Goal: Transaction & Acquisition: Purchase product/service

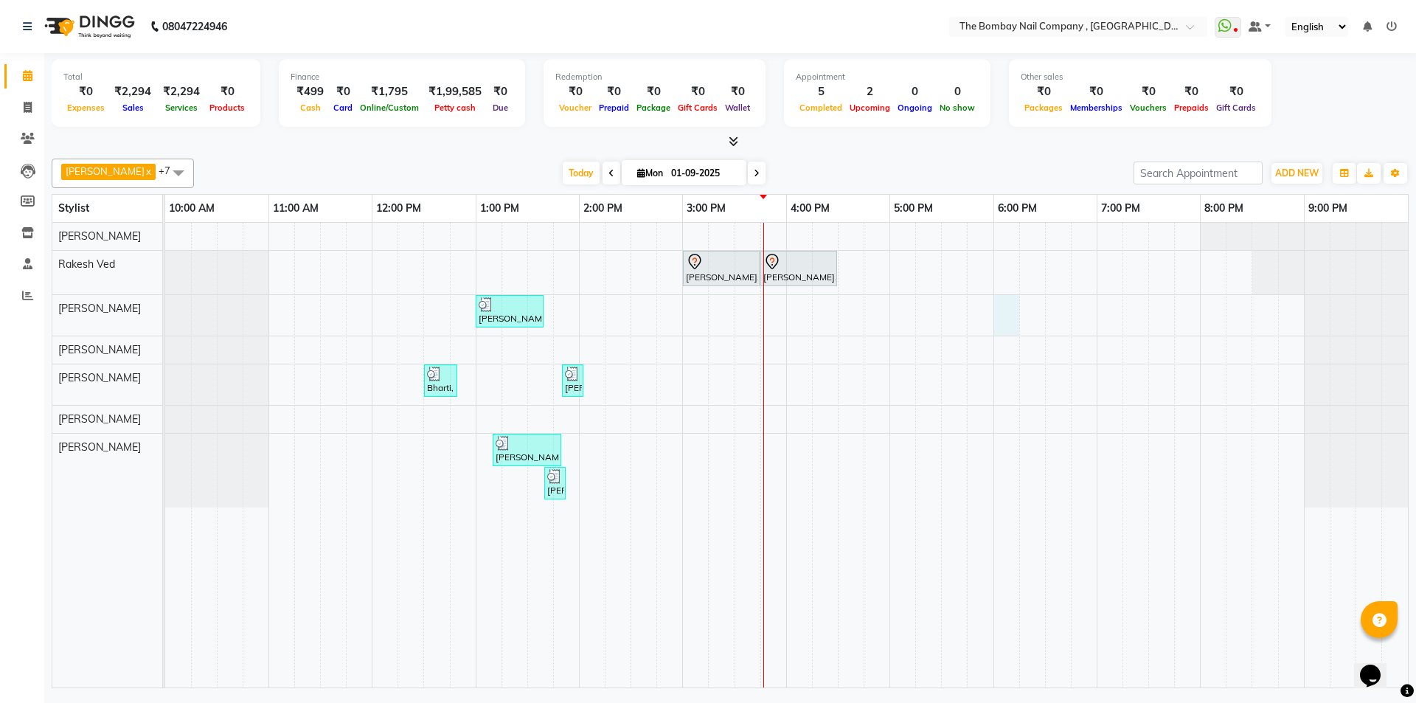
click at [1016, 325] on div "[PERSON_NAME], TK01, 03:00 PM-03:45 PM, Hair Services - SHAMPOO + BLOW DRY [PER…" at bounding box center [786, 455] width 1243 height 465
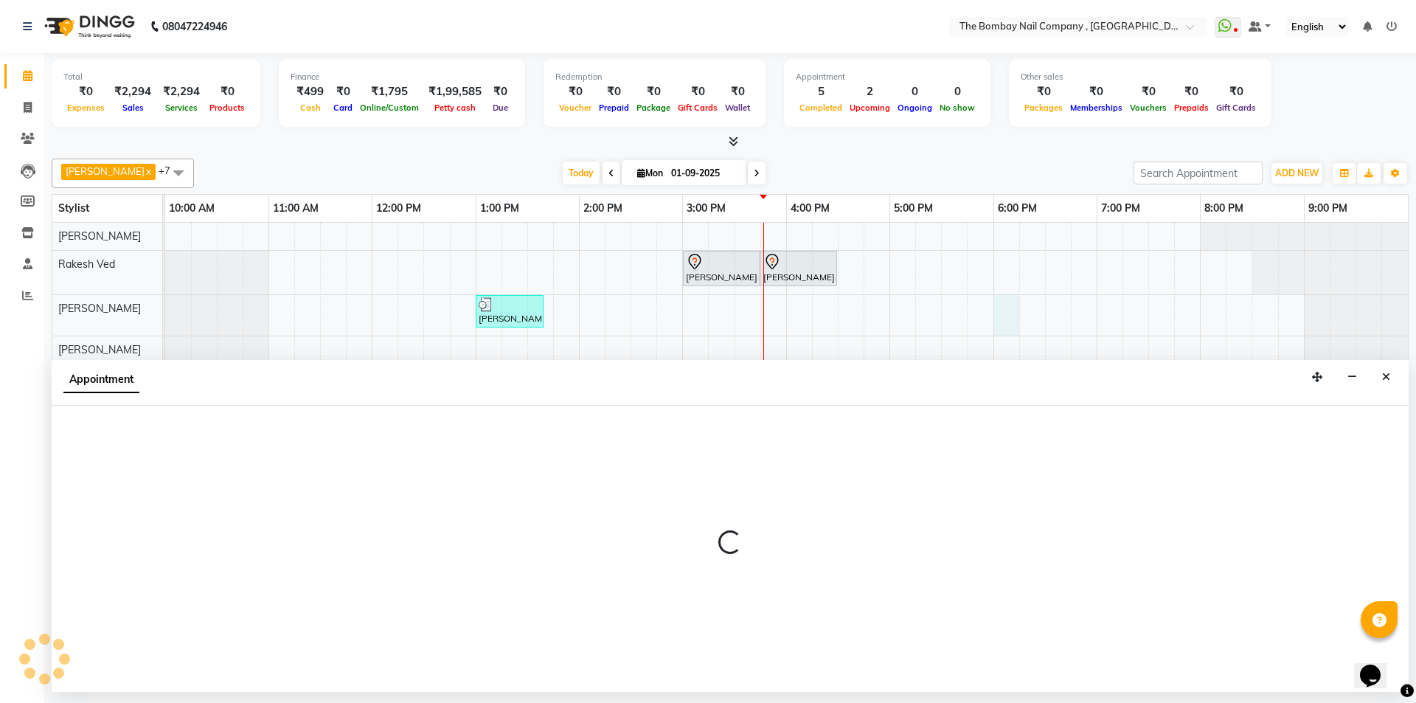
select select "81634"
select select "1080"
select select "tentative"
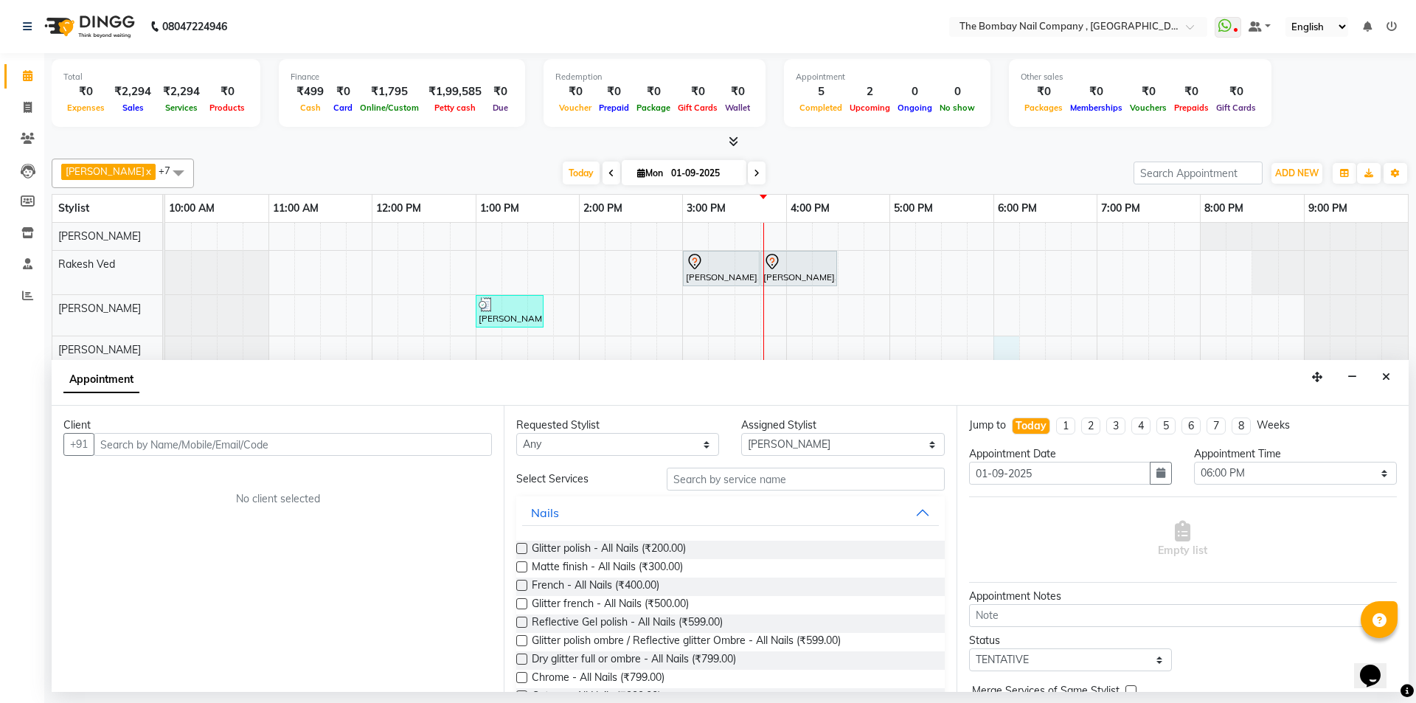
click at [1009, 343] on div "[PERSON_NAME], TK01, 03:00 PM-03:45 PM, Hair Services - SHAMPOO + BLOW DRY [PER…" at bounding box center [786, 455] width 1243 height 465
click at [1387, 378] on icon "Close" at bounding box center [1386, 377] width 8 height 10
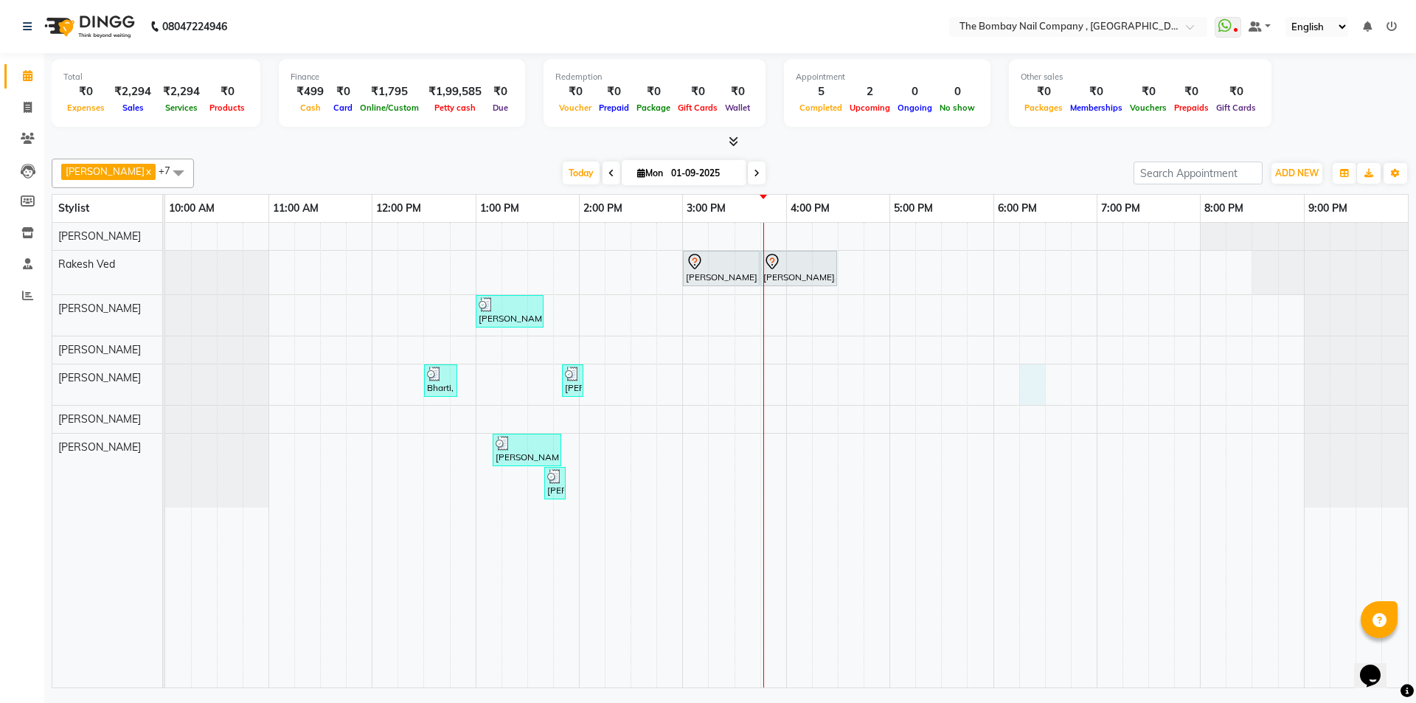
click at [1023, 396] on div "[PERSON_NAME], TK01, 03:00 PM-03:45 PM, Hair Services - SHAMPOO + BLOW DRY [PER…" at bounding box center [786, 455] width 1243 height 465
select select "89334"
select select "1095"
select select "tentative"
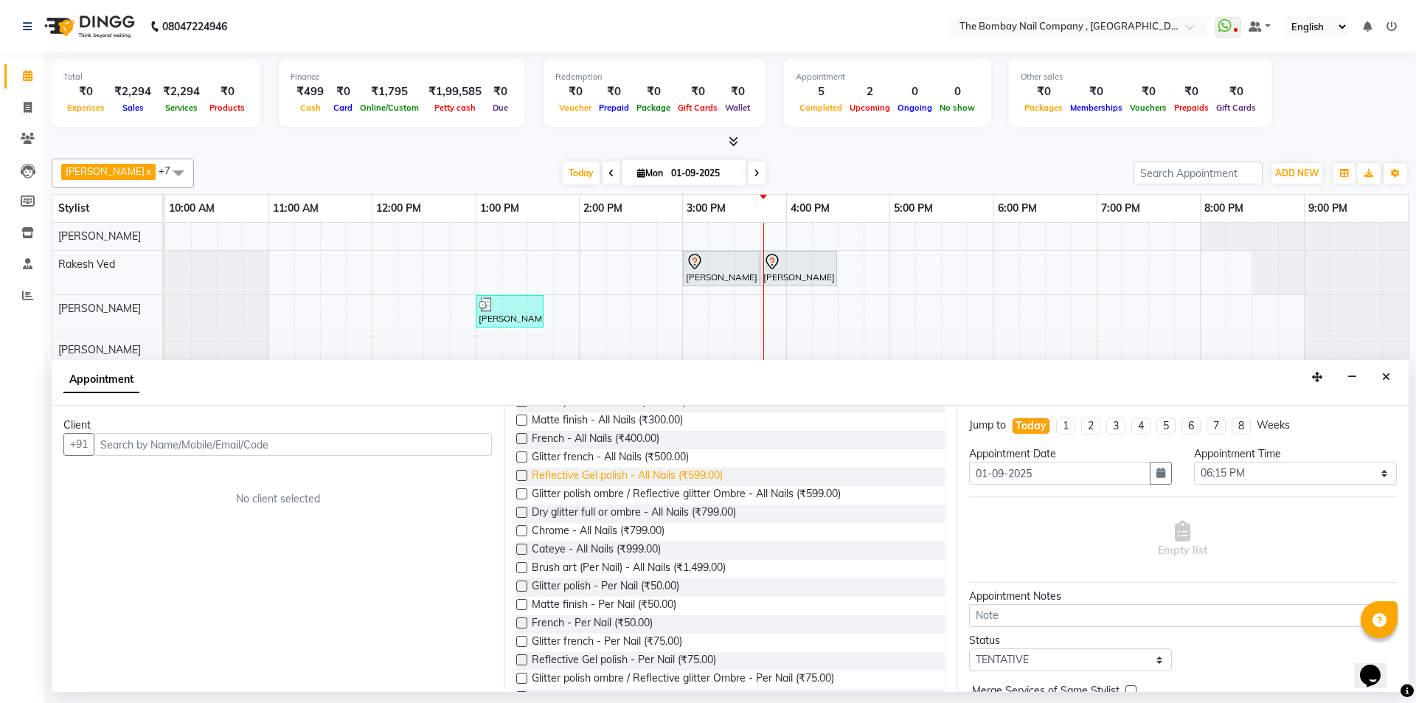
scroll to position [147, 0]
drag, startPoint x: 1112, startPoint y: 521, endPoint x: 1094, endPoint y: 538, distance: 25.1
click at [1094, 538] on div "Empty list" at bounding box center [1183, 539] width 428 height 73
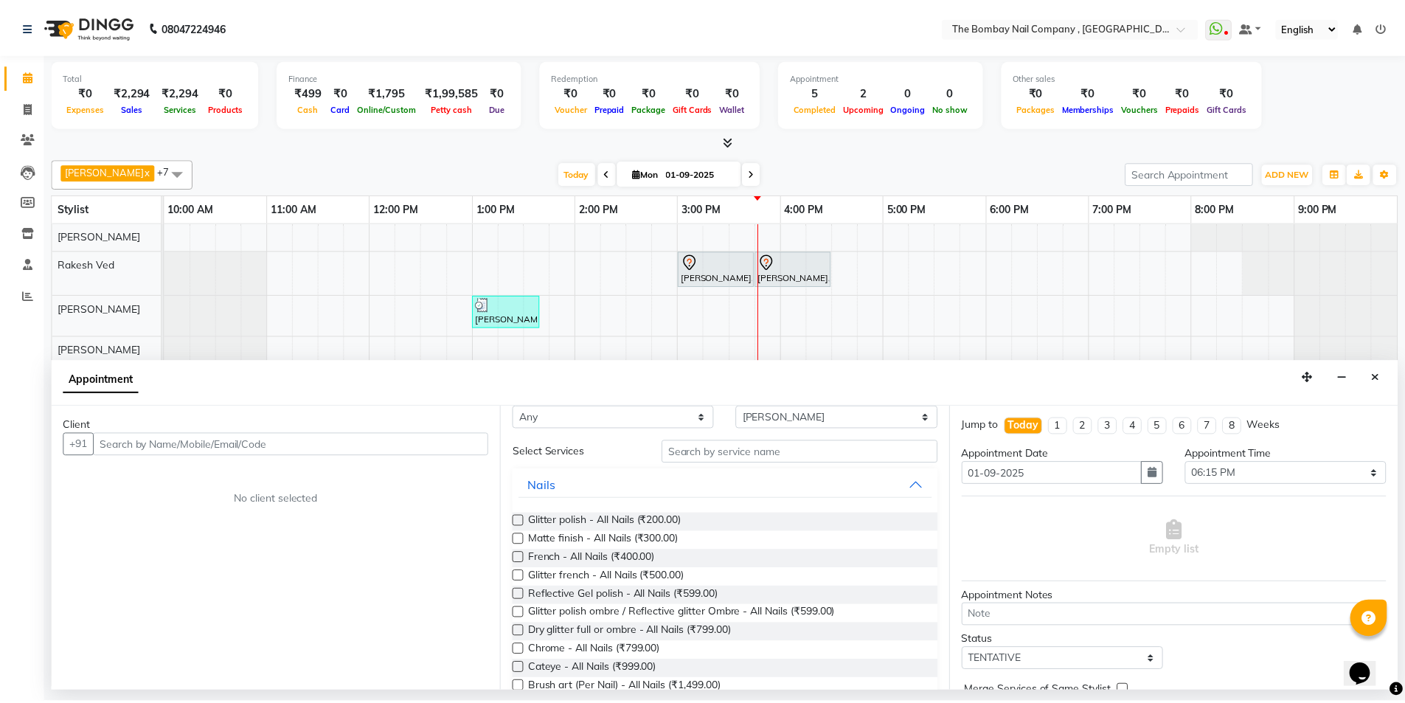
scroll to position [0, 0]
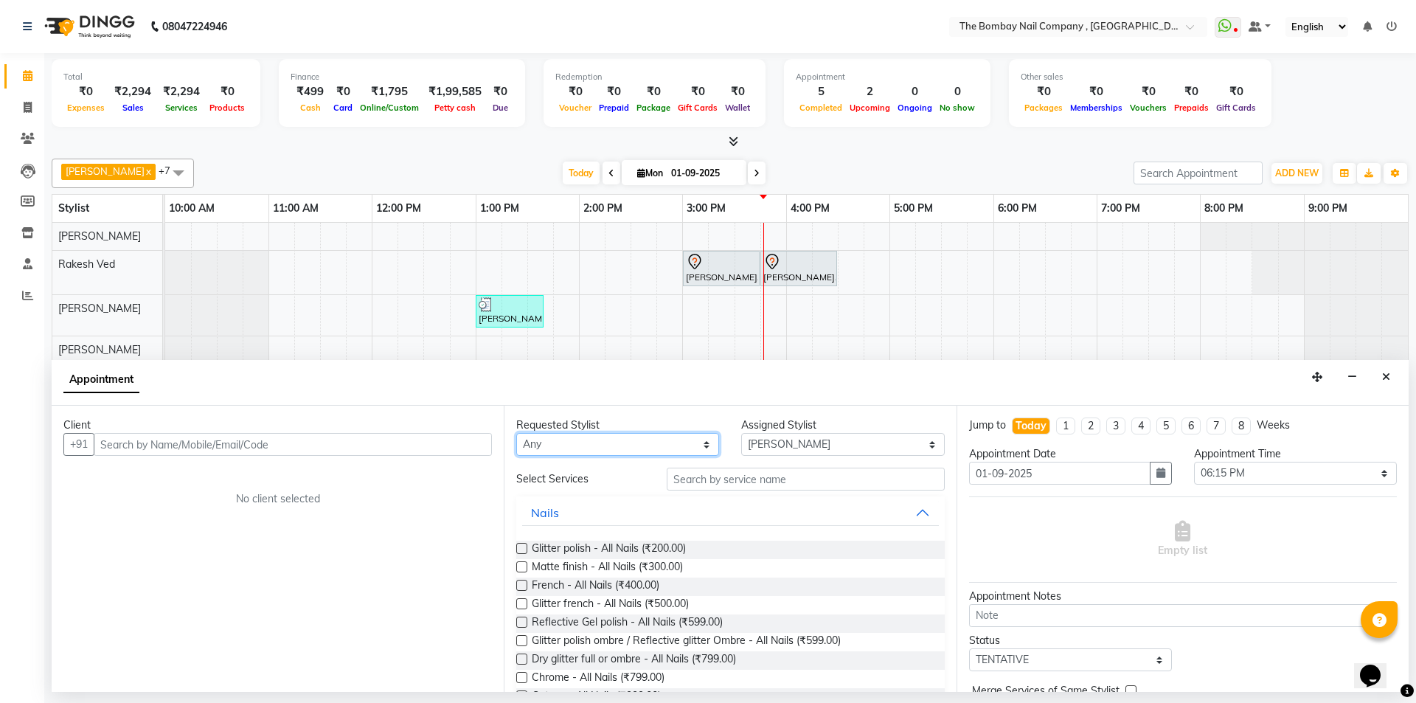
click at [697, 439] on select "Any BNC [GEOGRAPHIC_DATA] [PERSON_NAME] Krishna [PERSON_NAME] [PERSON_NAME] [PE…" at bounding box center [617, 444] width 203 height 23
click at [1389, 375] on icon "Close" at bounding box center [1386, 377] width 8 height 10
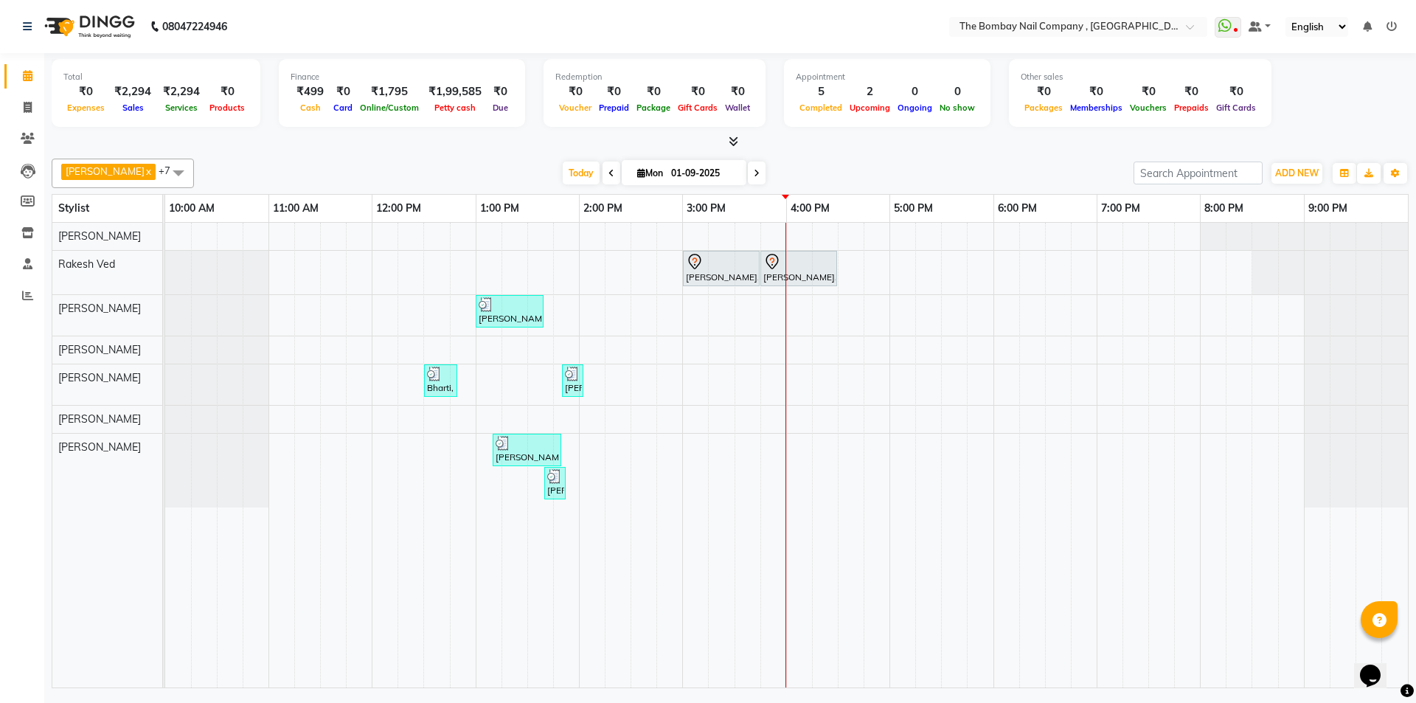
click at [602, 172] on span at bounding box center [611, 172] width 18 height 23
type input "31-08-2025"
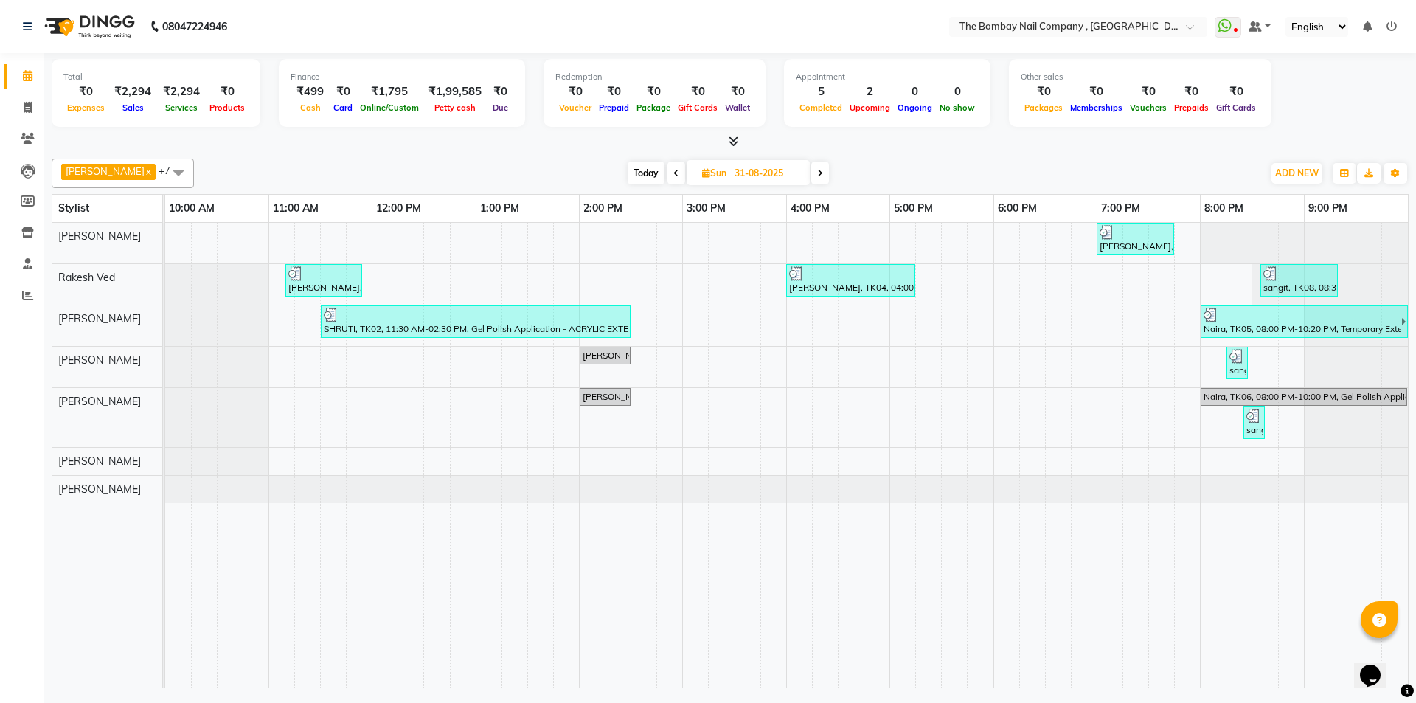
click at [731, 174] on input "31-08-2025" at bounding box center [767, 173] width 74 height 22
select select "8"
select select "2025"
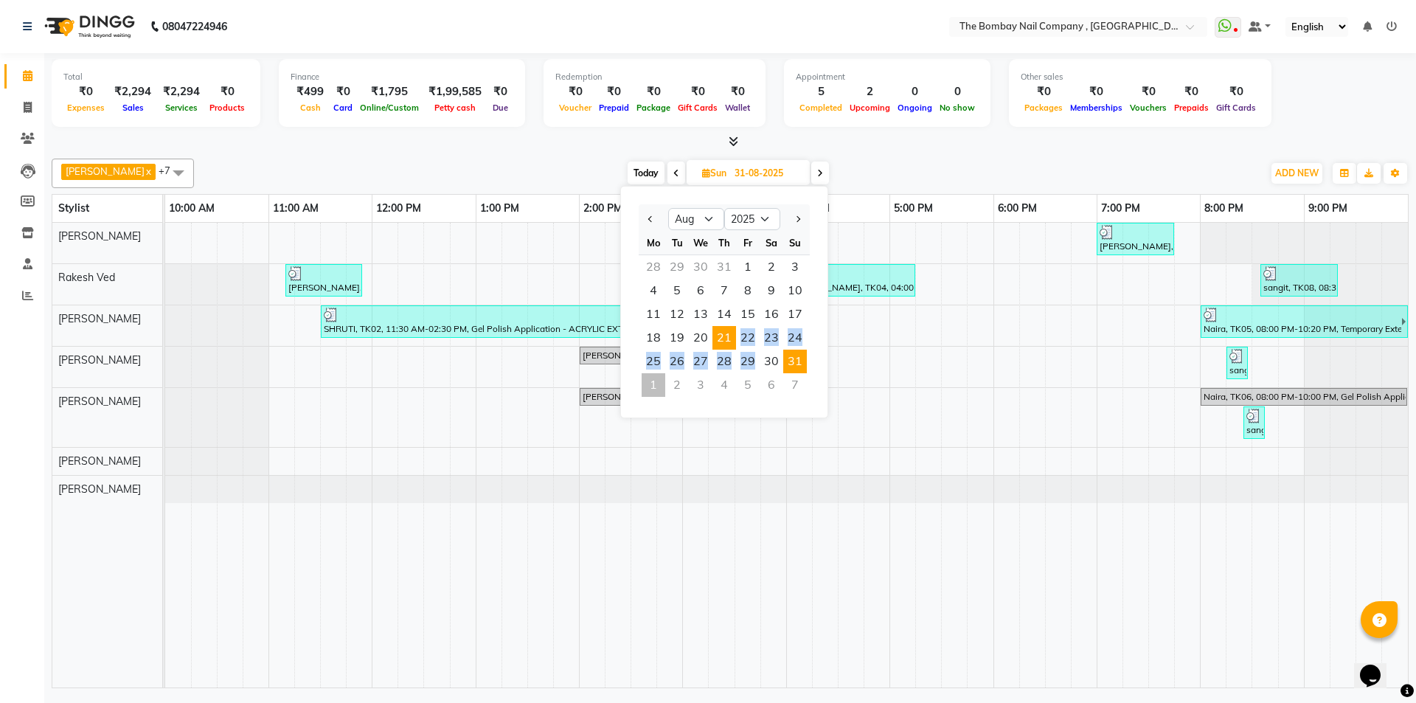
drag, startPoint x: 763, startPoint y: 352, endPoint x: 729, endPoint y: 333, distance: 38.6
click at [727, 334] on ngb-datepicker-month "Mo Tu We Th Fr Sa Su 28 29 30 31 1 2 3 4 5 6 7 8 9 10 11 12 13 14 15 16 17 18 1…" at bounding box center [724, 315] width 171 height 169
click at [750, 350] on ngb-datepicker-month "Mo Tu We Th Fr Sa Su 28 29 30 31 1 2 3 4 5 6 7 8 9 10 11 12 13 14 15 16 17 18 1…" at bounding box center [724, 315] width 171 height 169
click at [817, 171] on icon at bounding box center [820, 173] width 6 height 9
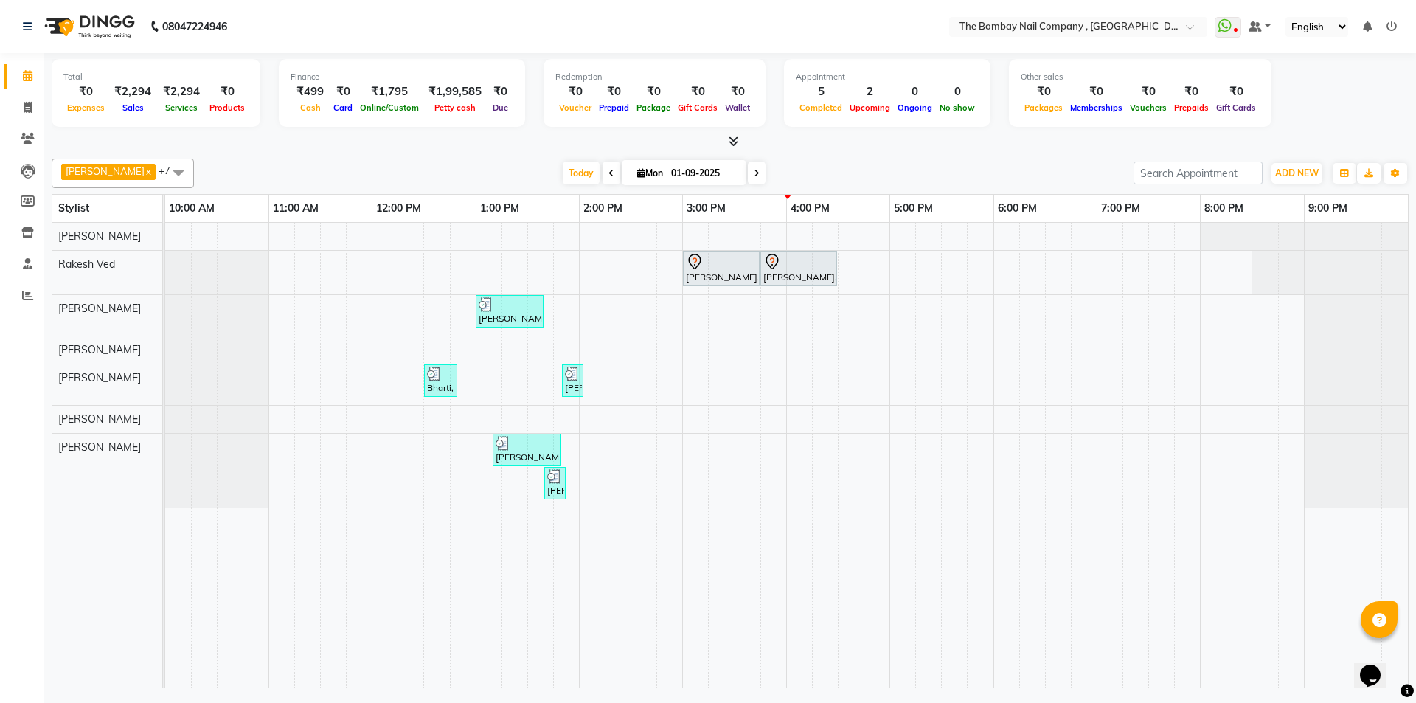
click at [754, 174] on icon at bounding box center [757, 173] width 6 height 9
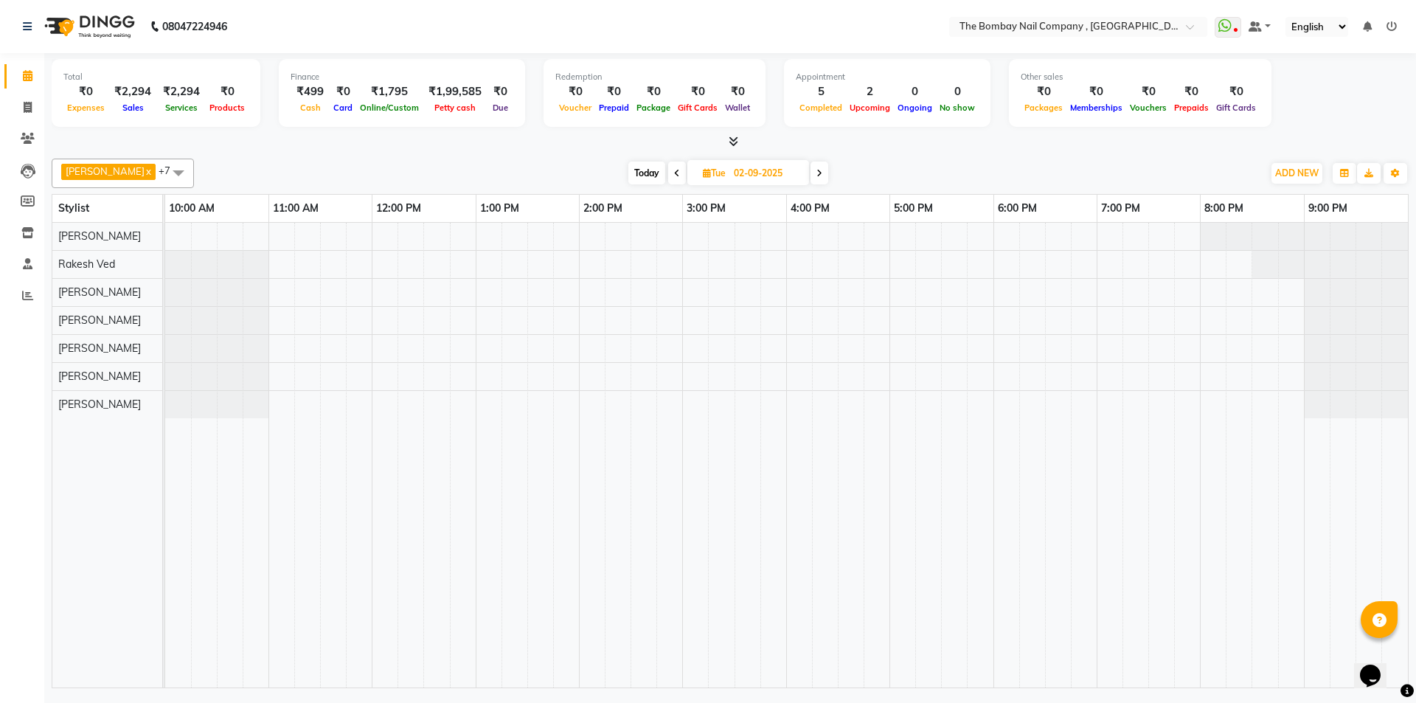
click at [816, 170] on icon at bounding box center [819, 173] width 6 height 9
click at [813, 170] on span at bounding box center [822, 172] width 18 height 23
click at [817, 170] on icon at bounding box center [820, 173] width 6 height 9
click at [815, 170] on icon at bounding box center [818, 173] width 6 height 9
click at [816, 170] on icon at bounding box center [819, 173] width 6 height 9
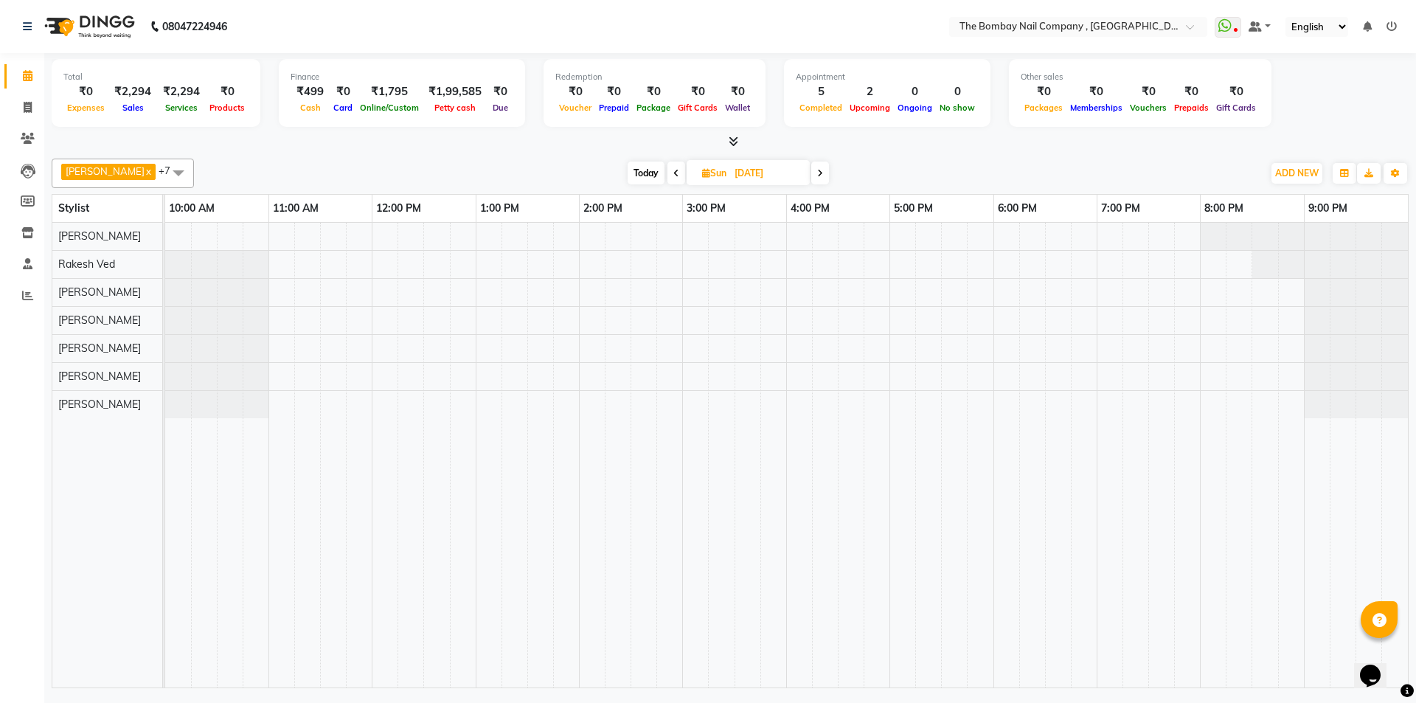
click at [628, 173] on span "Today" at bounding box center [646, 172] width 37 height 23
type input "01-09-2025"
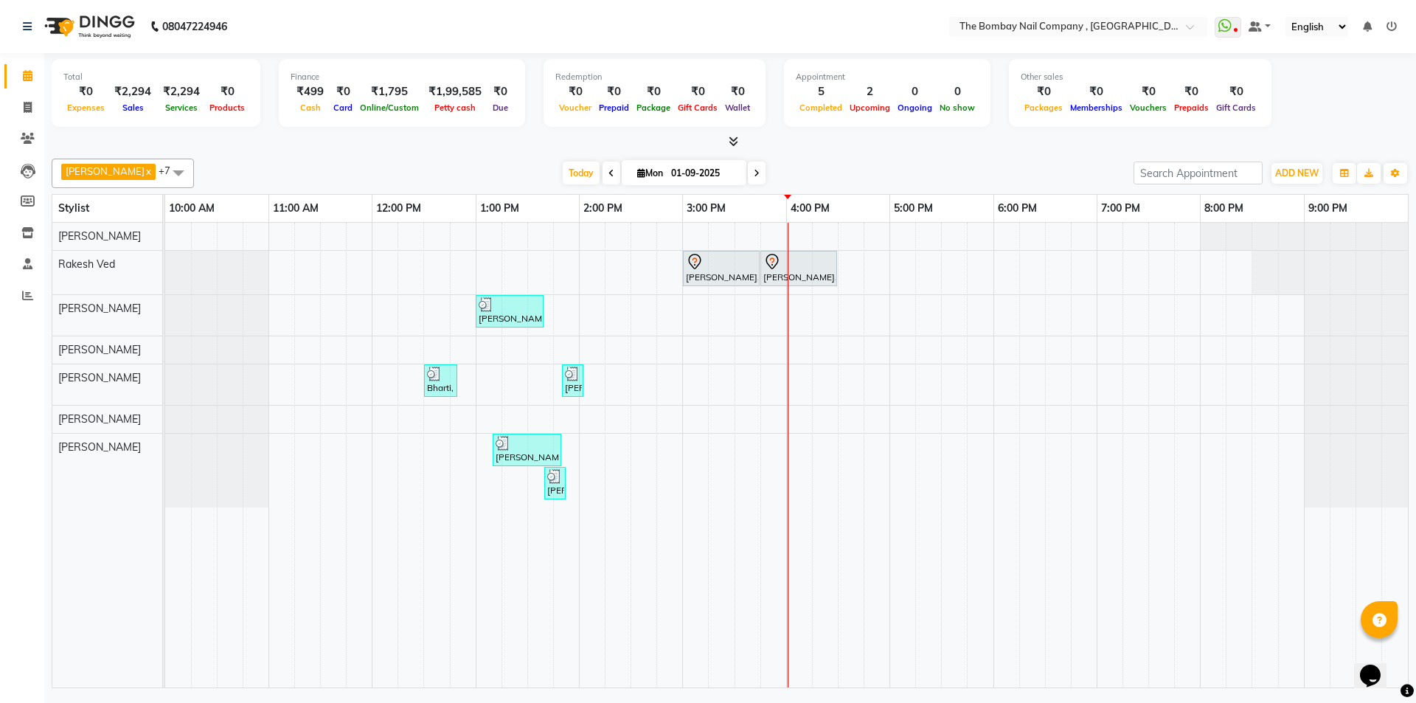
click at [637, 171] on icon at bounding box center [641, 173] width 8 height 10
select select "9"
select select "2025"
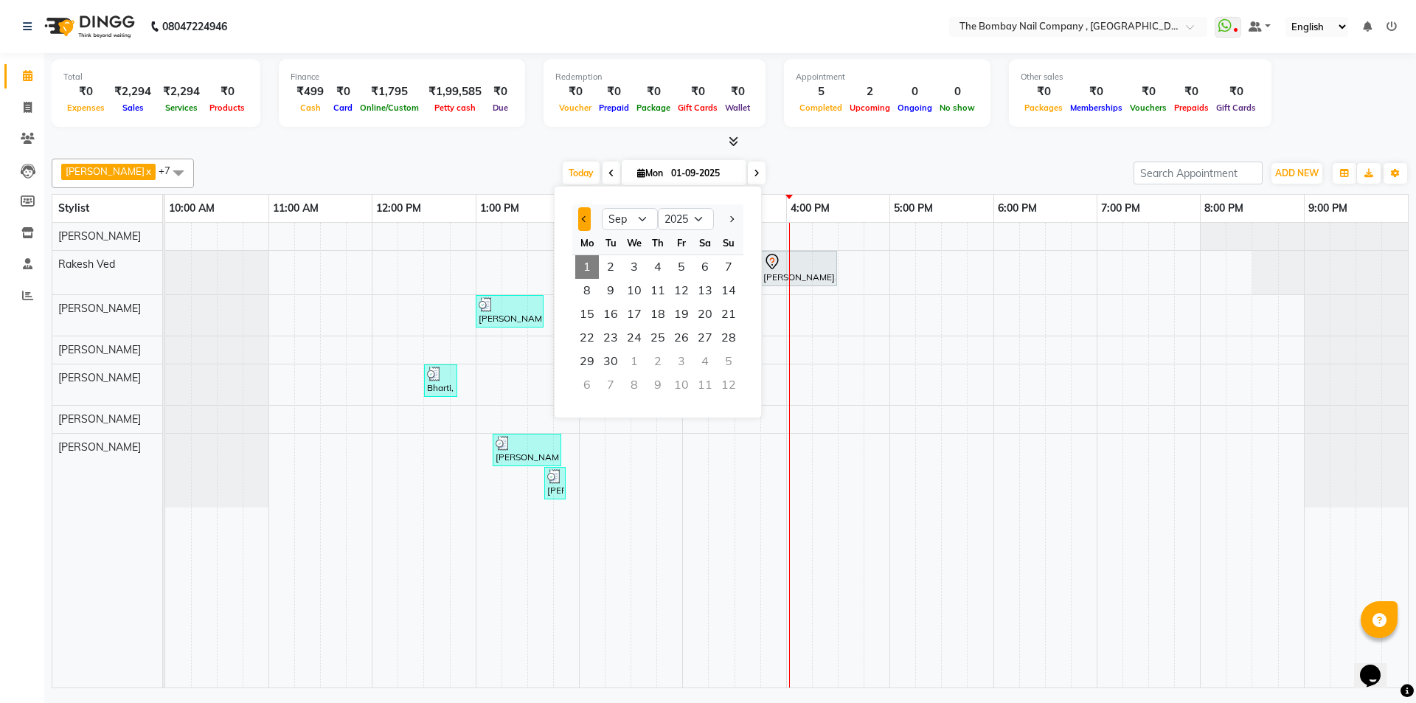
click at [590, 220] on button "Previous month" at bounding box center [584, 219] width 13 height 24
select select "8"
drag, startPoint x: 733, startPoint y: 361, endPoint x: 603, endPoint y: 356, distance: 129.9
click at [603, 356] on div "25 26 27 28 29 30 31" at bounding box center [657, 362] width 171 height 24
click at [563, 168] on span "Today" at bounding box center [581, 172] width 37 height 23
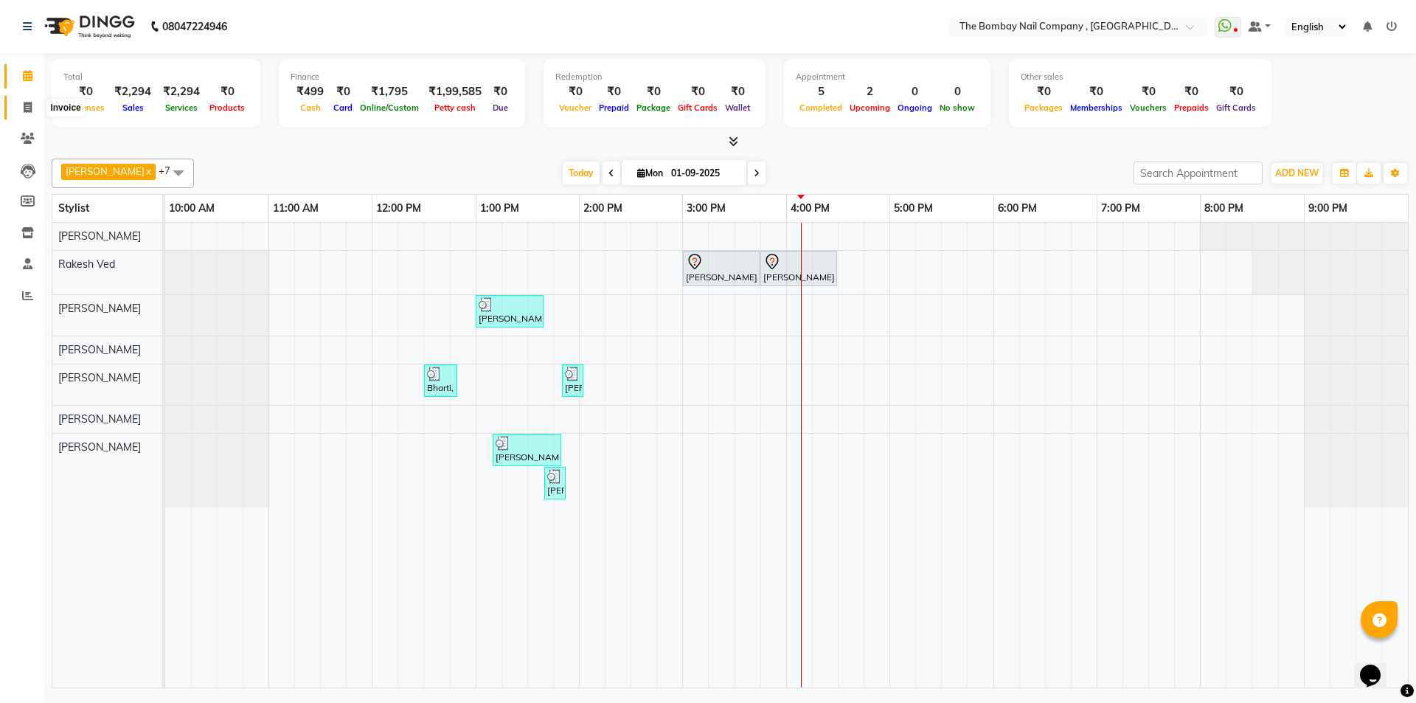
click at [35, 110] on span at bounding box center [28, 108] width 26 height 17
select select "service"
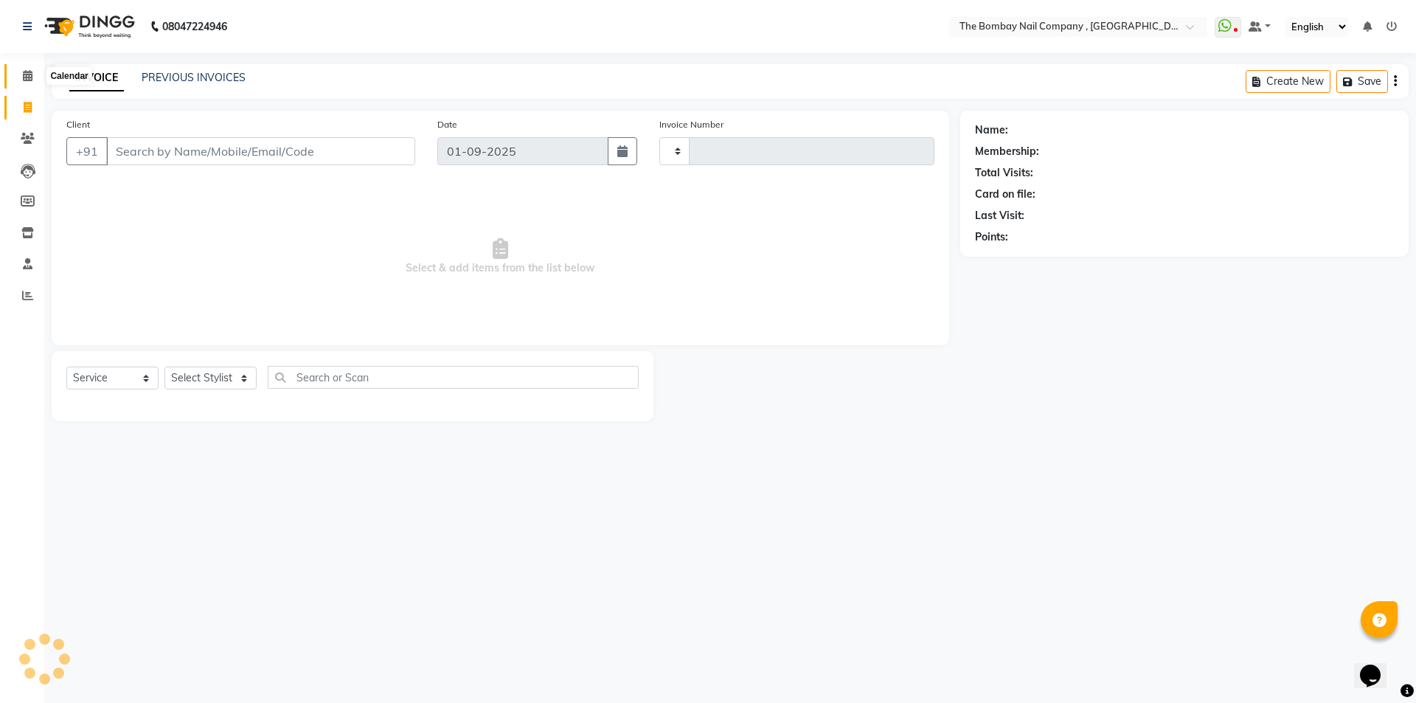
type input "0735"
select select "7684"
click at [30, 74] on icon at bounding box center [28, 75] width 10 height 11
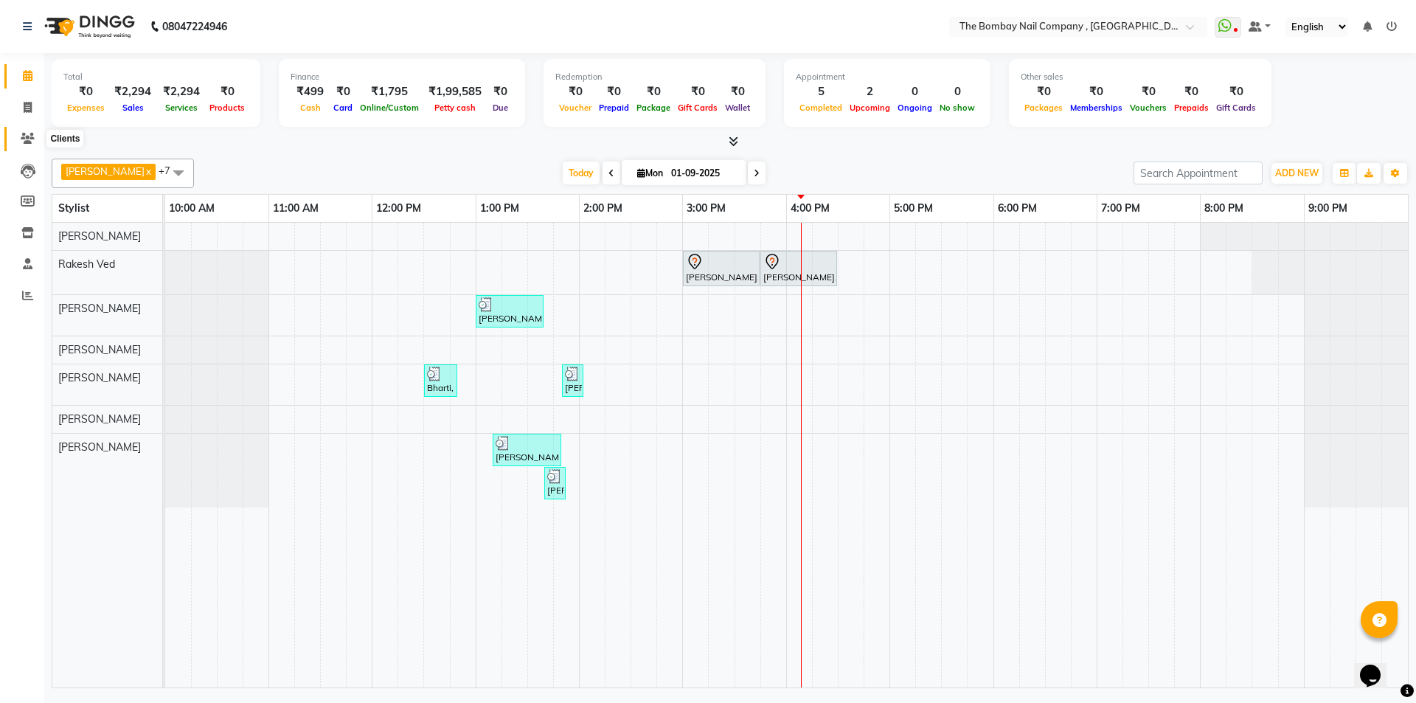
click at [28, 137] on icon at bounding box center [28, 138] width 14 height 11
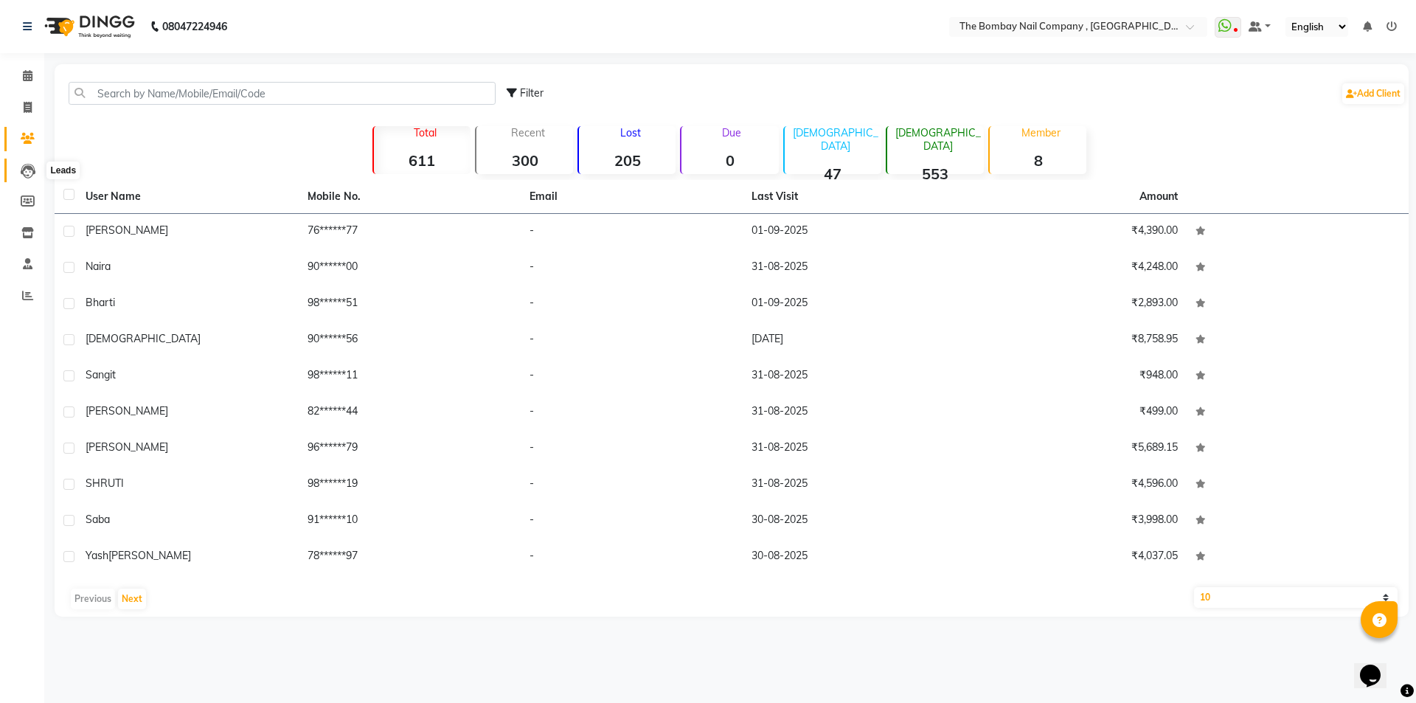
click at [22, 170] on icon at bounding box center [28, 171] width 15 height 15
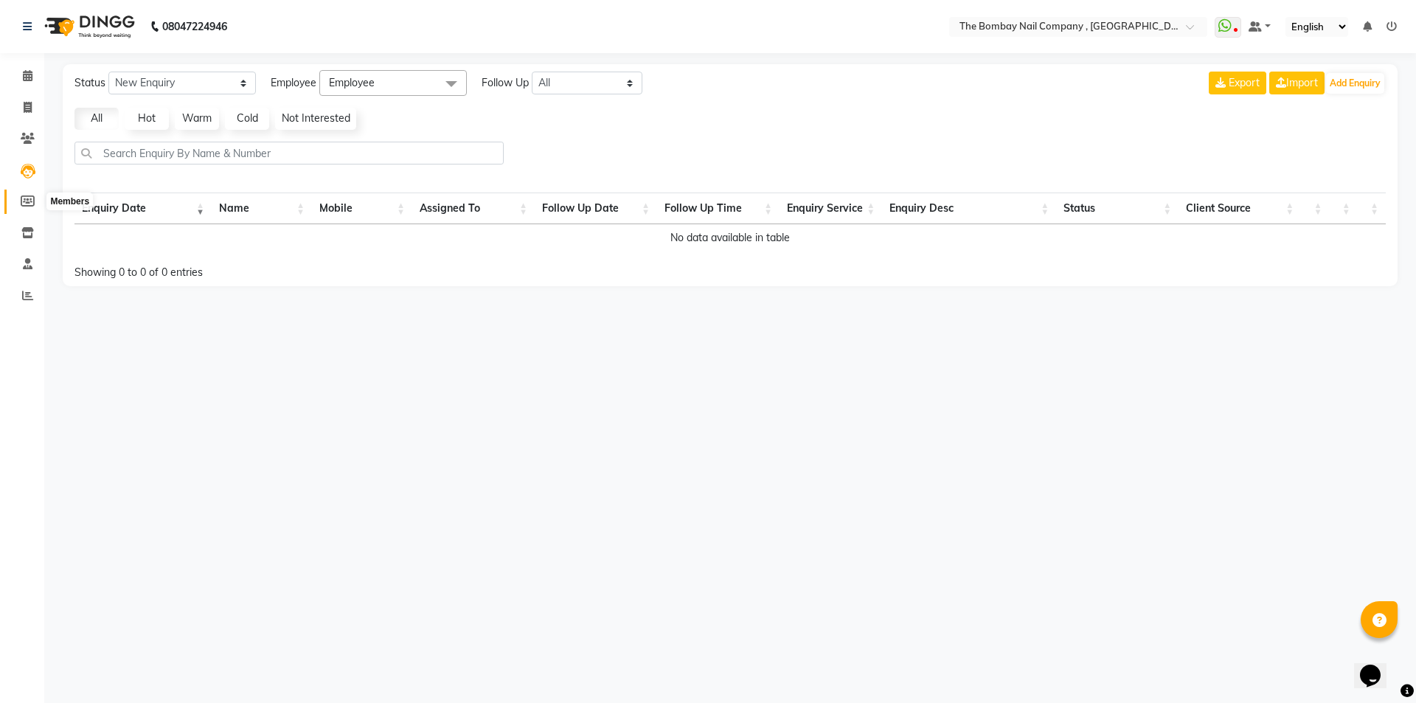
click at [20, 198] on span at bounding box center [28, 201] width 26 height 17
select select
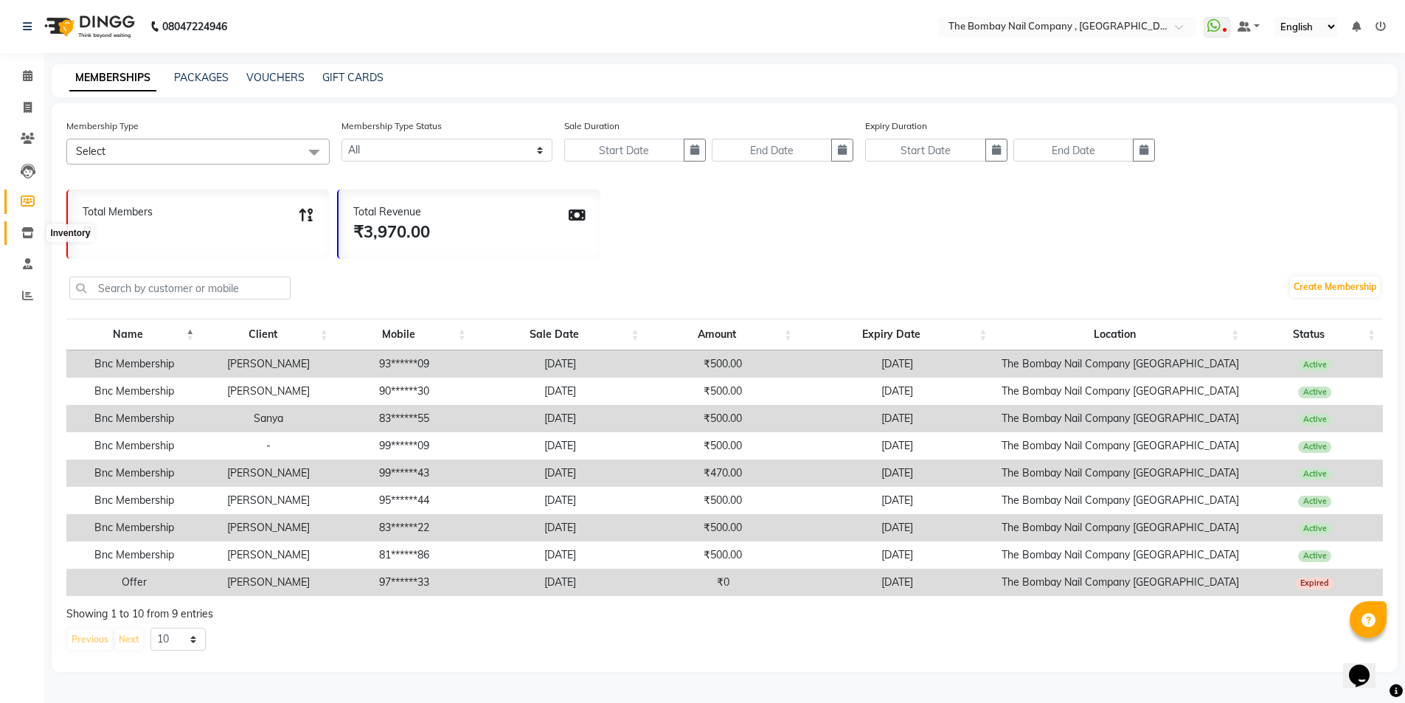
click at [26, 229] on icon at bounding box center [27, 232] width 13 height 11
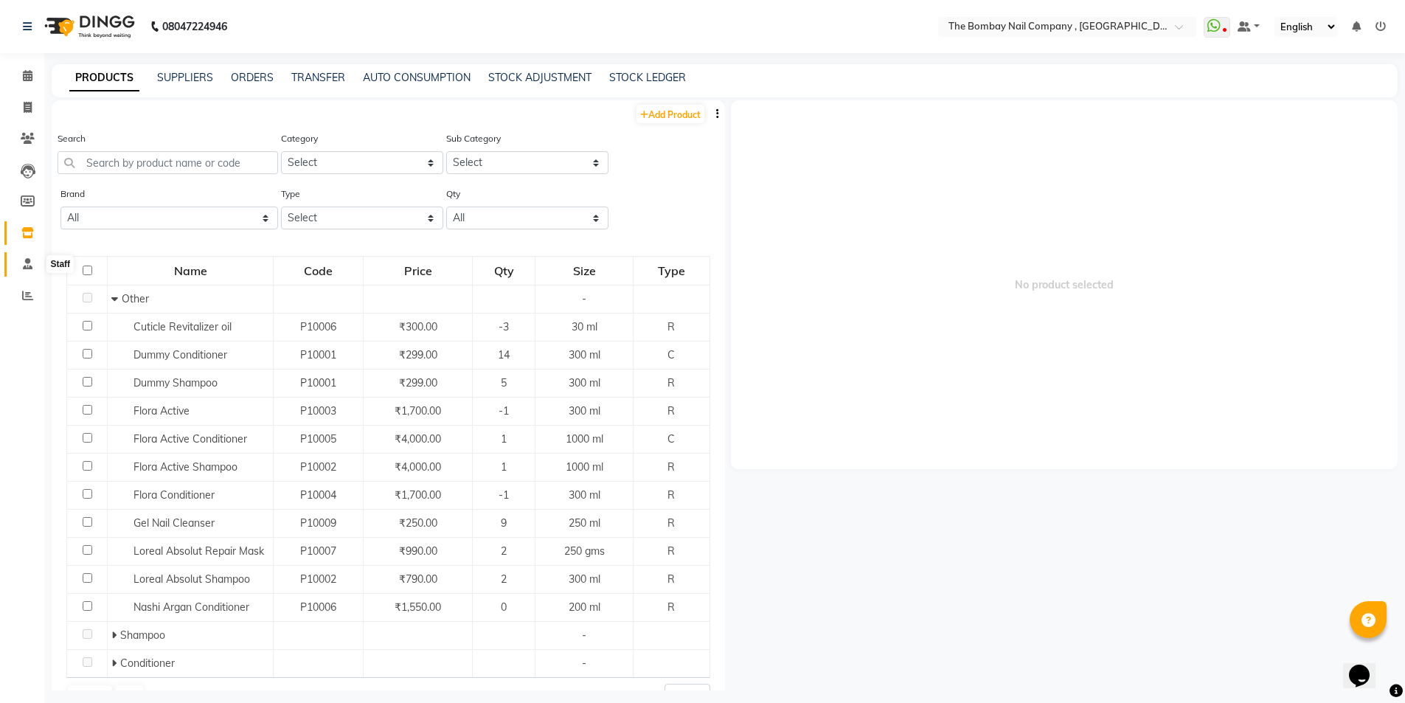
click at [29, 260] on icon at bounding box center [28, 263] width 10 height 11
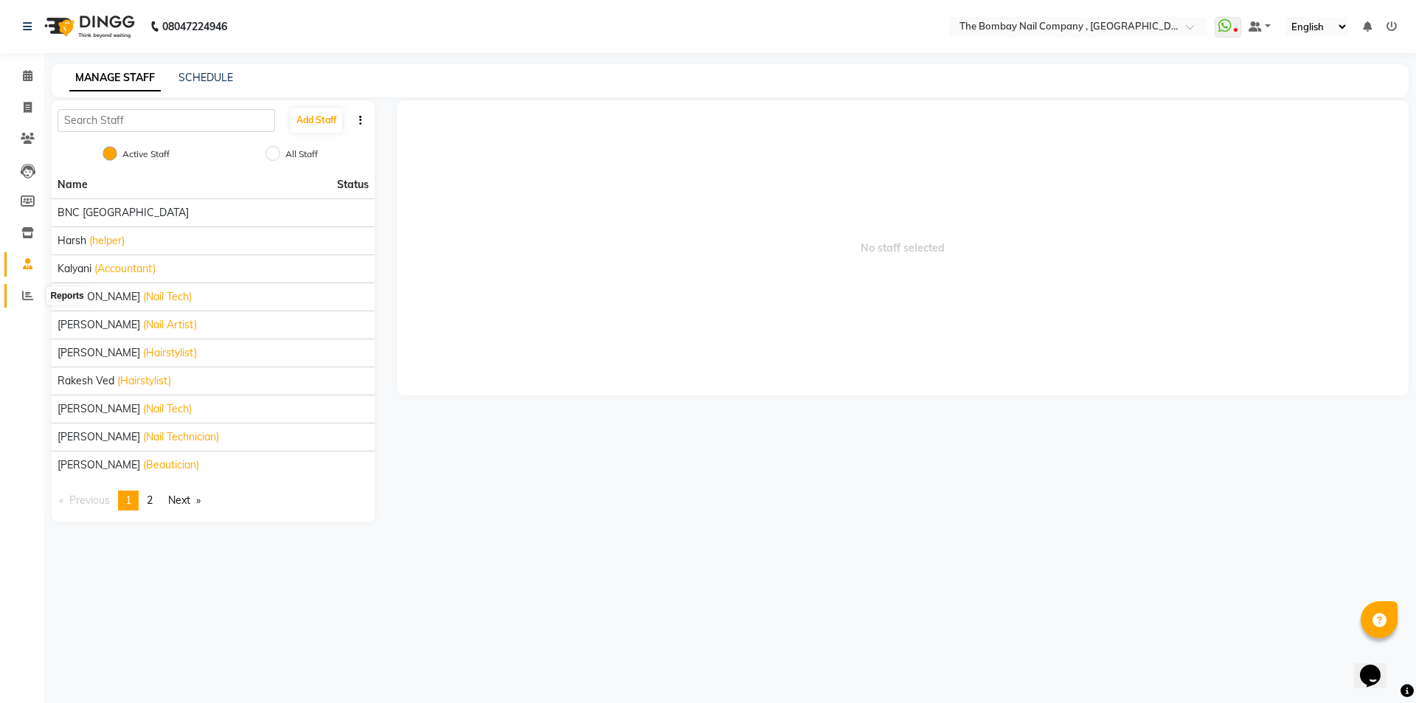
click at [29, 288] on span at bounding box center [28, 296] width 26 height 17
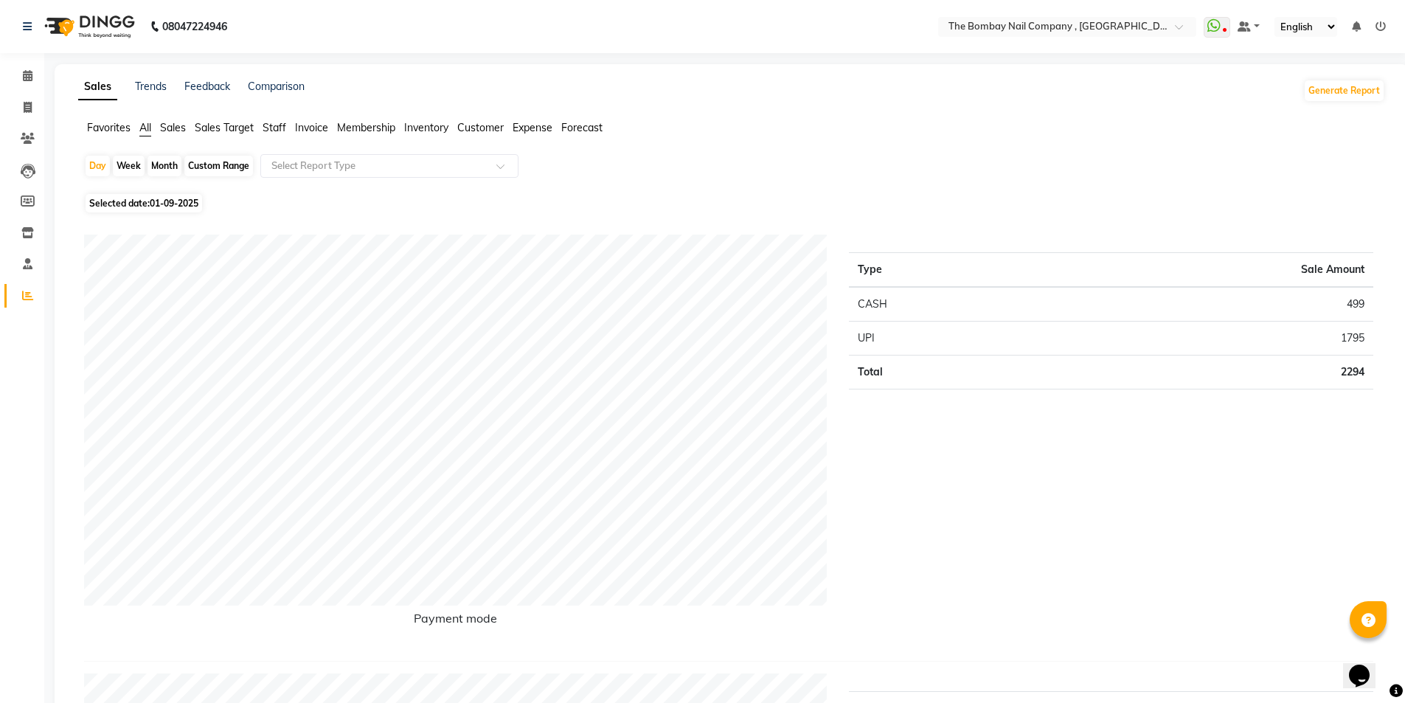
click at [164, 162] on div "Month" at bounding box center [164, 166] width 34 height 21
select select "9"
select select "2025"
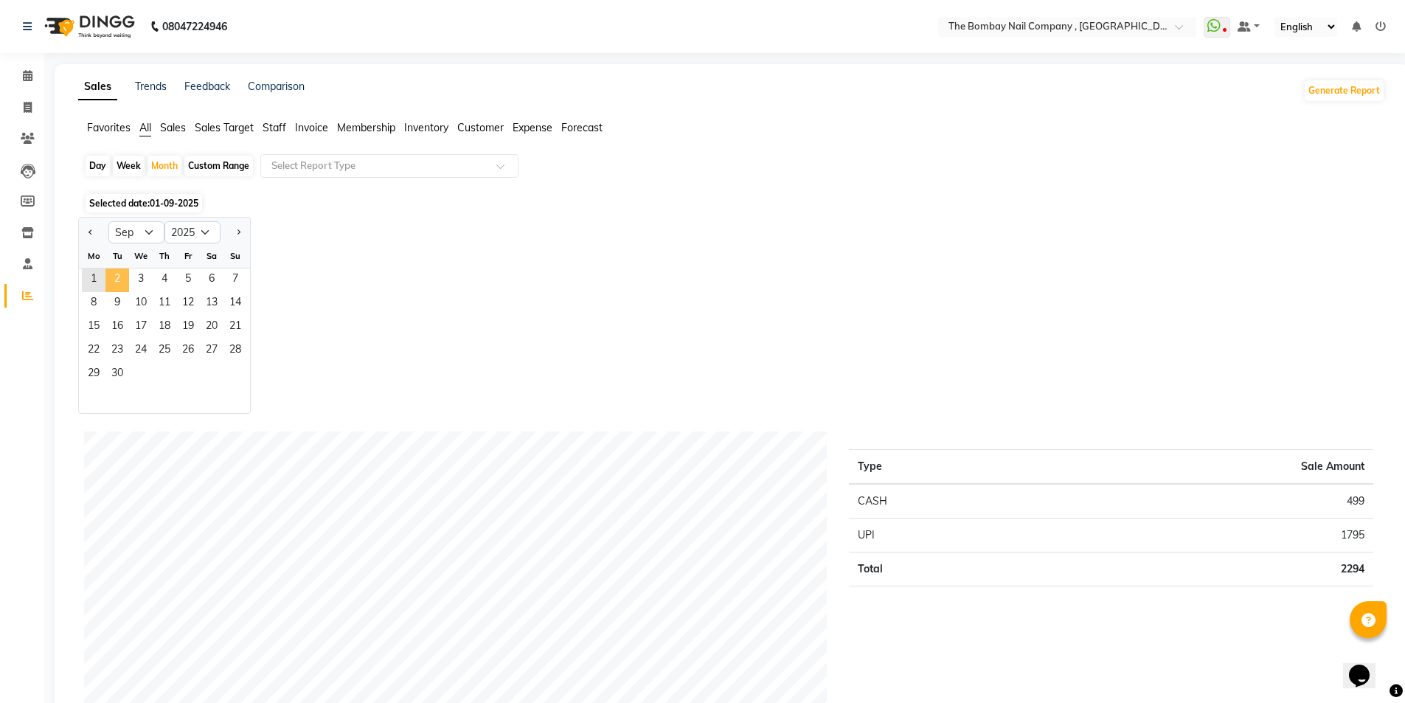
drag, startPoint x: 83, startPoint y: 279, endPoint x: 114, endPoint y: 285, distance: 30.7
click at [114, 285] on div "1 2 3 4 5 6 7" at bounding box center [164, 280] width 171 height 24
click at [89, 279] on span "1" at bounding box center [94, 280] width 24 height 24
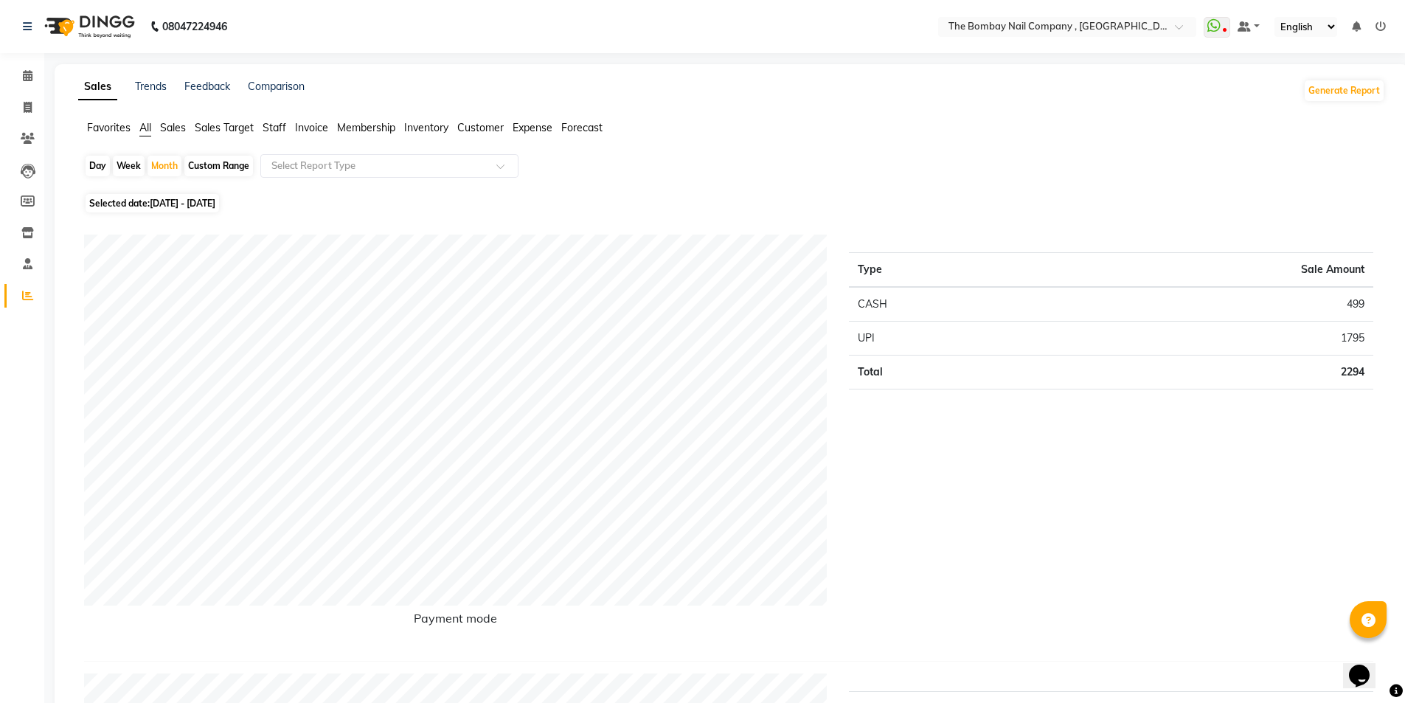
click at [94, 165] on div "Day" at bounding box center [98, 166] width 24 height 21
select select "9"
select select "2025"
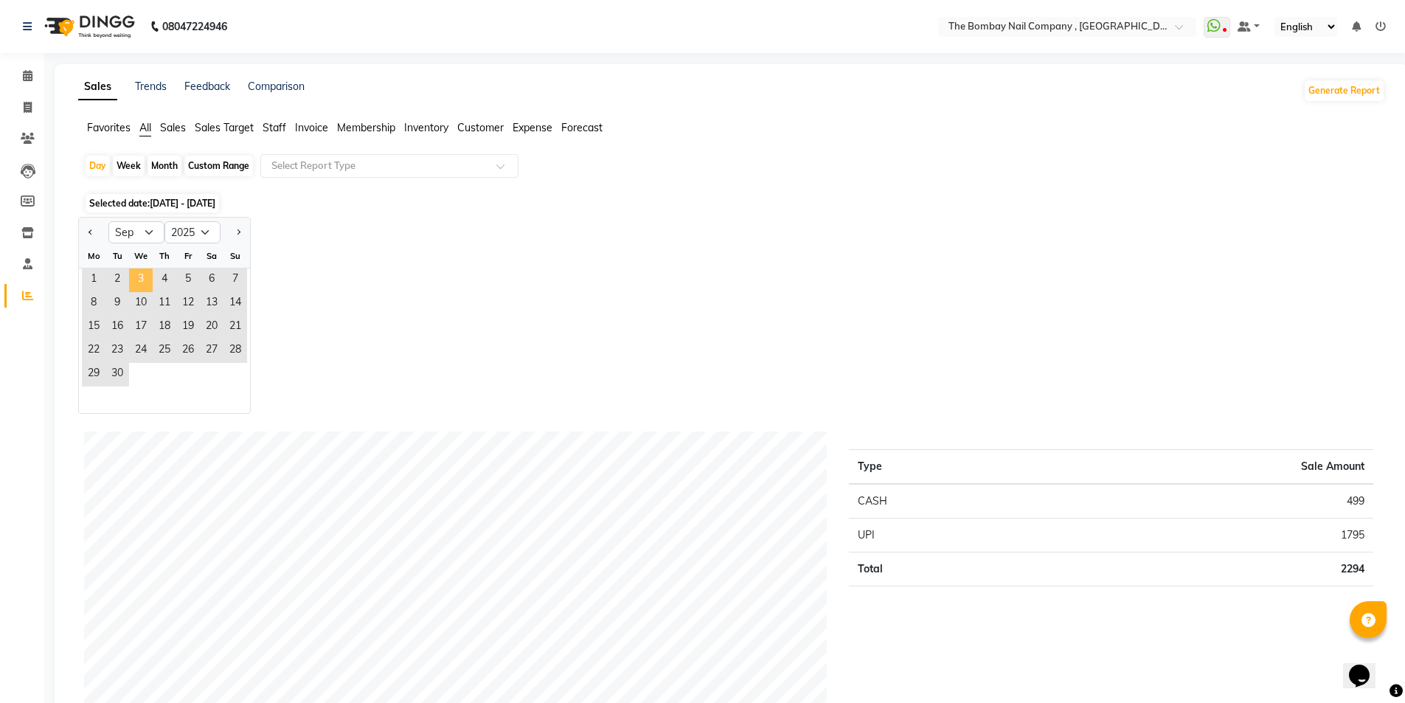
drag, startPoint x: 94, startPoint y: 279, endPoint x: 135, endPoint y: 286, distance: 41.8
click at [135, 286] on div "1 2 3 4 5 6 7" at bounding box center [164, 280] width 171 height 24
click at [95, 232] on button "Previous month" at bounding box center [91, 232] width 12 height 24
select select "8"
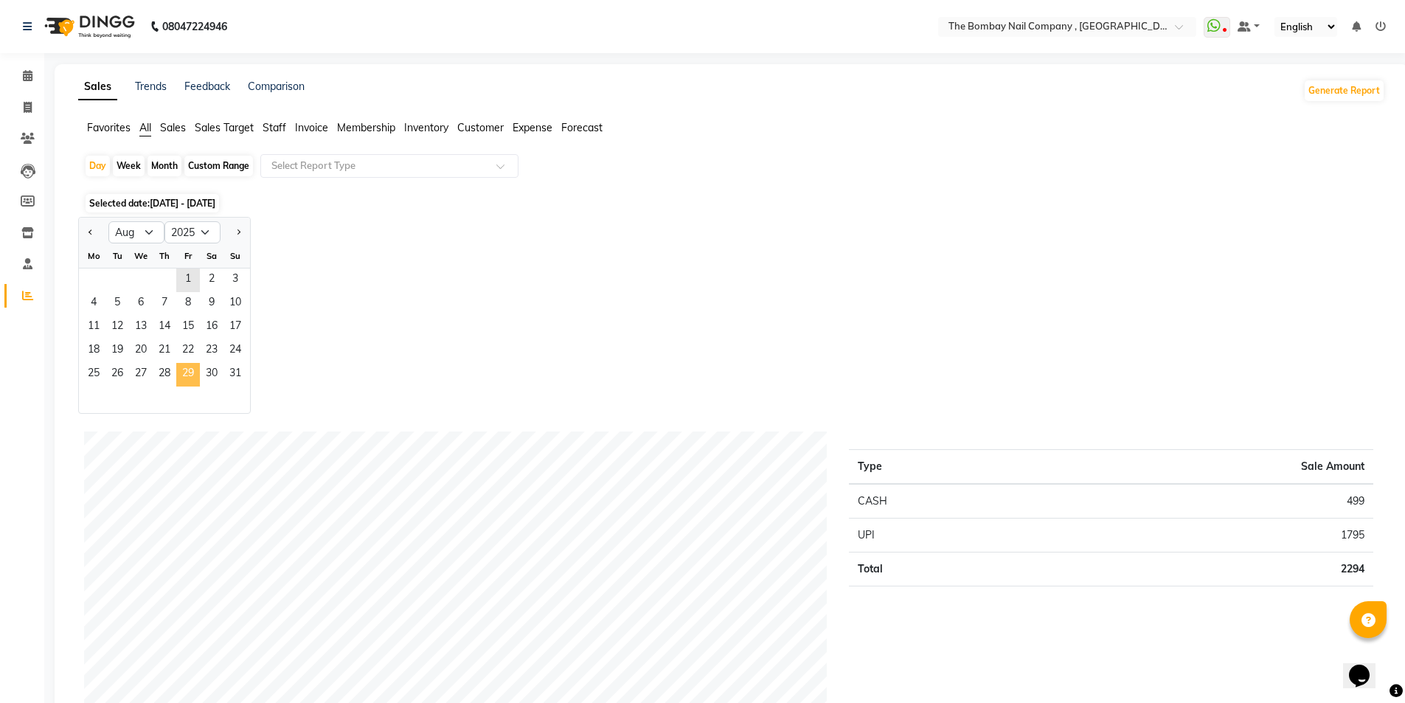
drag, startPoint x: 240, startPoint y: 374, endPoint x: 191, endPoint y: 369, distance: 48.9
click at [191, 369] on div "25 26 27 28 29 30 31" at bounding box center [164, 375] width 171 height 24
click at [133, 362] on span "20" at bounding box center [141, 351] width 24 height 24
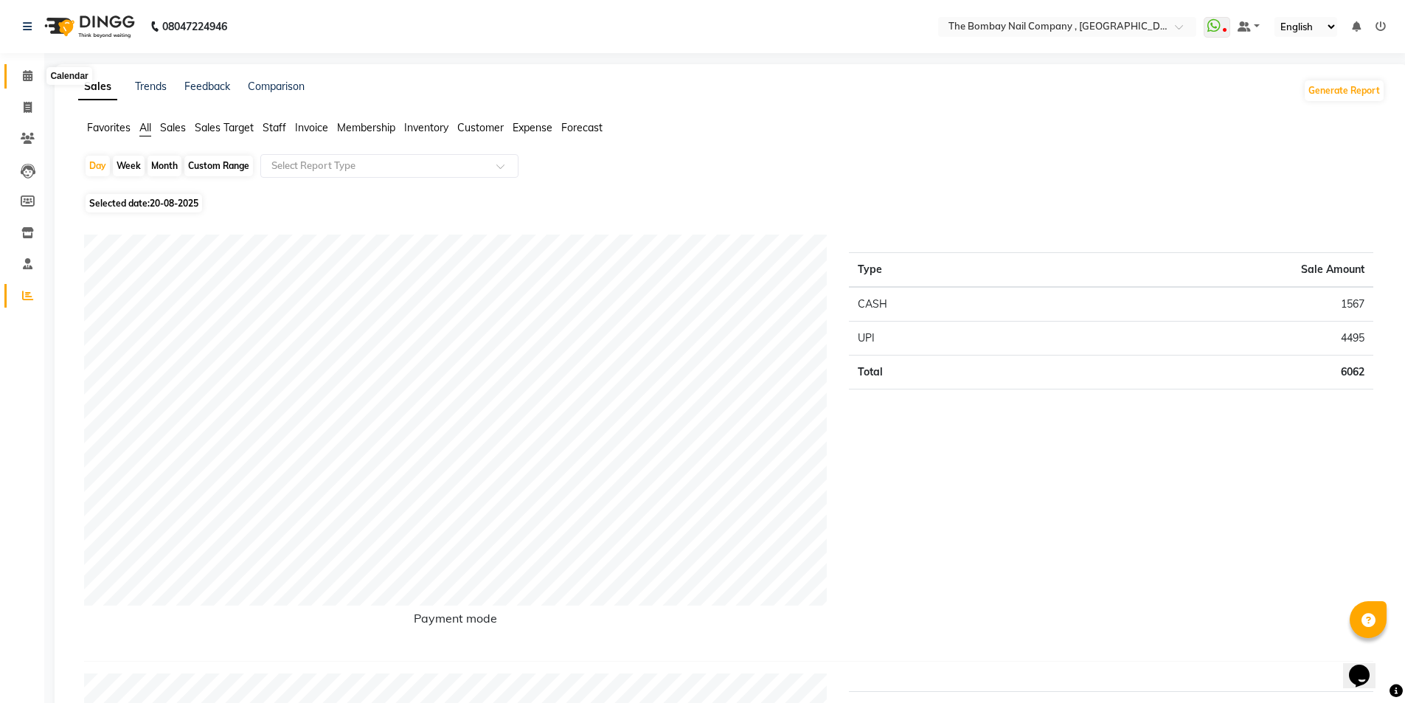
click at [23, 76] on icon at bounding box center [28, 75] width 10 height 11
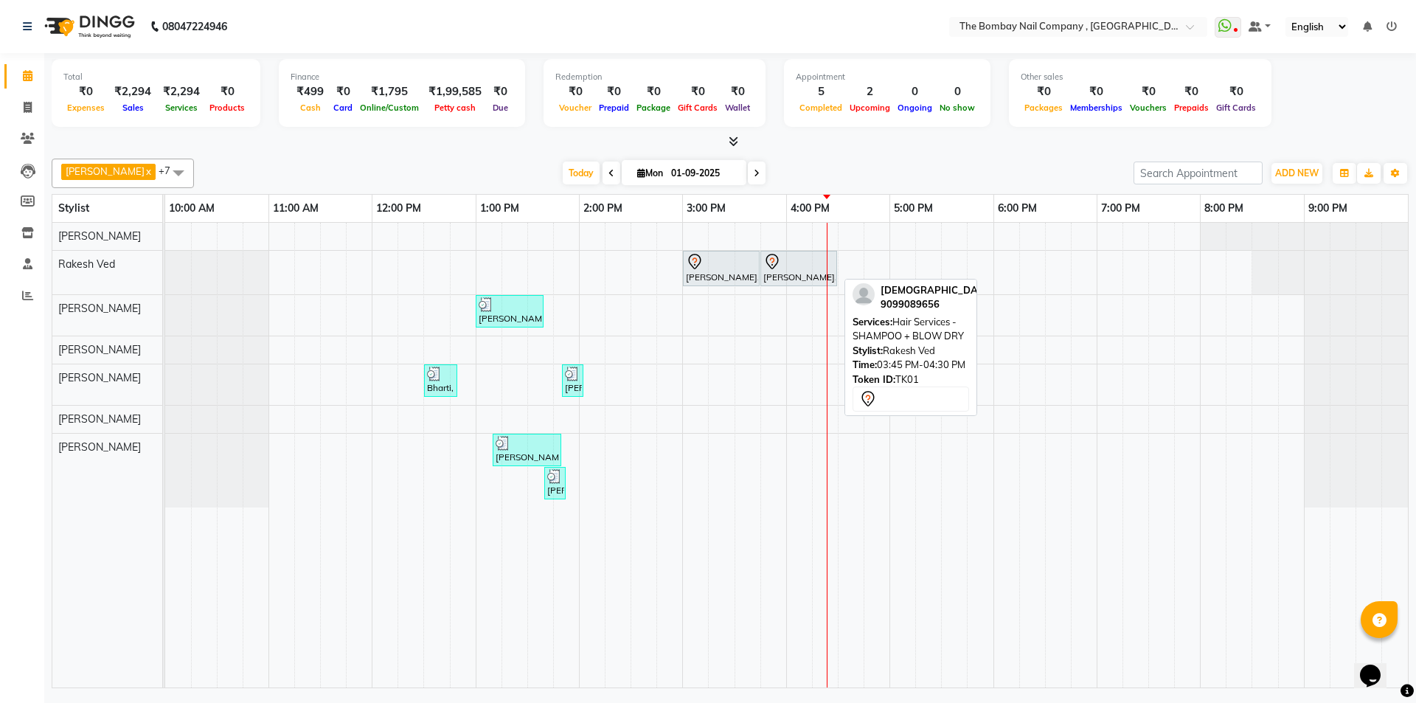
click at [791, 262] on div at bounding box center [798, 262] width 71 height 18
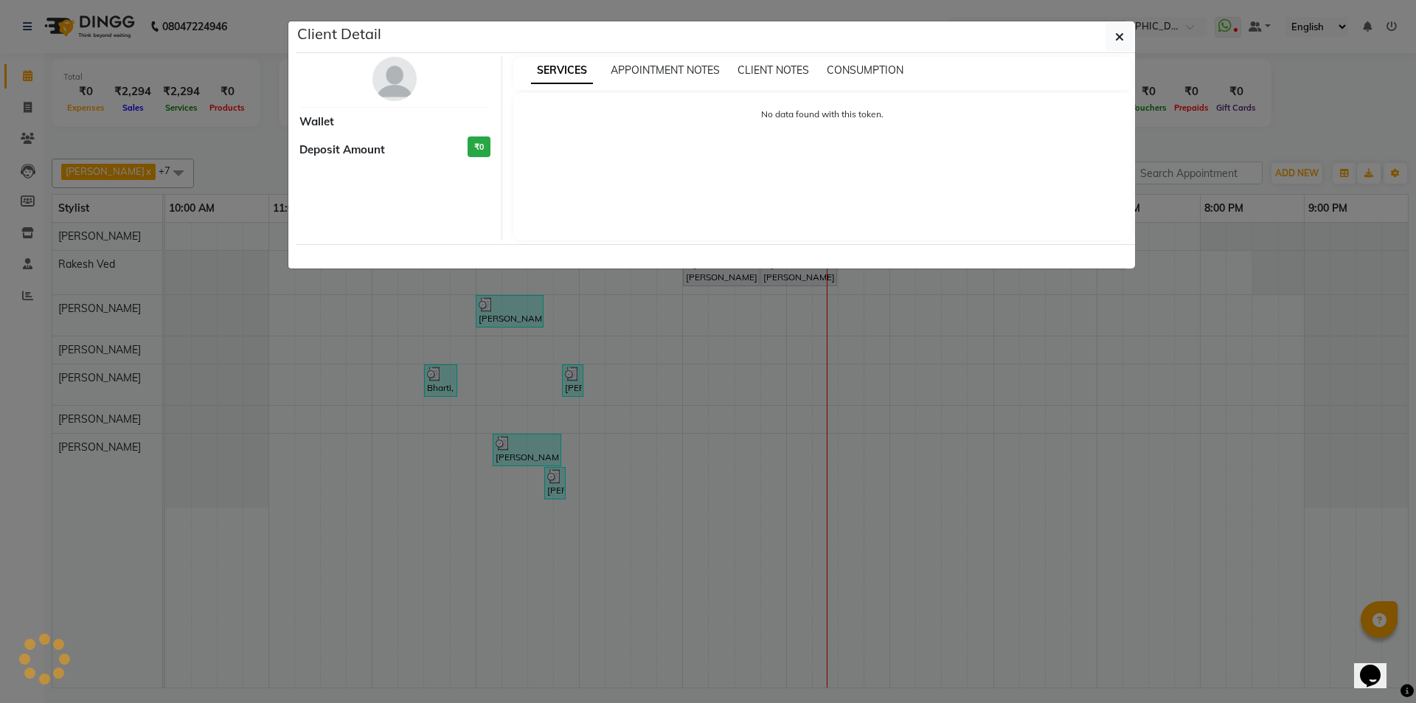
select select "7"
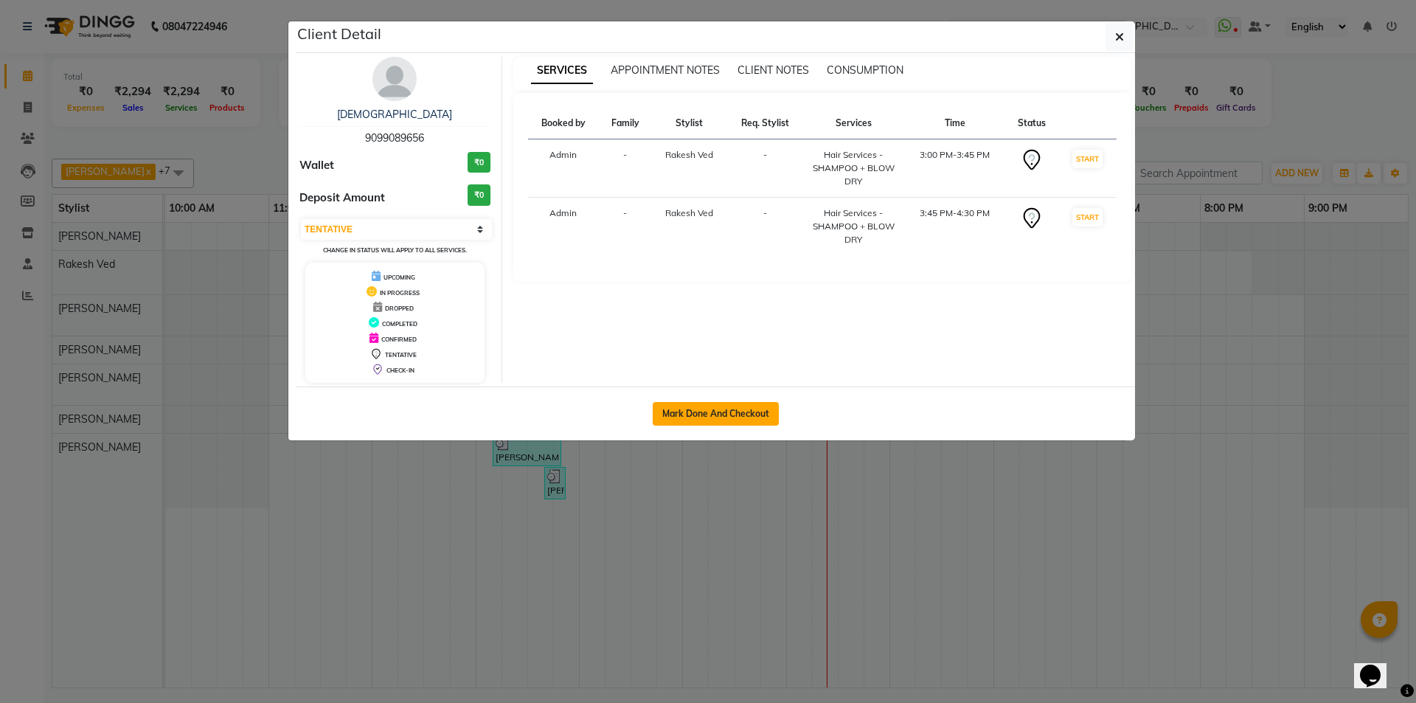
click at [718, 409] on button "Mark Done And Checkout" at bounding box center [716, 414] width 126 height 24
select select "service"
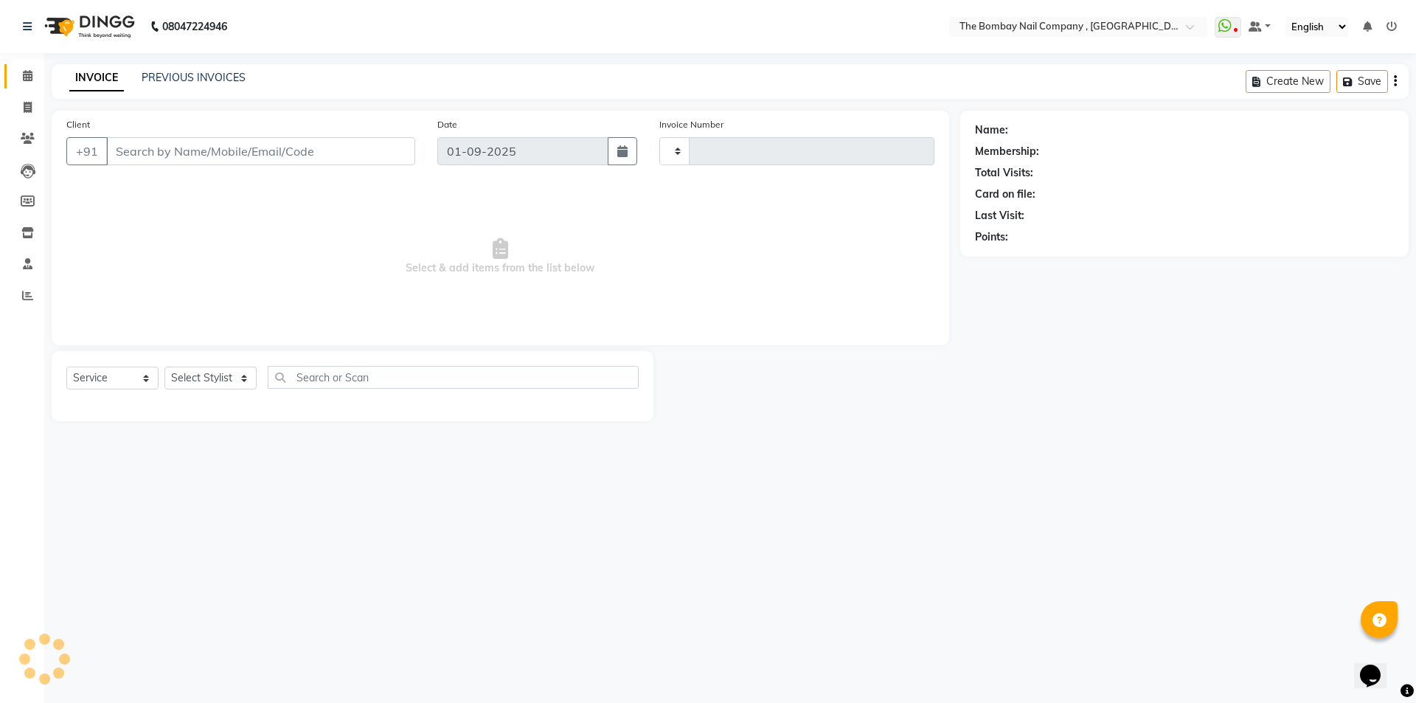
type input "0735"
select select "7684"
type input "90******56"
select select "71361"
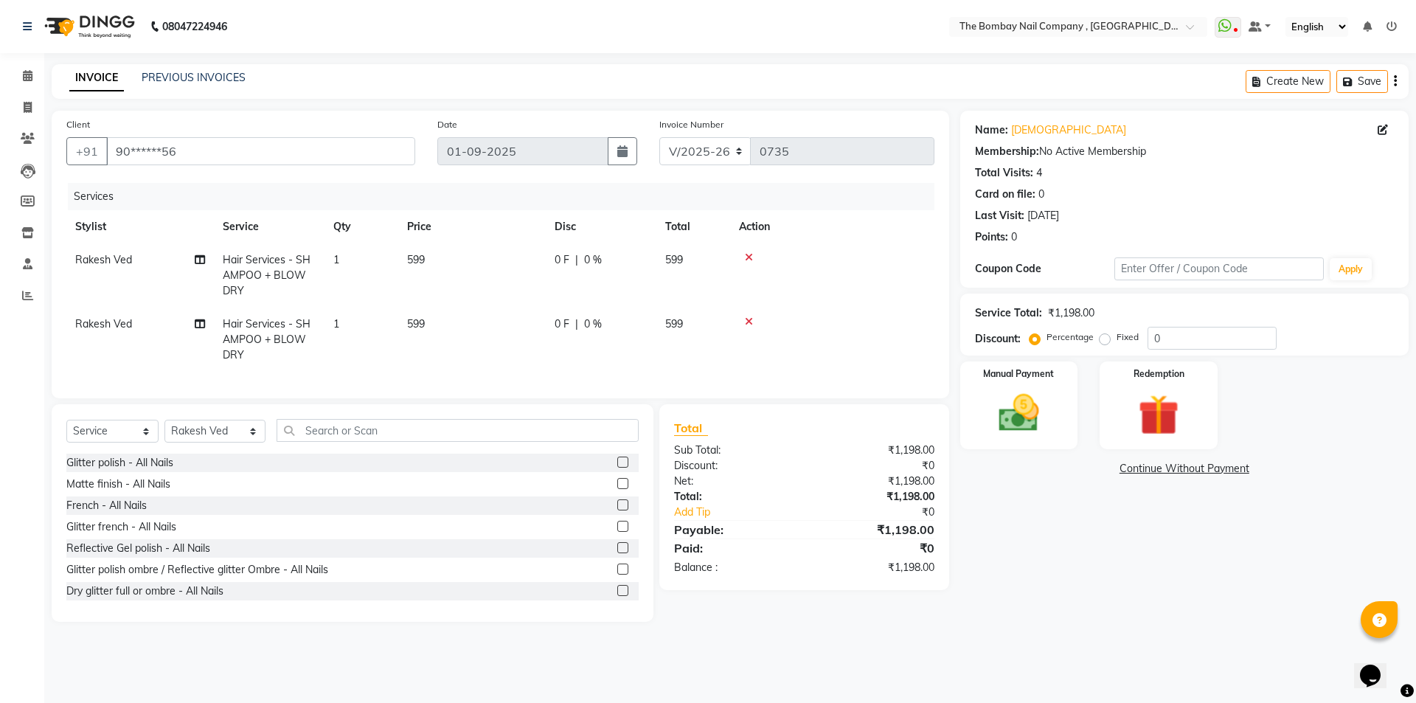
click at [591, 255] on span "0 %" at bounding box center [593, 259] width 18 height 15
select select "71361"
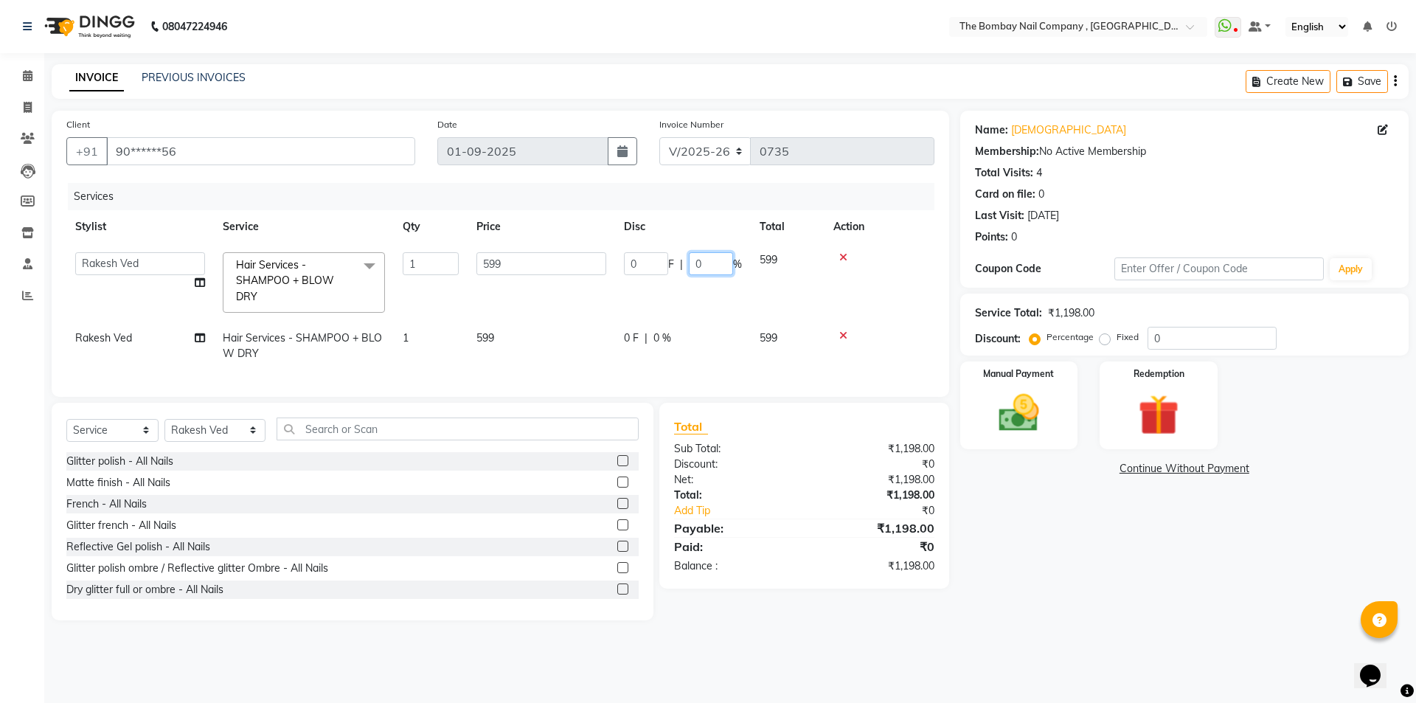
click at [708, 257] on input "0" at bounding box center [711, 263] width 44 height 23
type input "20"
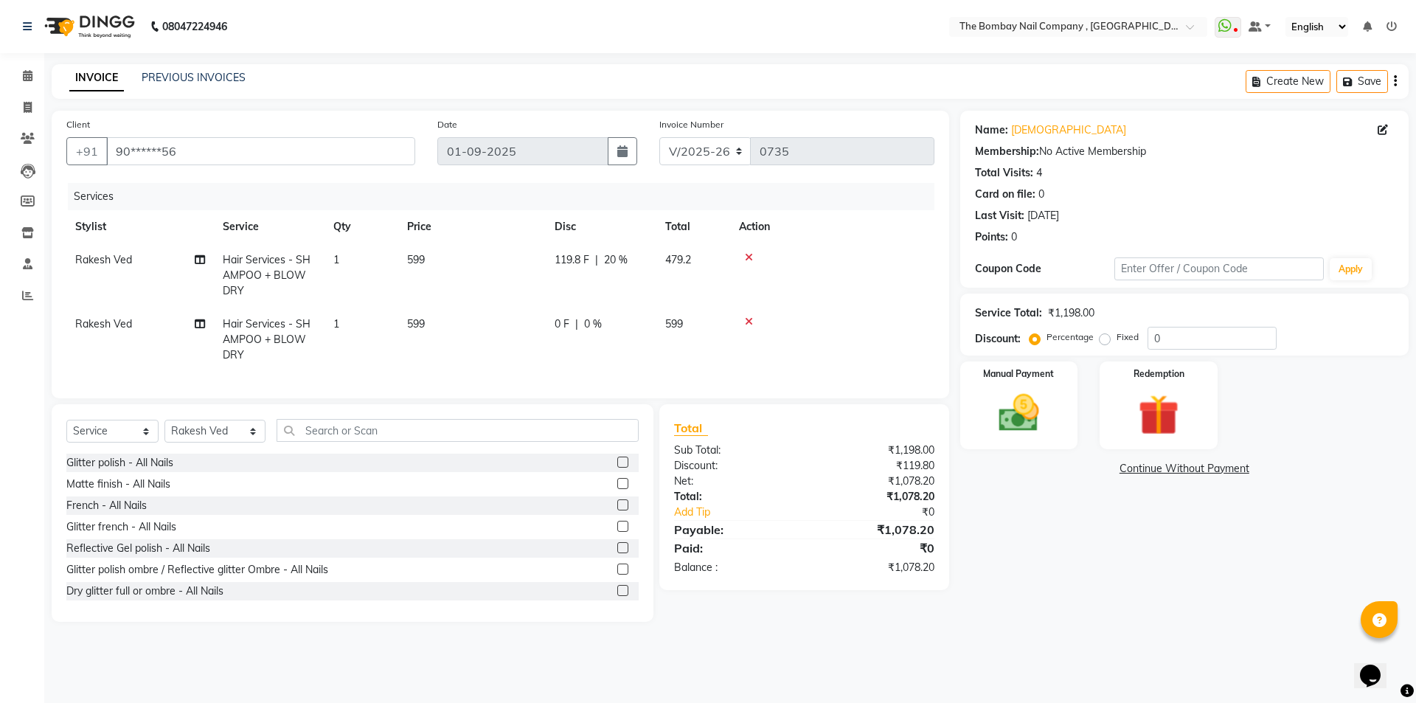
click at [747, 355] on tr "Rakesh Ved Hair Services - SHAMPOO + BLOW DRY 1 599 0 F | 0 % 599" at bounding box center [500, 340] width 868 height 64
click at [749, 325] on icon at bounding box center [749, 321] width 8 height 10
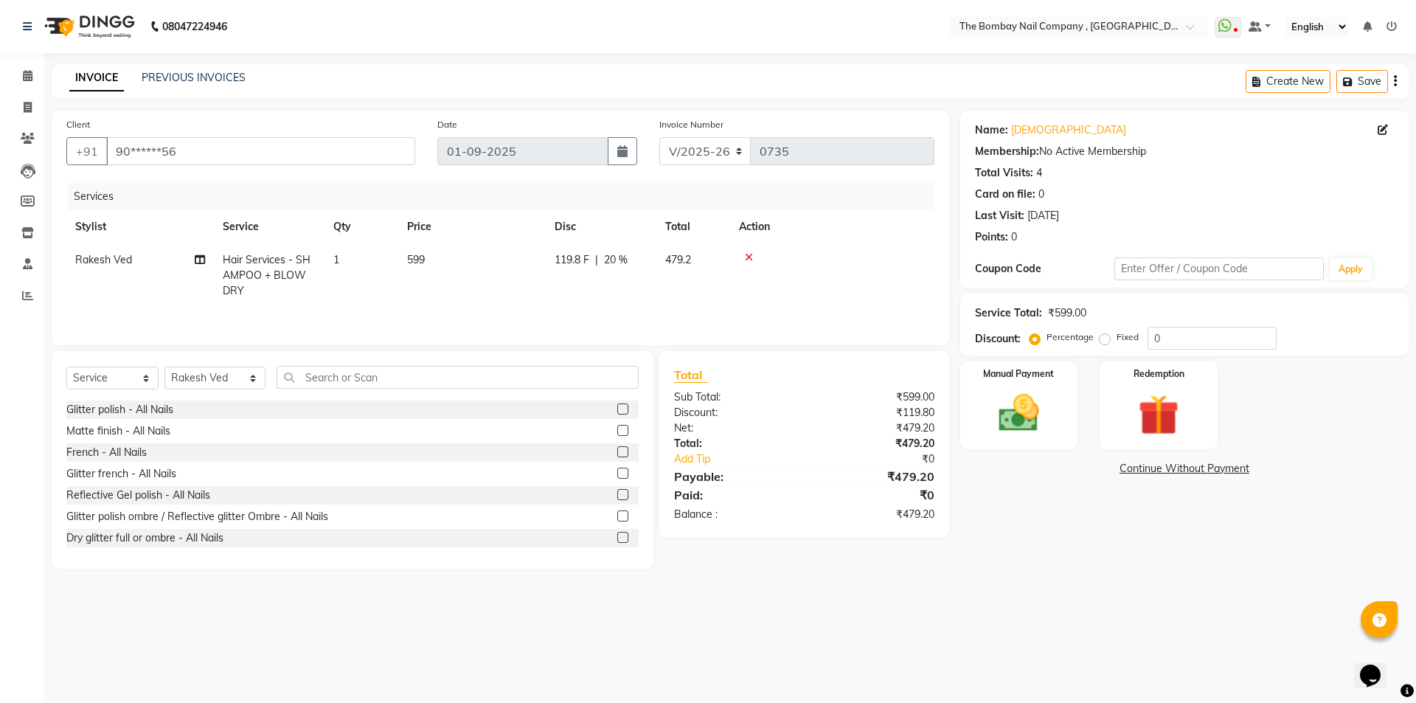
click at [432, 254] on td "599" at bounding box center [471, 275] width 147 height 64
select select "71361"
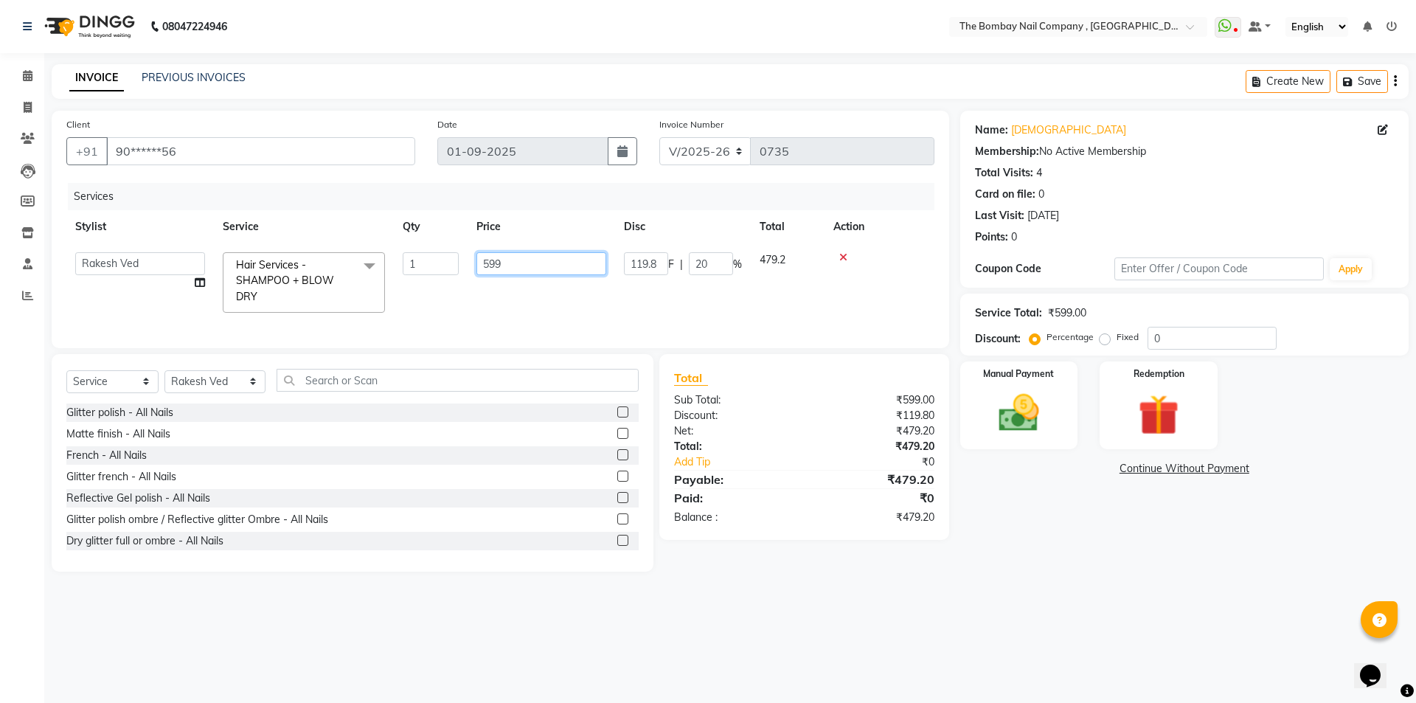
click at [523, 269] on input "599" at bounding box center [541, 263] width 130 height 23
type input "5"
type input "499"
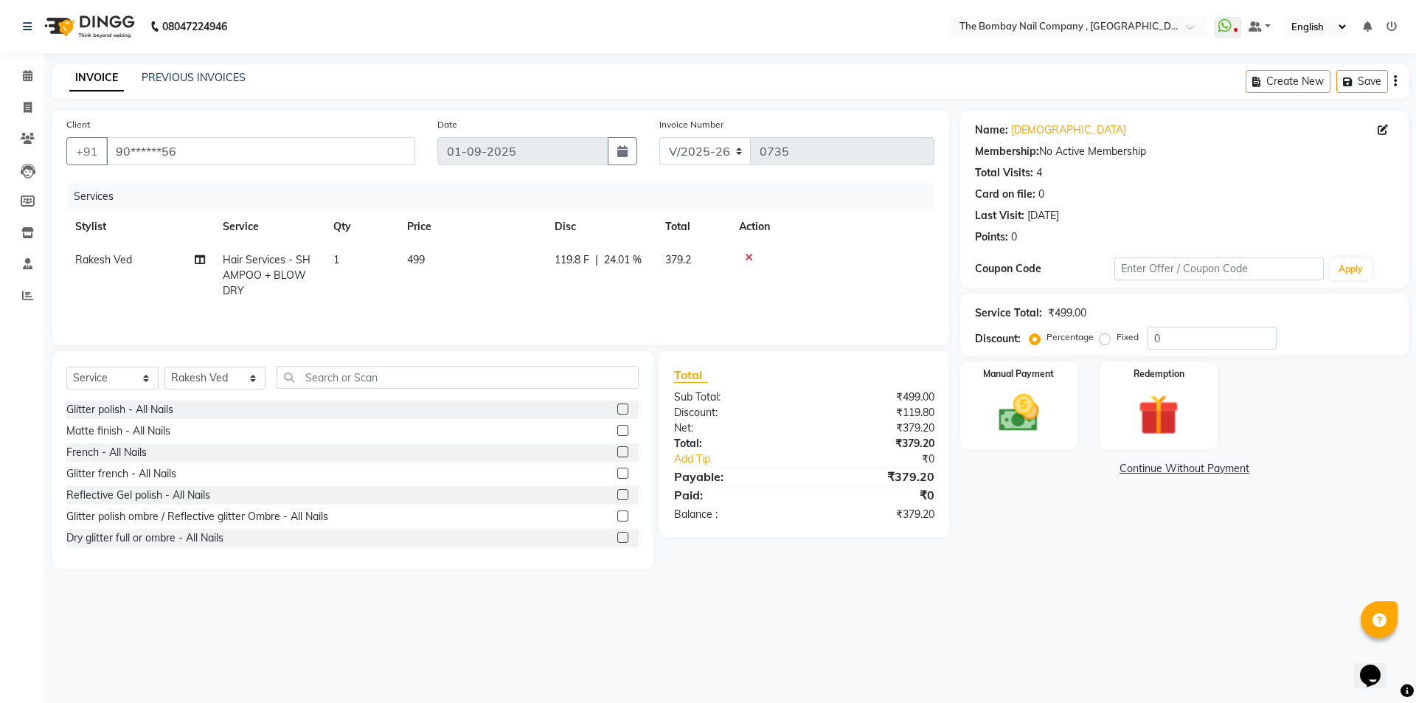
click at [602, 314] on div "Services Stylist Service Qty Price Disc Total Action Rakesh Ved Hair Services -…" at bounding box center [500, 256] width 868 height 147
click at [630, 260] on span "24.01 %" at bounding box center [623, 259] width 38 height 15
select select "71361"
click at [723, 264] on input "24.01" at bounding box center [711, 263] width 44 height 23
type input "2"
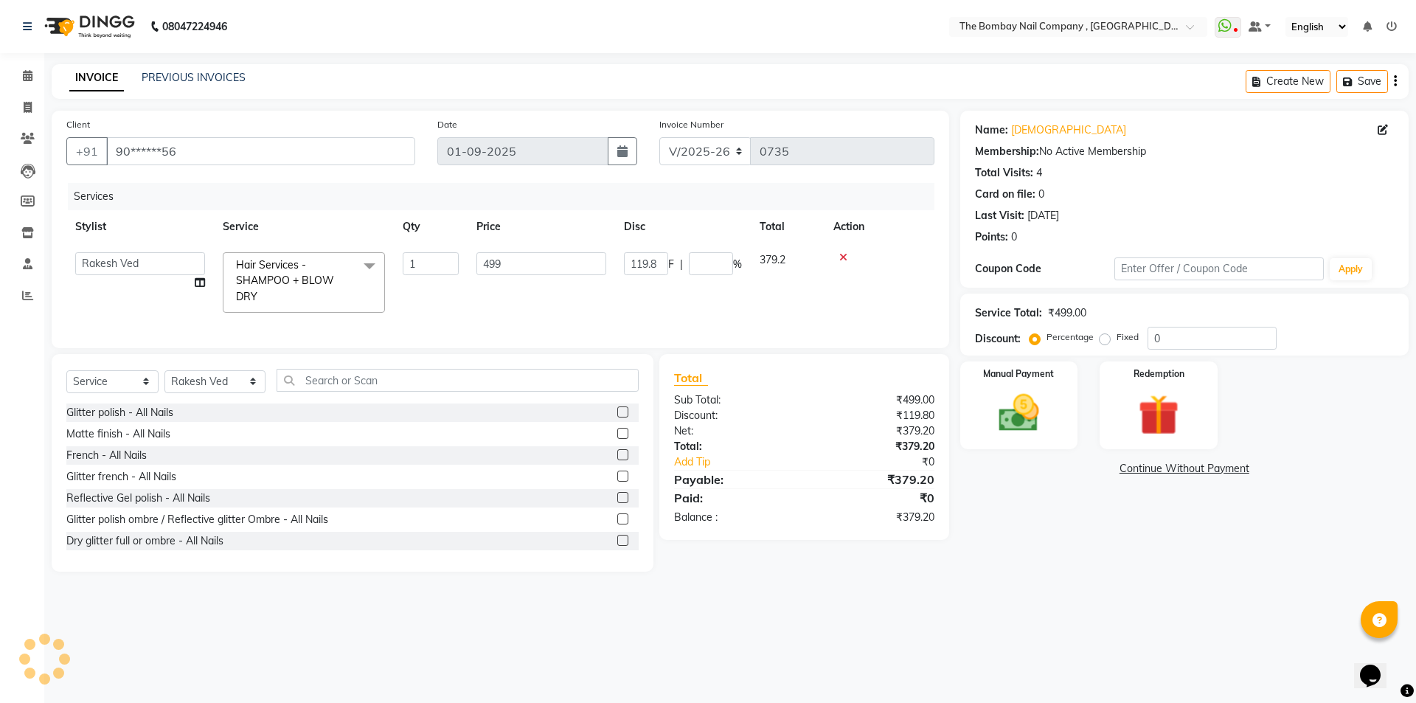
click at [667, 293] on tr "BNC [GEOGRAPHIC_DATA] Harsh Kalyani Krishna [PERSON_NAME] [PERSON_NAME] [PERSON…" at bounding box center [500, 282] width 868 height 78
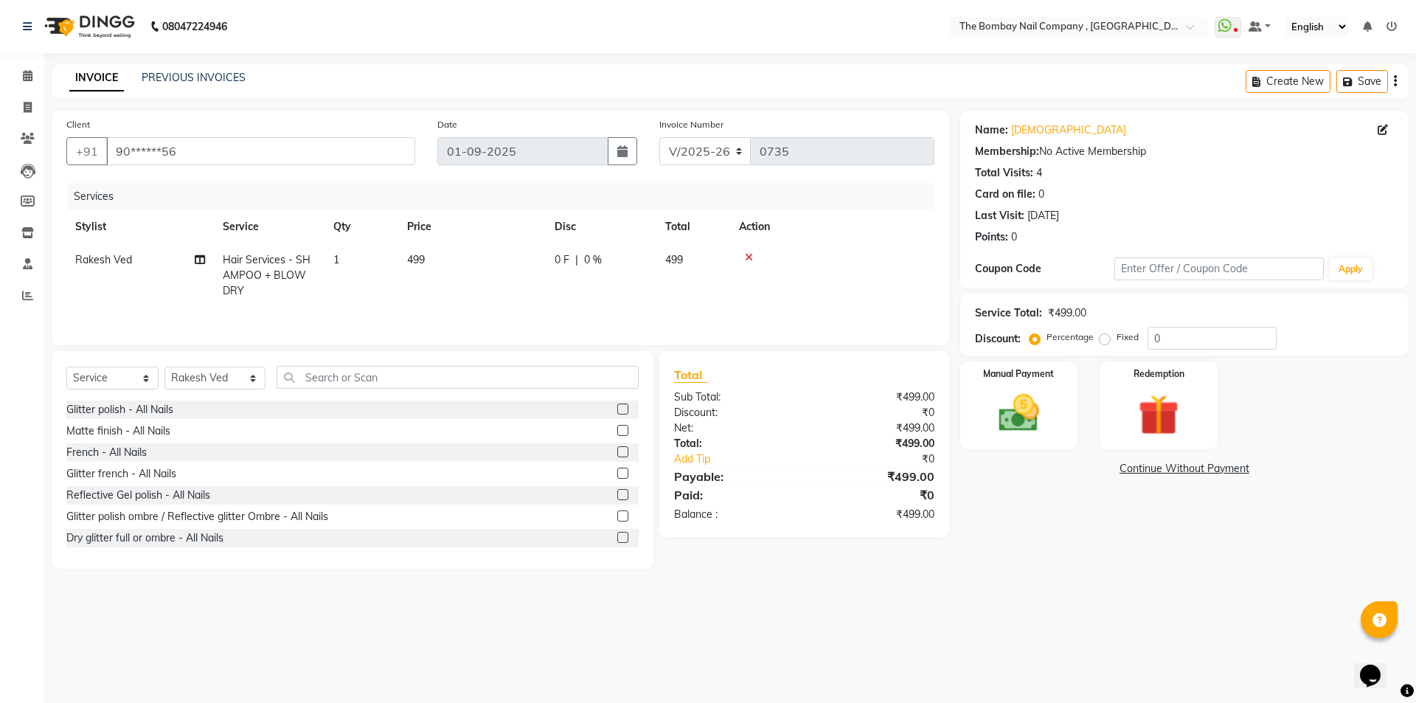
click at [601, 260] on span "0 %" at bounding box center [593, 259] width 18 height 15
select select "71361"
click at [724, 262] on input "0" at bounding box center [711, 263] width 44 height 23
type input "20"
click at [689, 294] on tr "Rakesh Ved Hair Services - SHAMPOO + BLOW DRY 1 499 99.8 F | 20 % 399.2" at bounding box center [500, 275] width 868 height 64
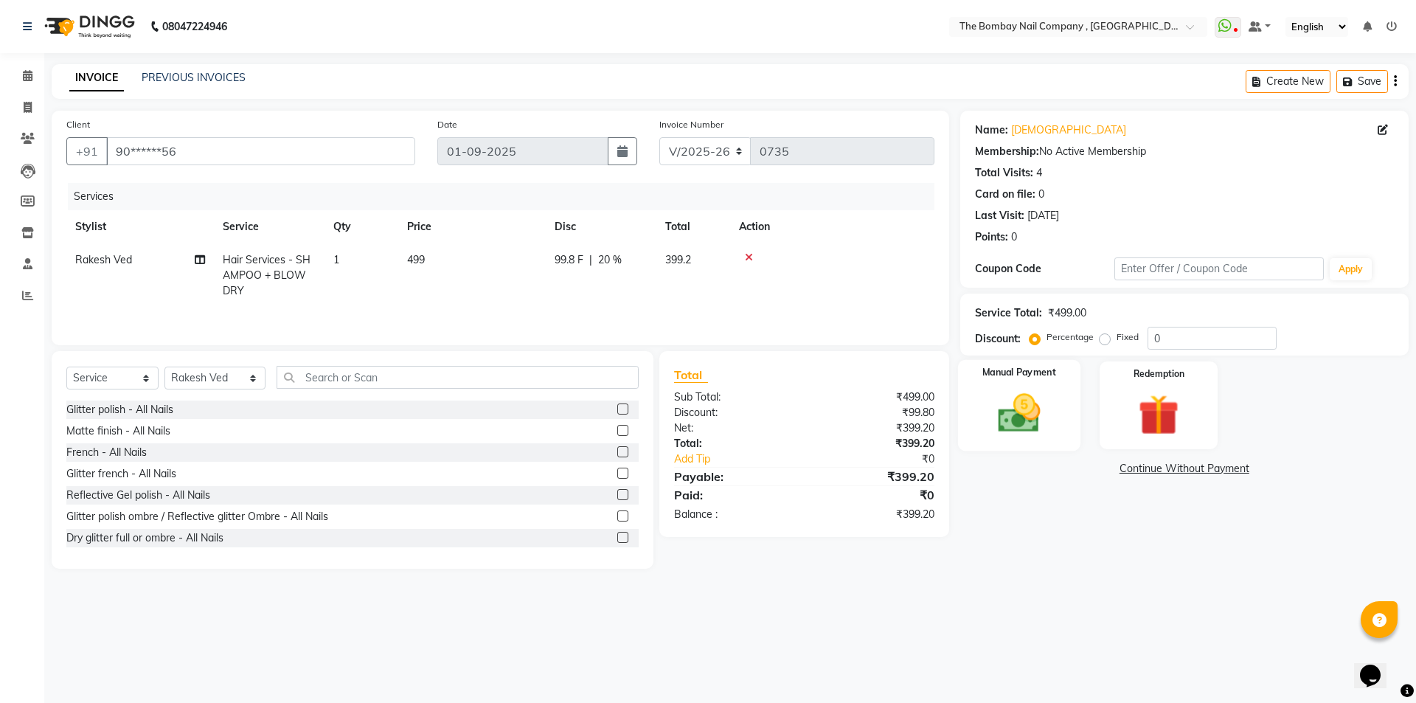
click at [993, 417] on img at bounding box center [1018, 413] width 69 height 49
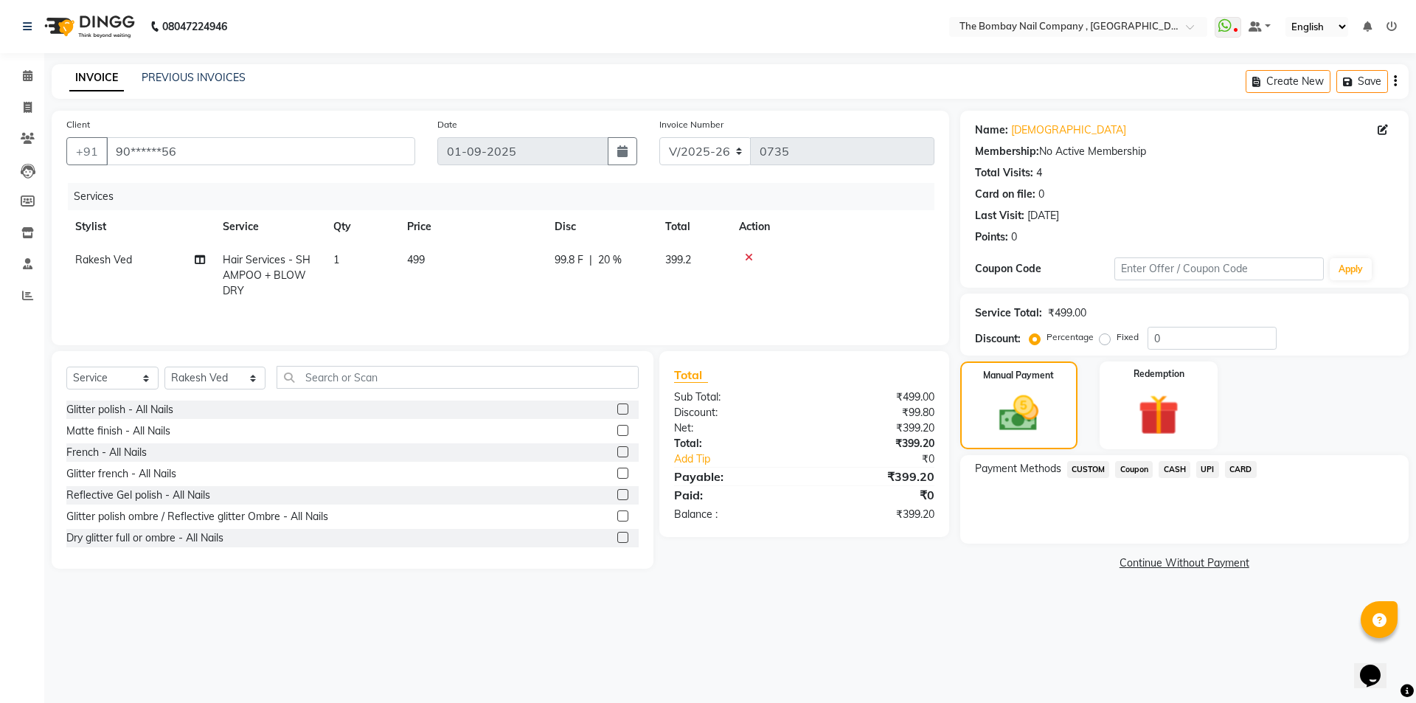
click at [1162, 465] on span "CASH" at bounding box center [1174, 469] width 32 height 17
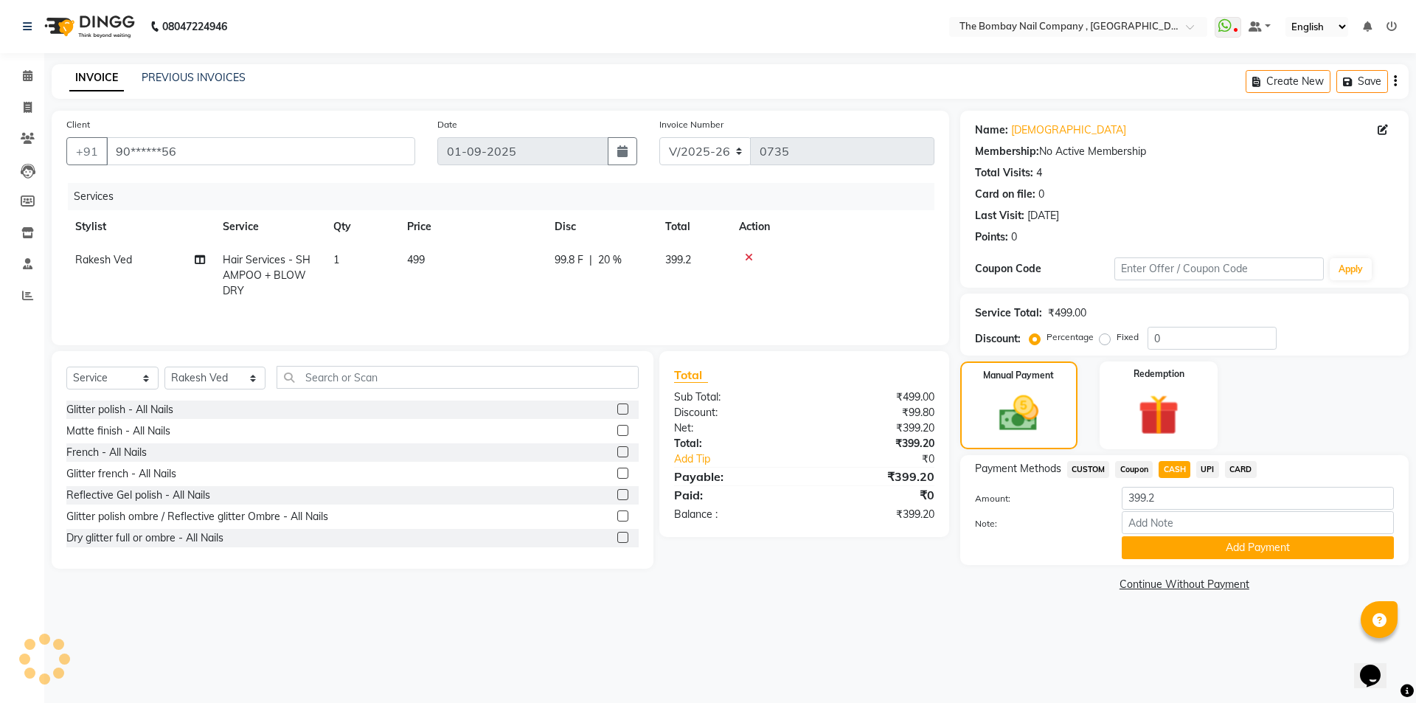
click at [161, 260] on td "Rakesh Ved" at bounding box center [139, 275] width 147 height 64
select select "71361"
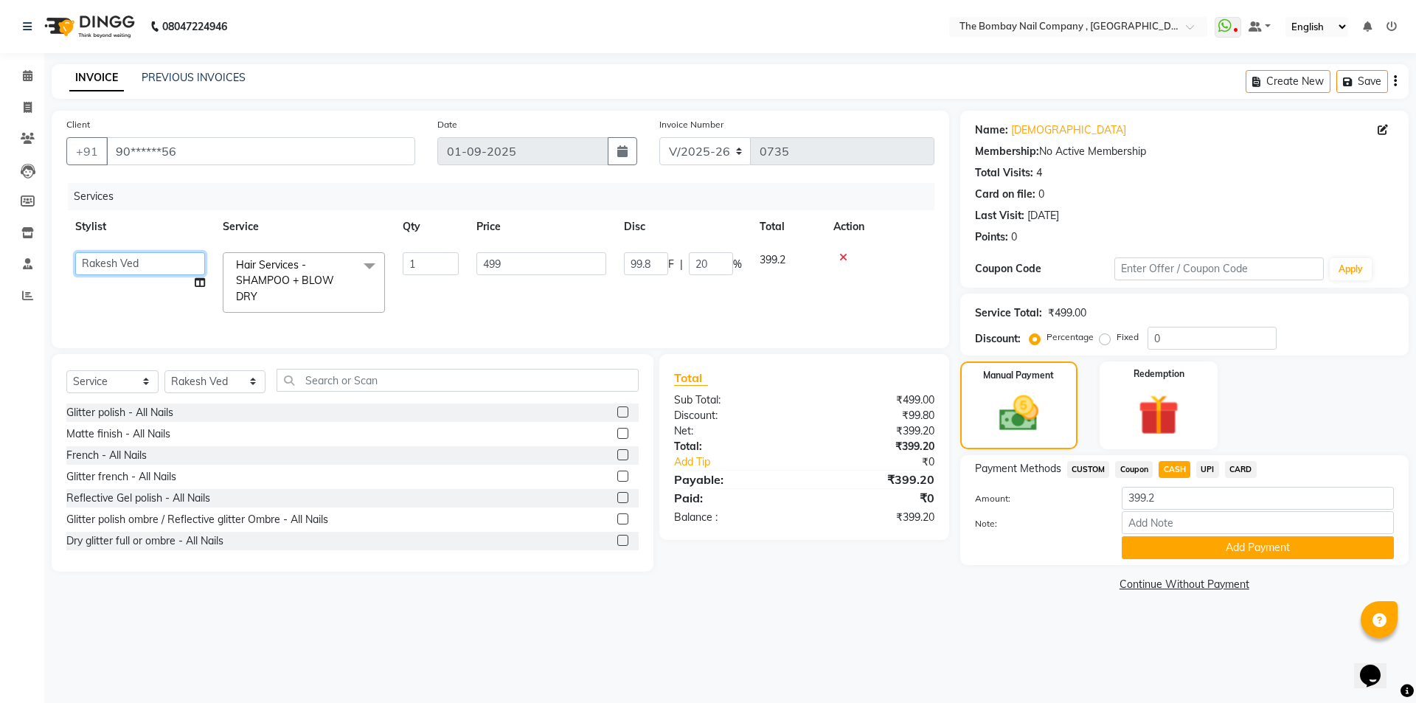
click at [164, 272] on select "BNC [GEOGRAPHIC_DATA] [PERSON_NAME] Krishna [PERSON_NAME] [PERSON_NAME] [PERSON…" at bounding box center [140, 263] width 130 height 23
select select "90049"
click at [1175, 501] on input "399.2" at bounding box center [1258, 498] width 272 height 23
click at [703, 318] on td "99.8 F | 20 %" at bounding box center [683, 282] width 136 height 78
click at [743, 620] on div "08047224946 Select Location × The Bombay Nail Company , [GEOGRAPHIC_DATA] Whats…" at bounding box center [708, 351] width 1416 height 703
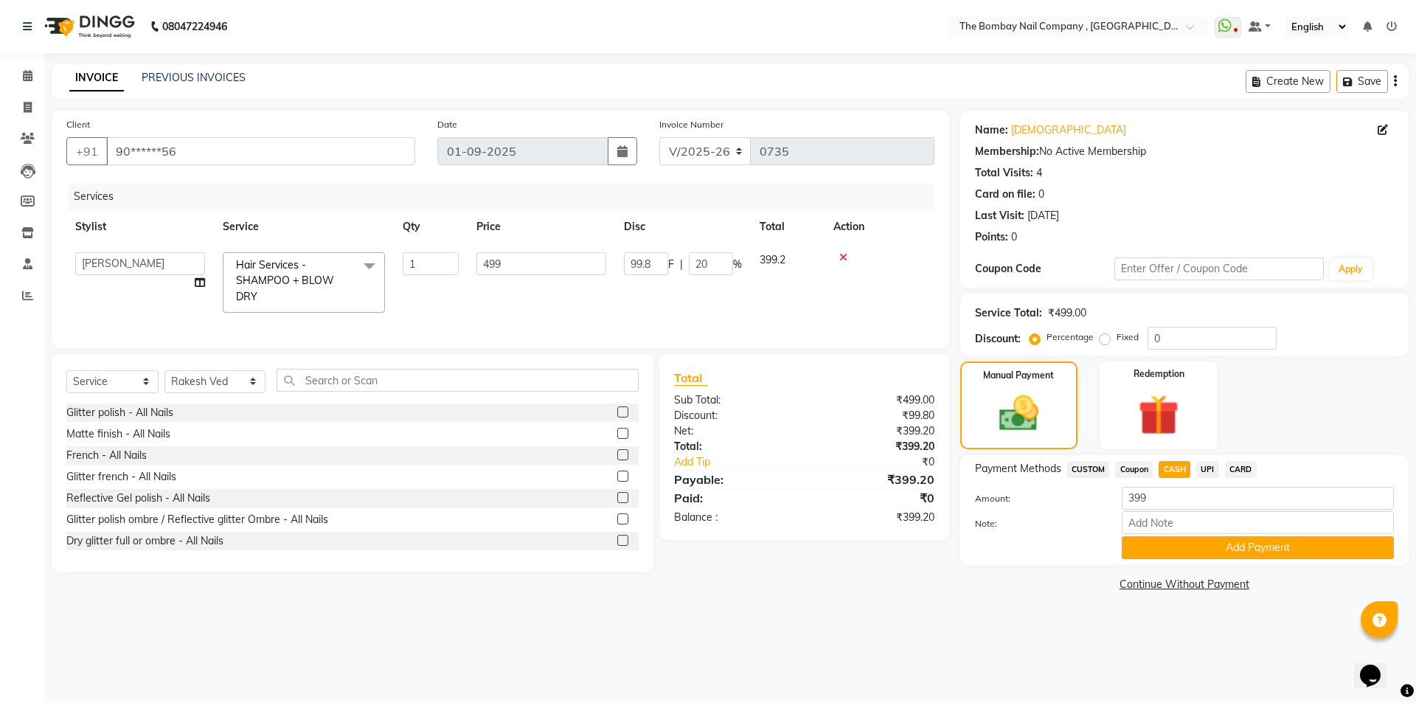
click at [1201, 471] on span "UPI" at bounding box center [1207, 469] width 23 height 17
type input "399.2"
click at [1178, 462] on span "CASH" at bounding box center [1174, 469] width 32 height 17
click at [1172, 546] on button "Add Payment" at bounding box center [1258, 547] width 272 height 23
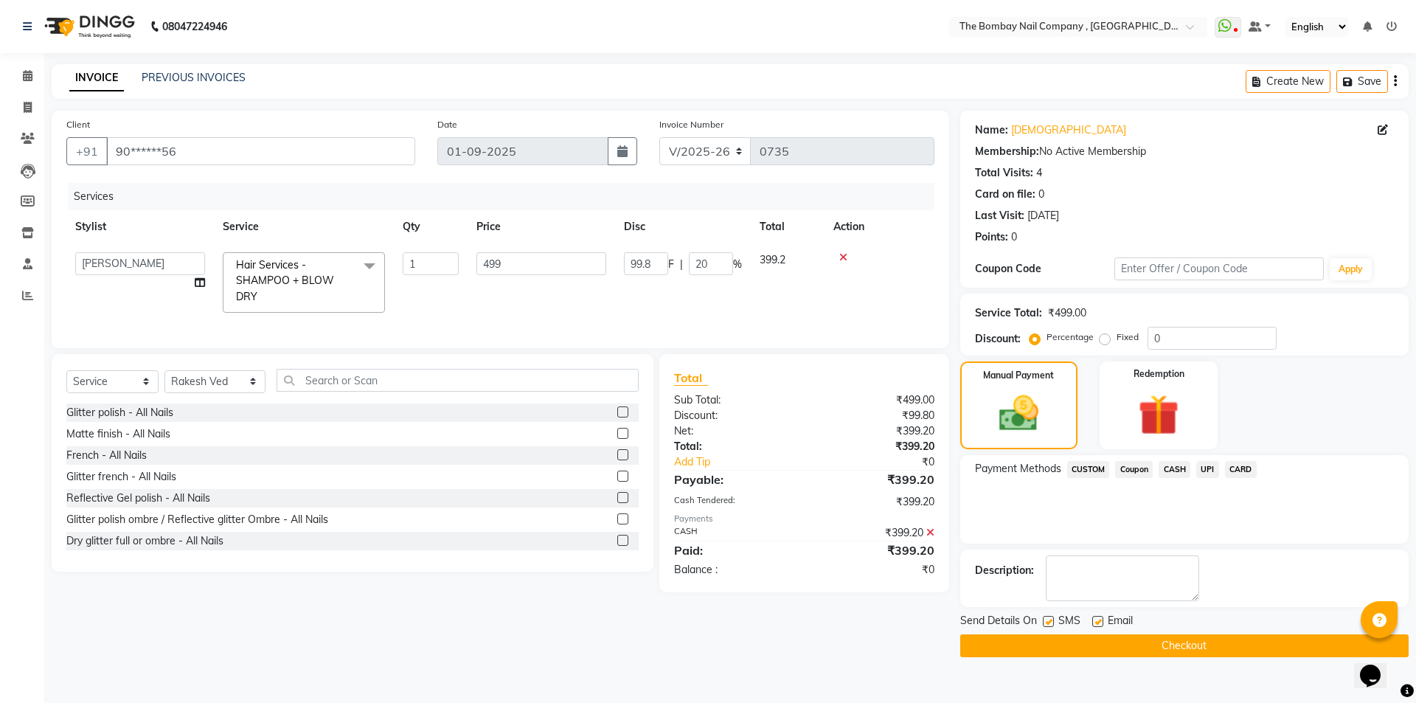
click at [1123, 649] on button "Checkout" at bounding box center [1184, 645] width 448 height 23
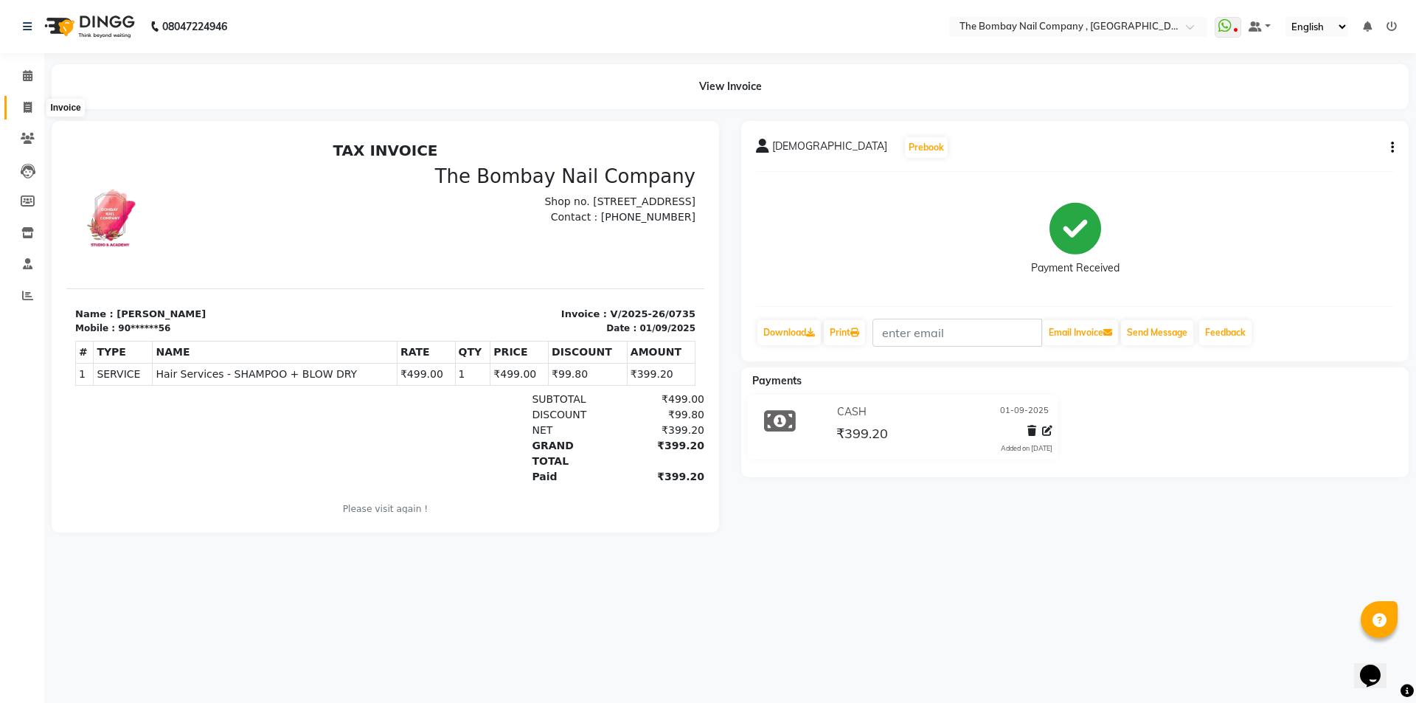
click at [18, 105] on span at bounding box center [28, 108] width 26 height 17
select select "service"
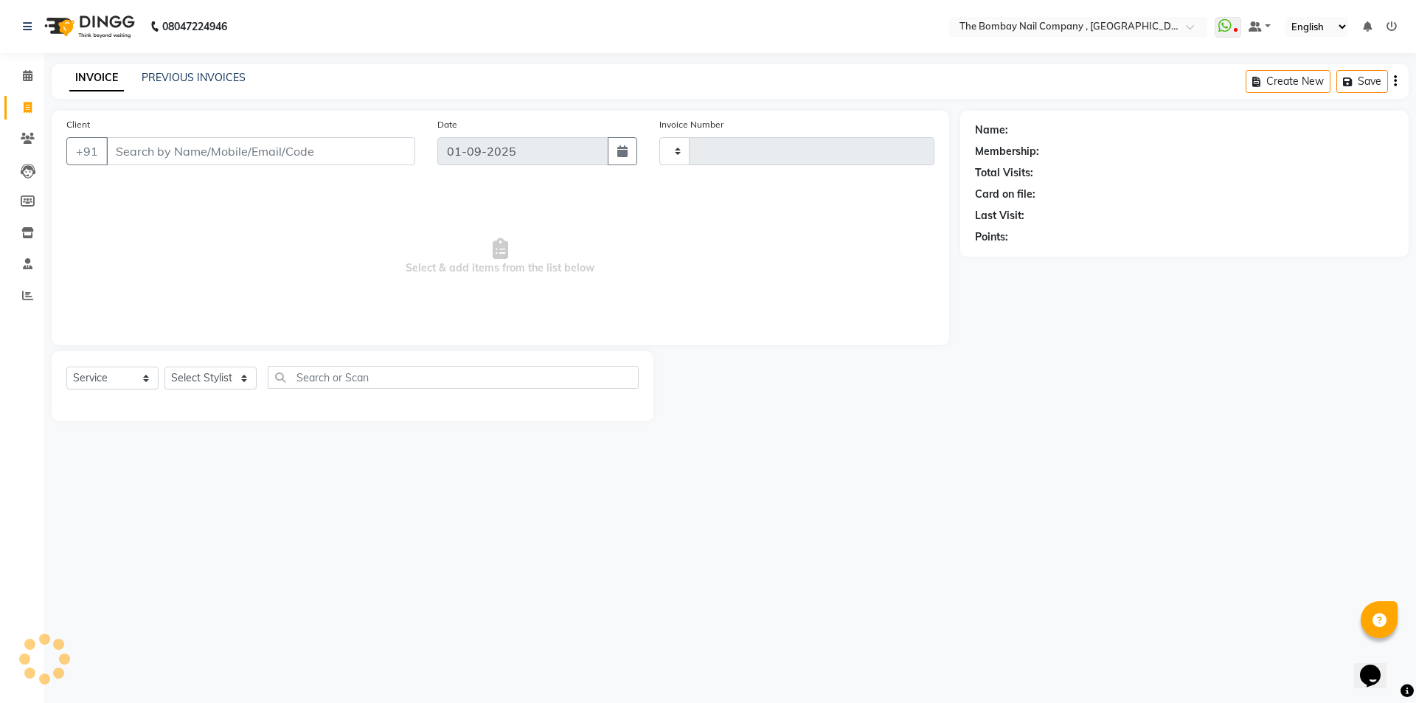
type input "0736"
select select "7684"
click at [218, 376] on select "Select Stylist BNC [GEOGRAPHIC_DATA] [PERSON_NAME] Krishna [PERSON_NAME] [PERSO…" at bounding box center [214, 377] width 101 height 23
select select "71361"
click at [164, 366] on select "Select Stylist BNC [GEOGRAPHIC_DATA] [PERSON_NAME] Krishna [PERSON_NAME] [PERSO…" at bounding box center [214, 377] width 101 height 23
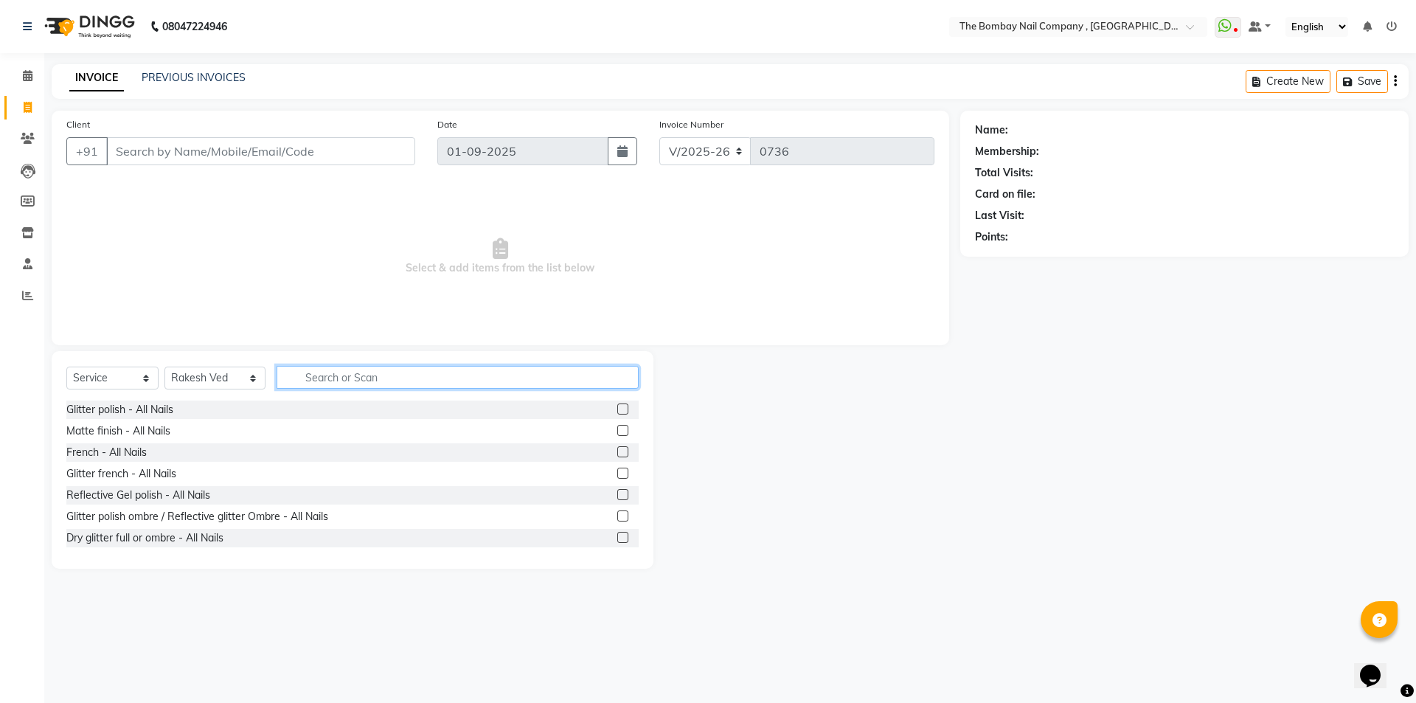
click at [409, 375] on input "text" at bounding box center [458, 377] width 363 height 23
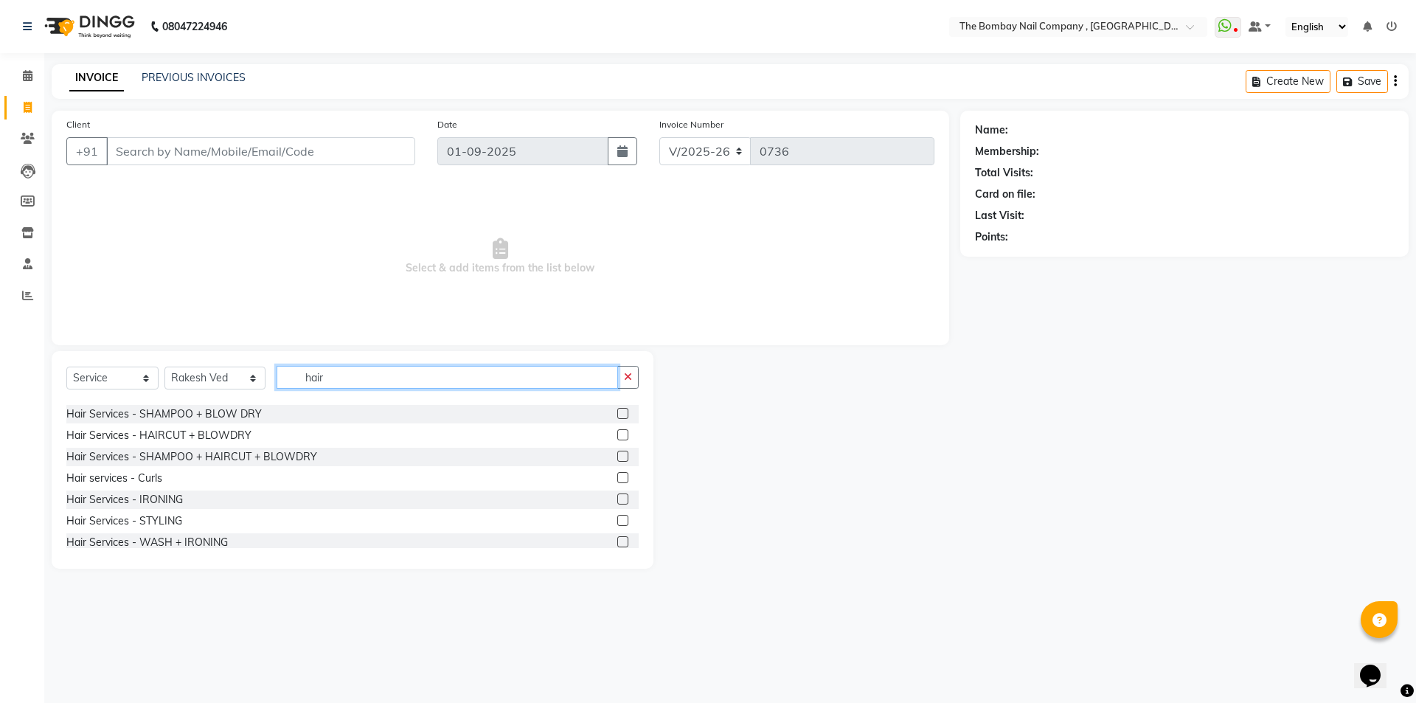
scroll to position [369, 0]
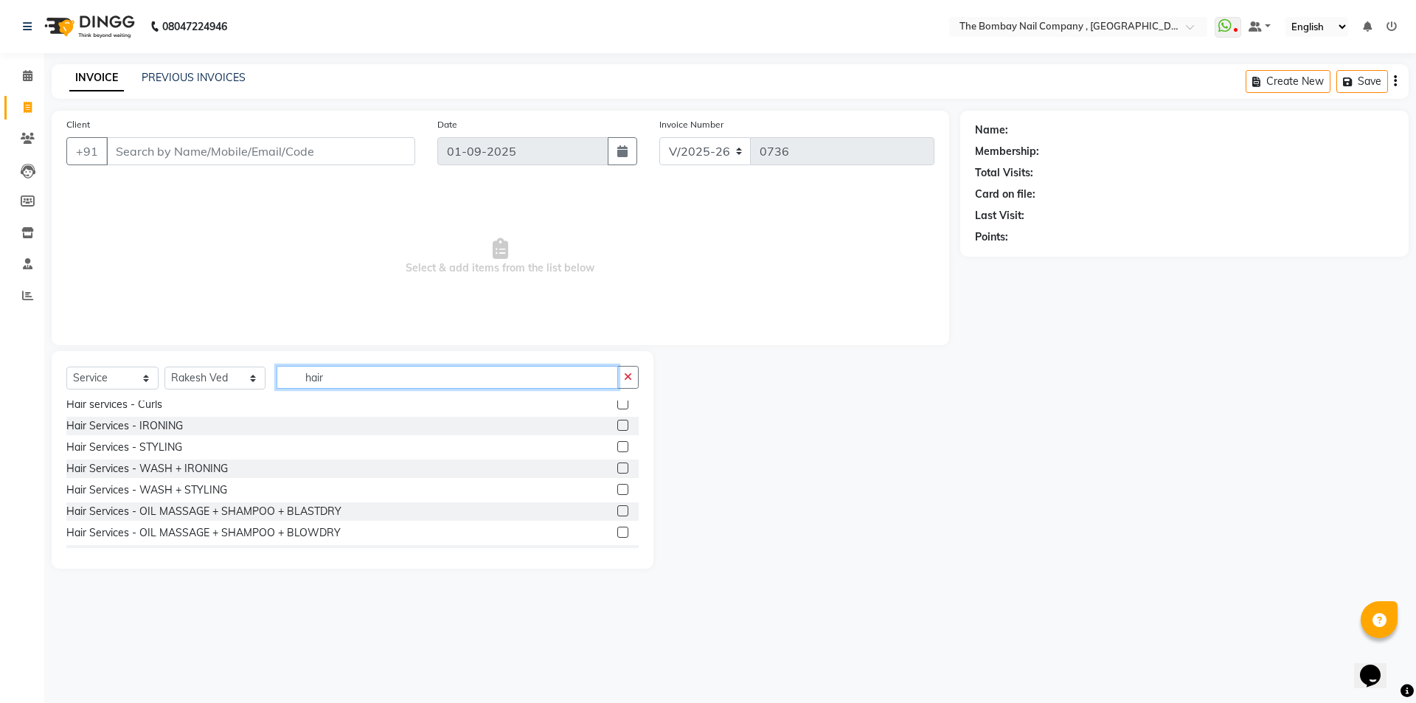
click at [378, 386] on input "hair" at bounding box center [448, 377] width 342 height 23
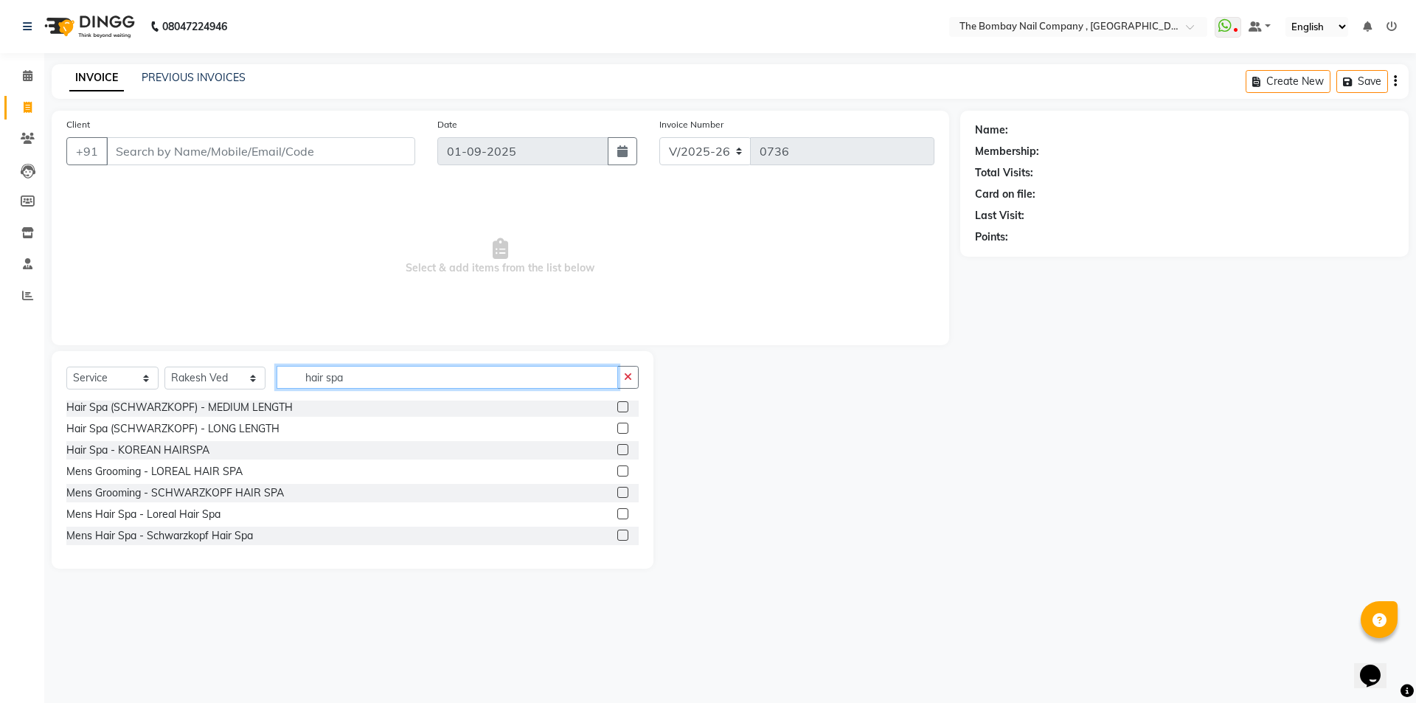
type input "hair spa"
click at [617, 428] on label at bounding box center [622, 428] width 11 height 11
click at [617, 428] on input "checkbox" at bounding box center [622, 429] width 10 height 10
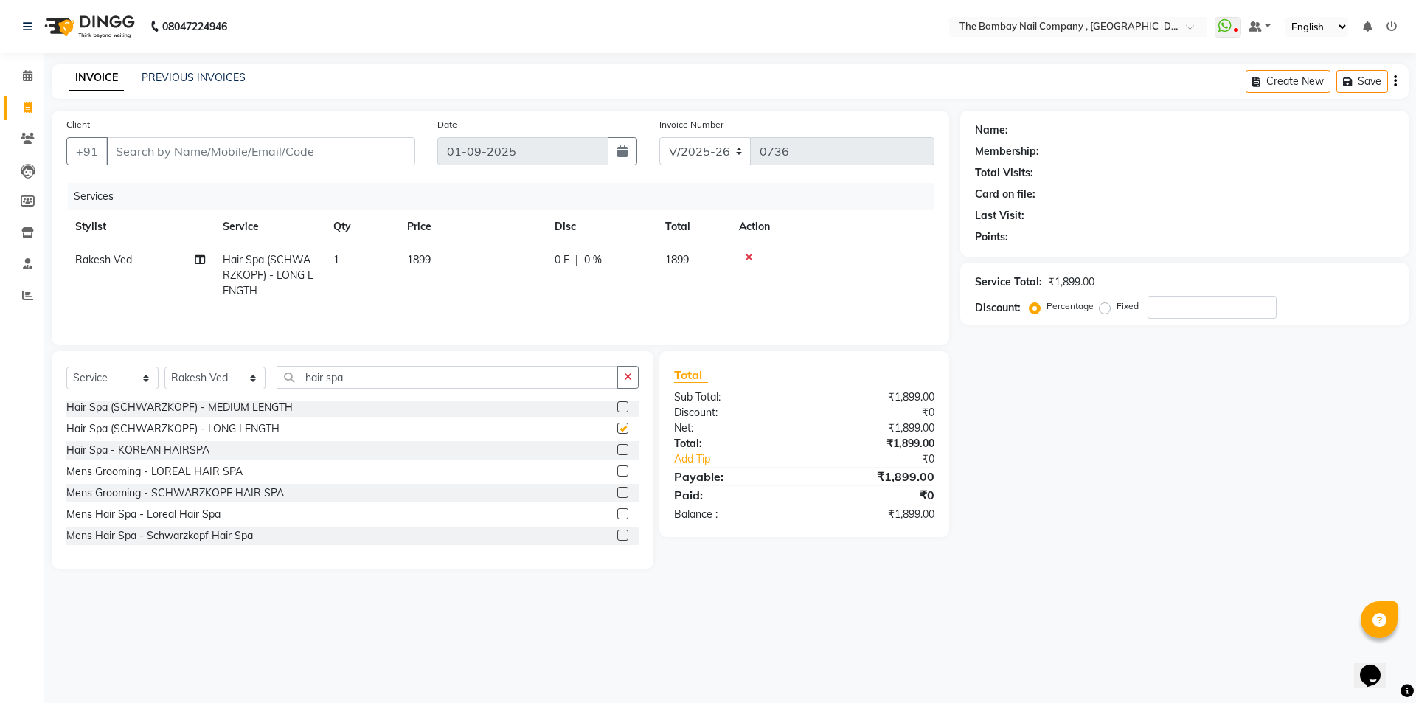
checkbox input "false"
click at [100, 372] on select "Select Service Product Membership Package Voucher Prepaid Gift Card" at bounding box center [112, 377] width 92 height 23
click at [437, 306] on td "1899" at bounding box center [471, 275] width 147 height 64
select select "71361"
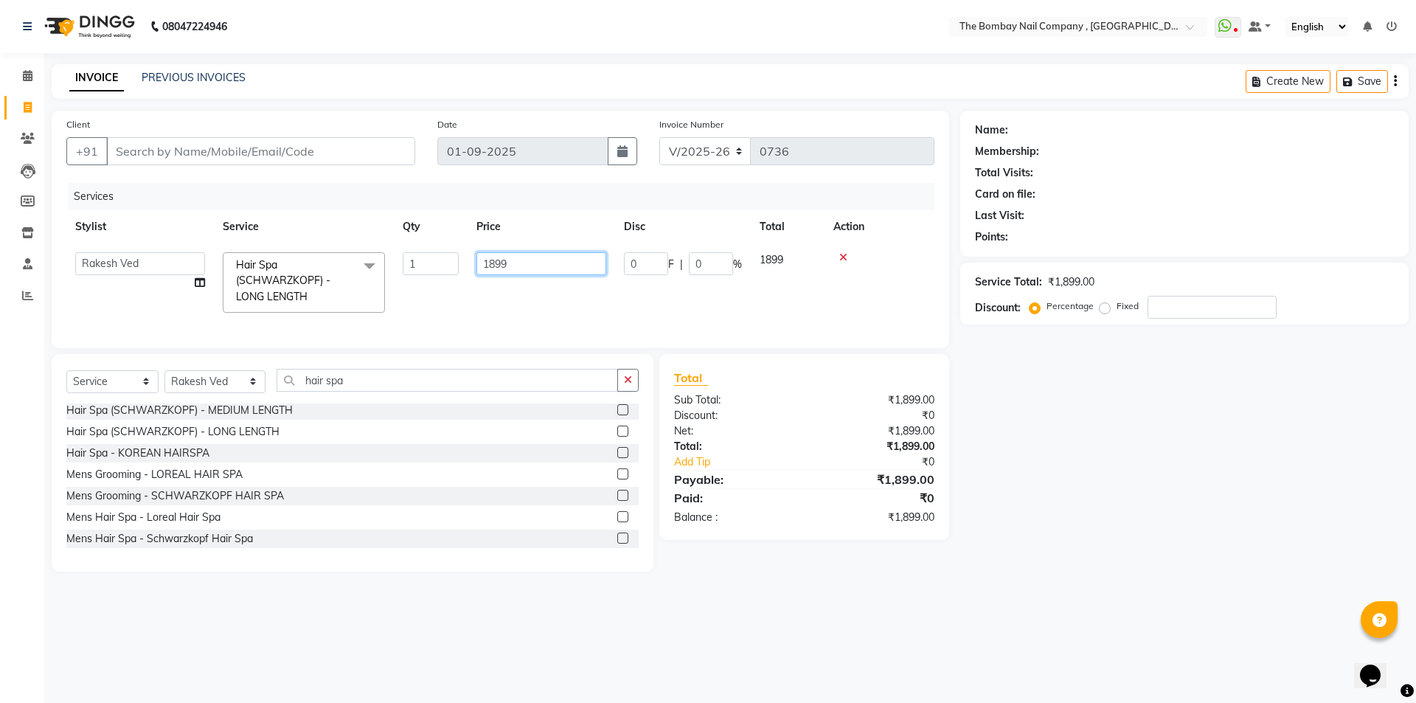
click at [541, 269] on input "1899" at bounding box center [541, 263] width 130 height 23
type input "1"
type input "3500"
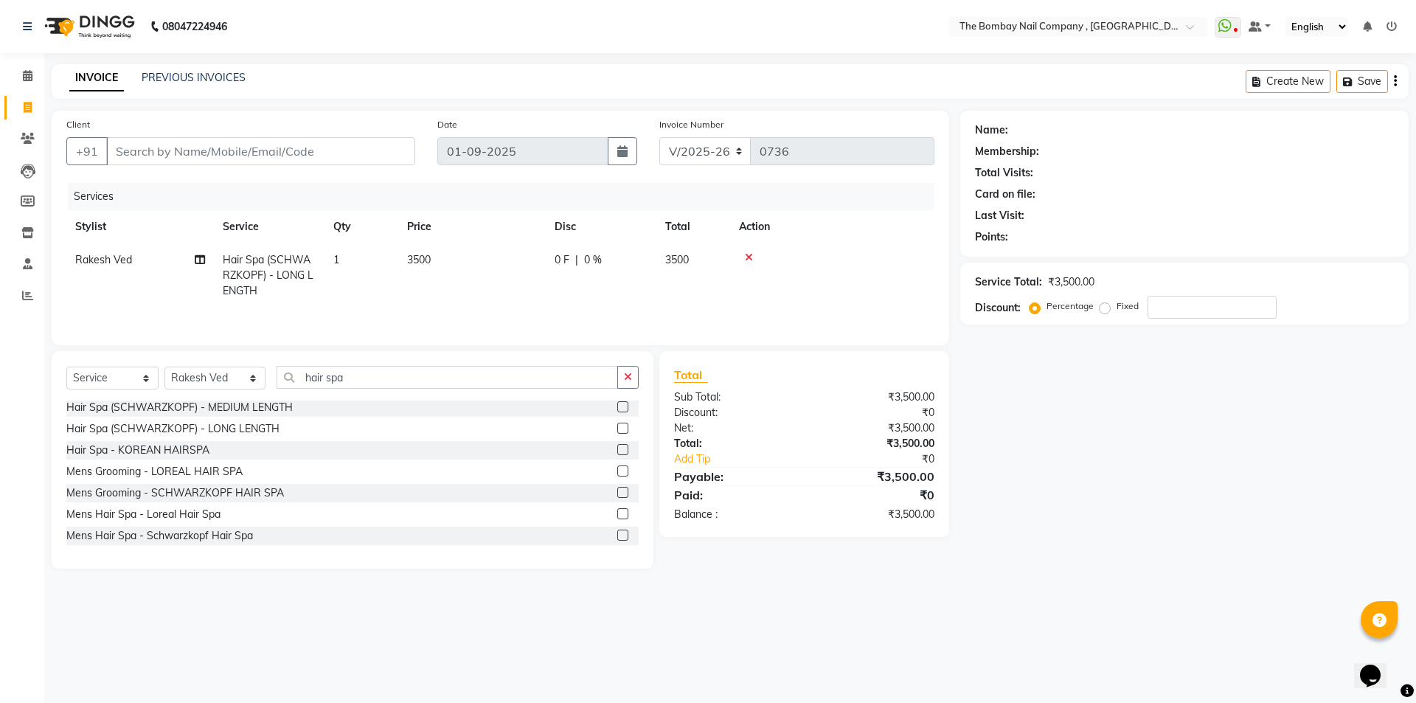
click at [565, 296] on tr "Rakesh Ved Hair Spa (SCHWARZKOPF) - LONG LENGTH 1 3500 0 F | 0 % 3500" at bounding box center [500, 275] width 868 height 64
click at [591, 261] on span "0 %" at bounding box center [593, 259] width 18 height 15
select select "71361"
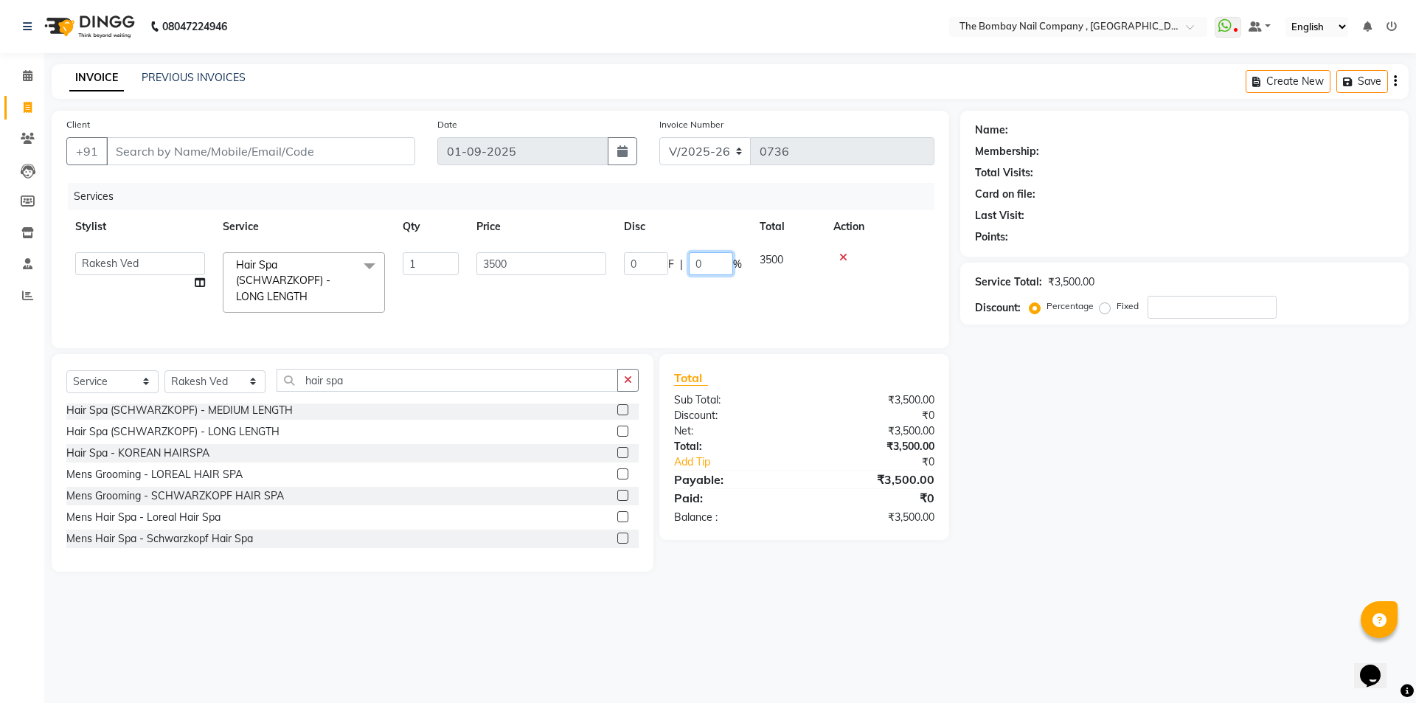
click at [713, 264] on input "0" at bounding box center [711, 263] width 44 height 23
type input "20"
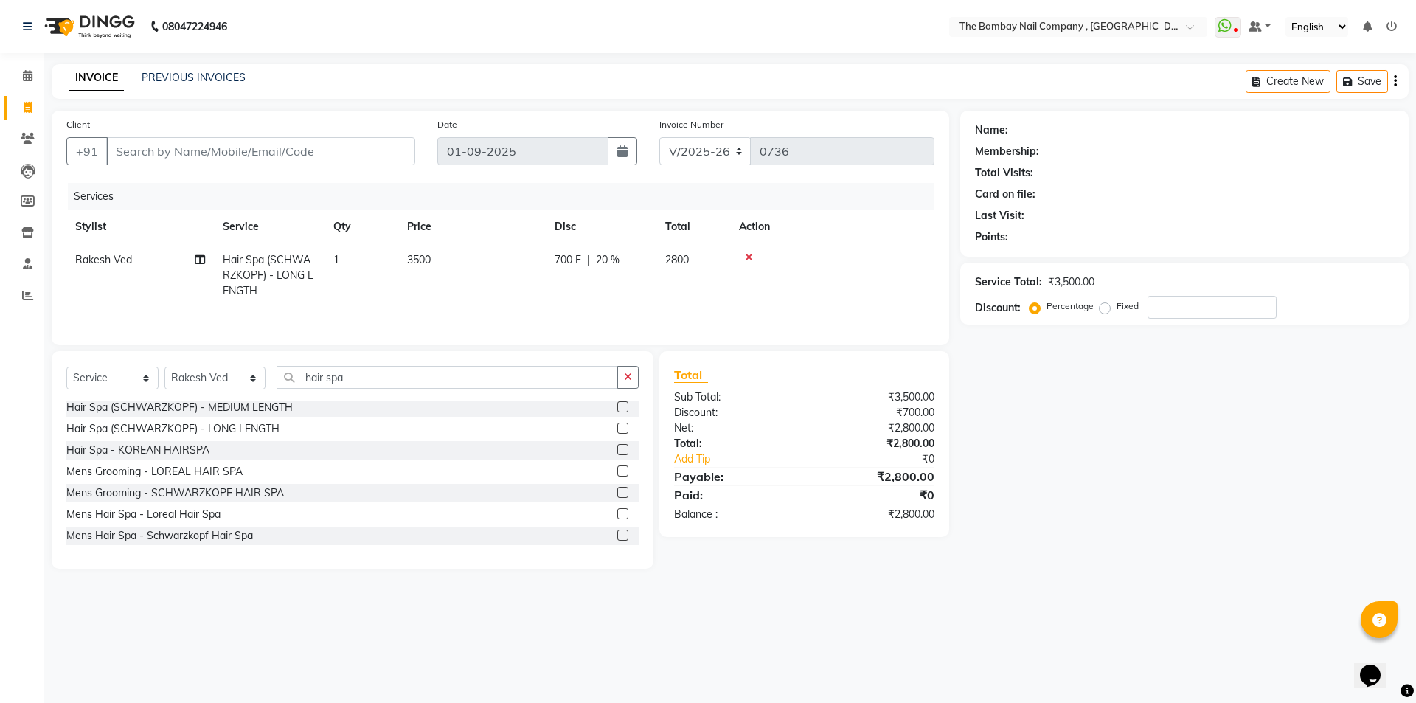
click at [759, 302] on tr "Rakesh Ved Hair Spa (SCHWARZKOPF) - LONG LENGTH 1 3500 700 F | 20 % 2800" at bounding box center [500, 275] width 868 height 64
click at [619, 259] on span "20 %" at bounding box center [608, 259] width 24 height 15
select select "71361"
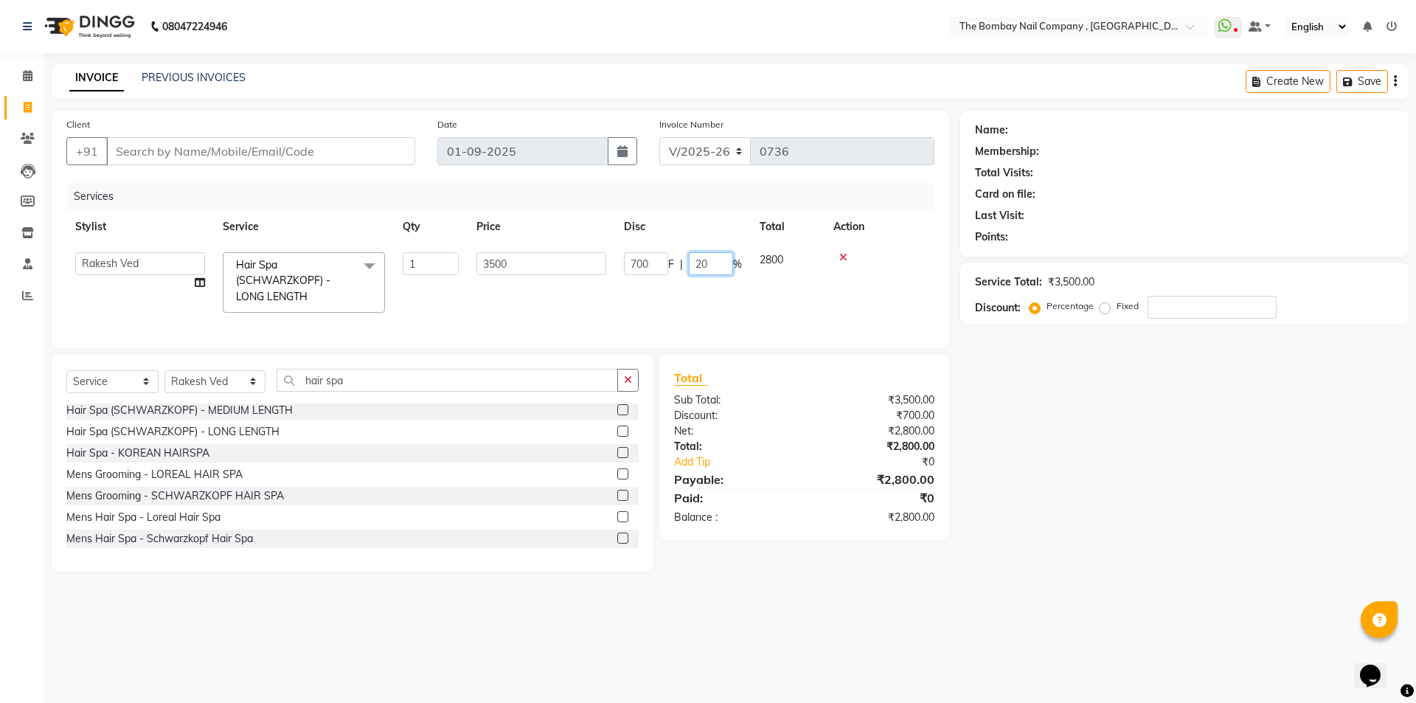
click at [717, 269] on input "20" at bounding box center [711, 263] width 44 height 23
type input "2"
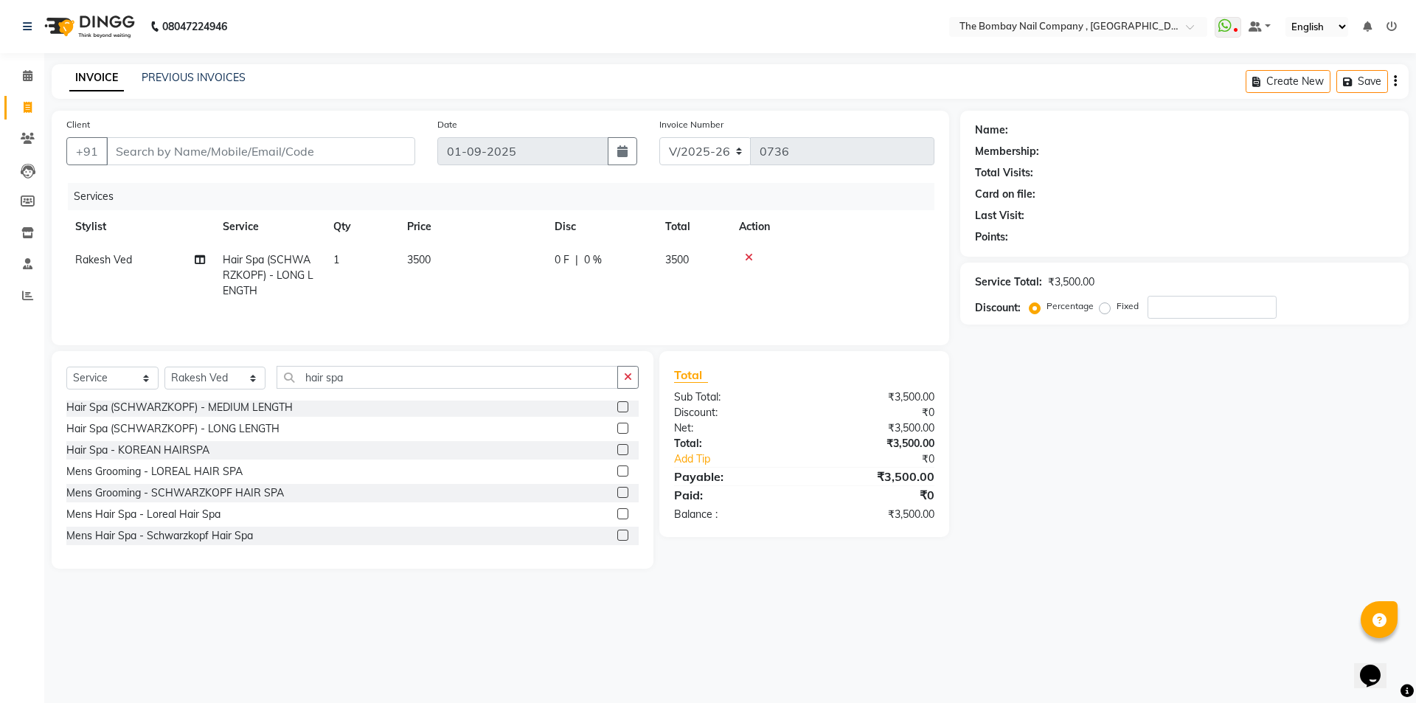
click at [431, 249] on td "3500" at bounding box center [471, 275] width 147 height 64
select select "71361"
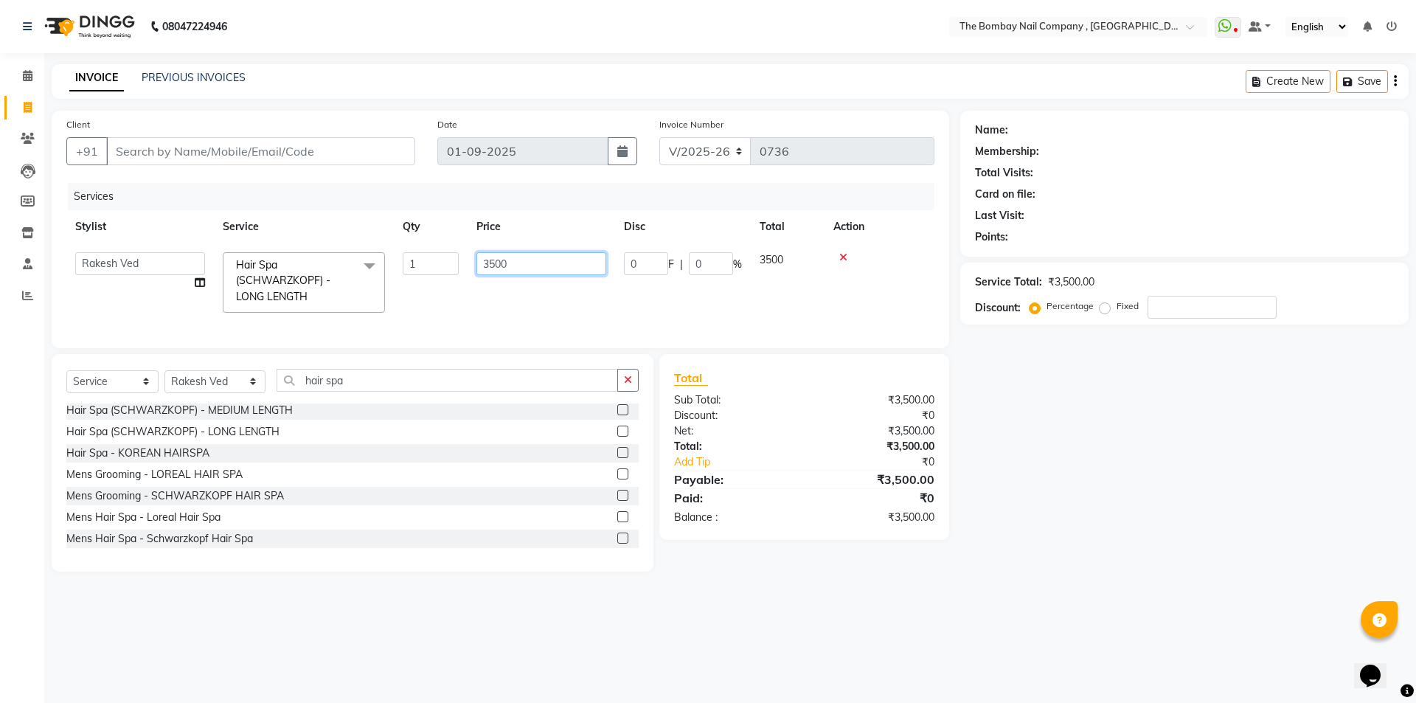
click at [524, 265] on input "3500" at bounding box center [541, 263] width 130 height 23
type input "3699"
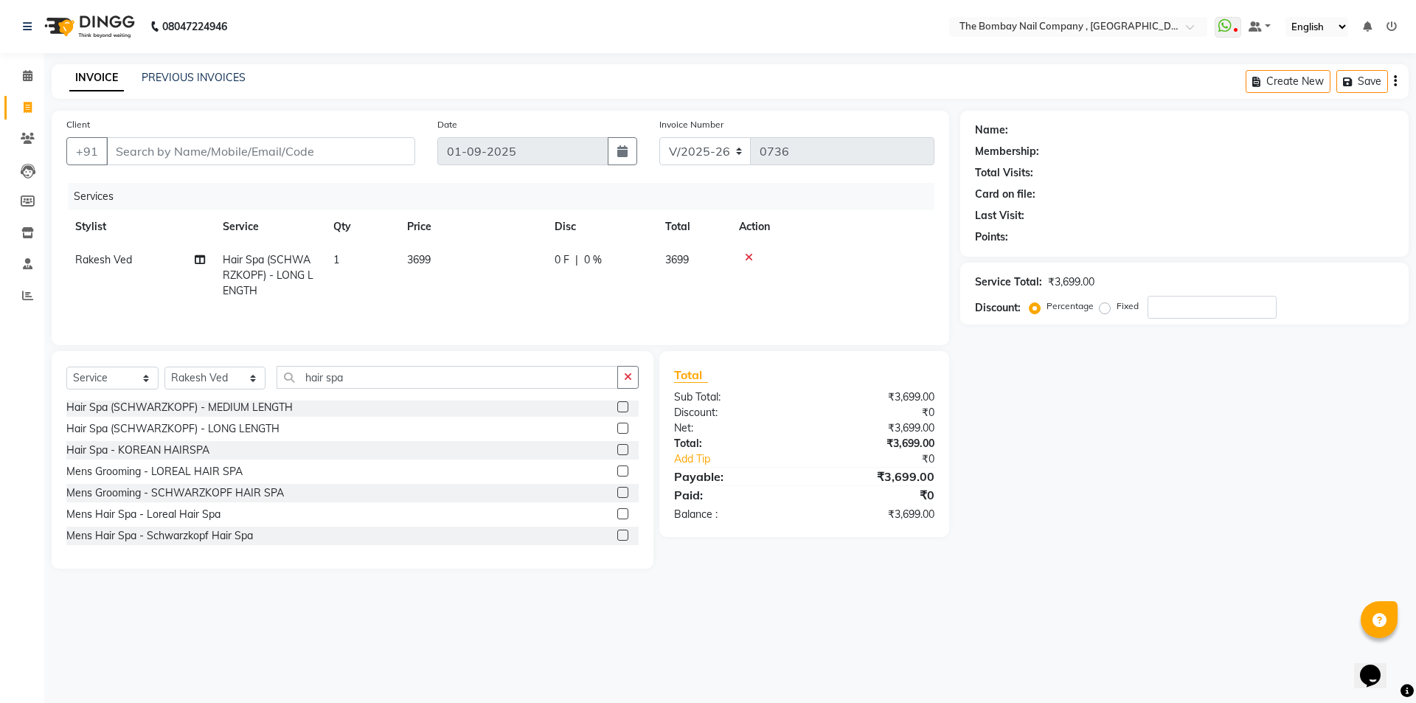
click at [543, 299] on td "3699" at bounding box center [471, 275] width 147 height 64
select select "71361"
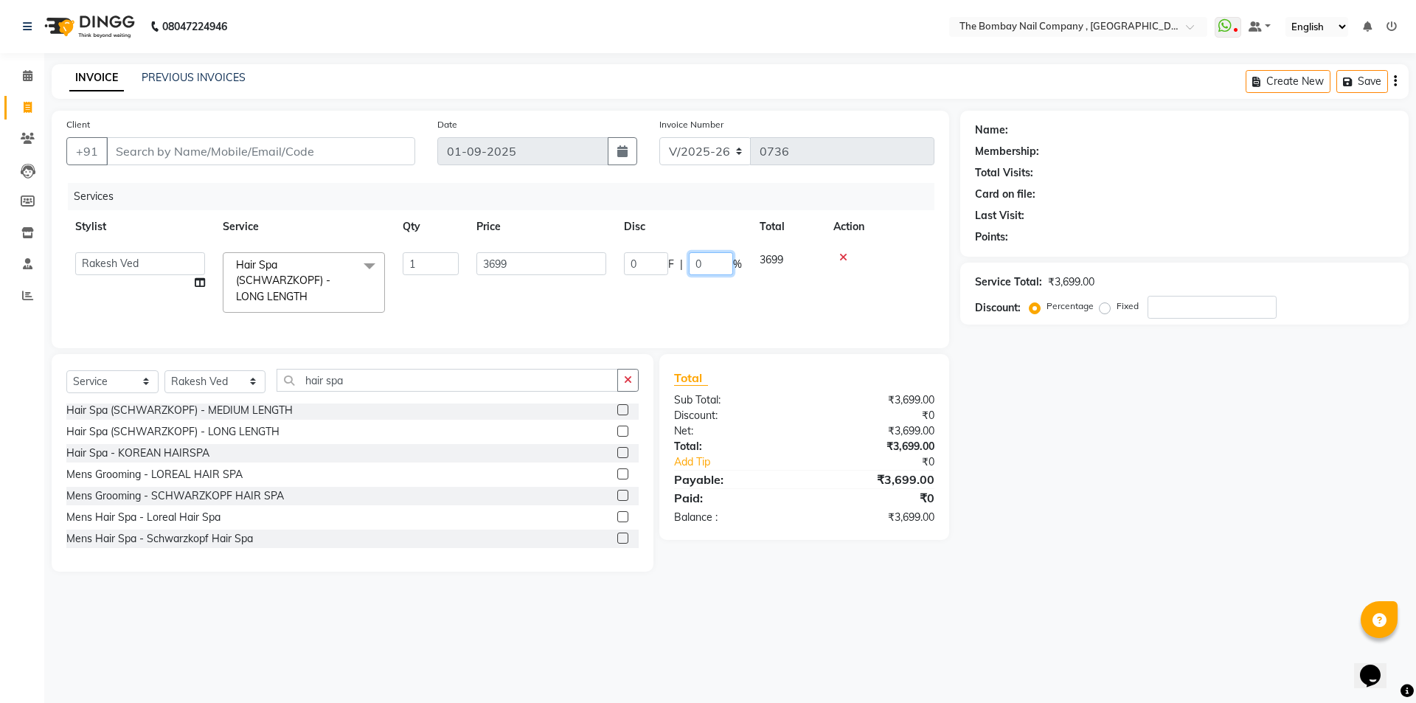
click at [701, 265] on input "0" at bounding box center [711, 263] width 44 height 23
type input "15"
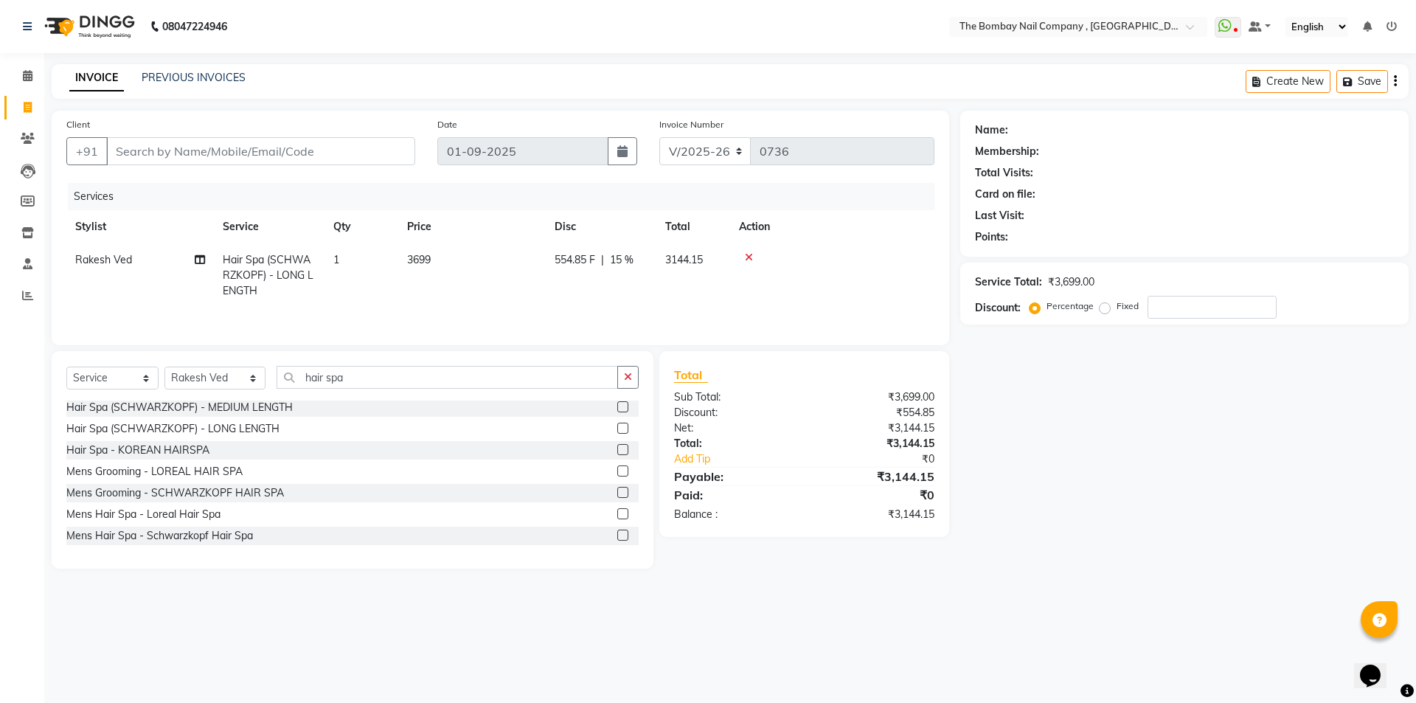
click at [701, 287] on tr "Rakesh Ved Hair Spa (SCHWARZKOPF) - LONG LENGTH 1 3699 554.85 F | 15 % 3144.15" at bounding box center [500, 275] width 868 height 64
click at [642, 260] on div "554.85 F | 15 %" at bounding box center [601, 259] width 93 height 15
select select "71361"
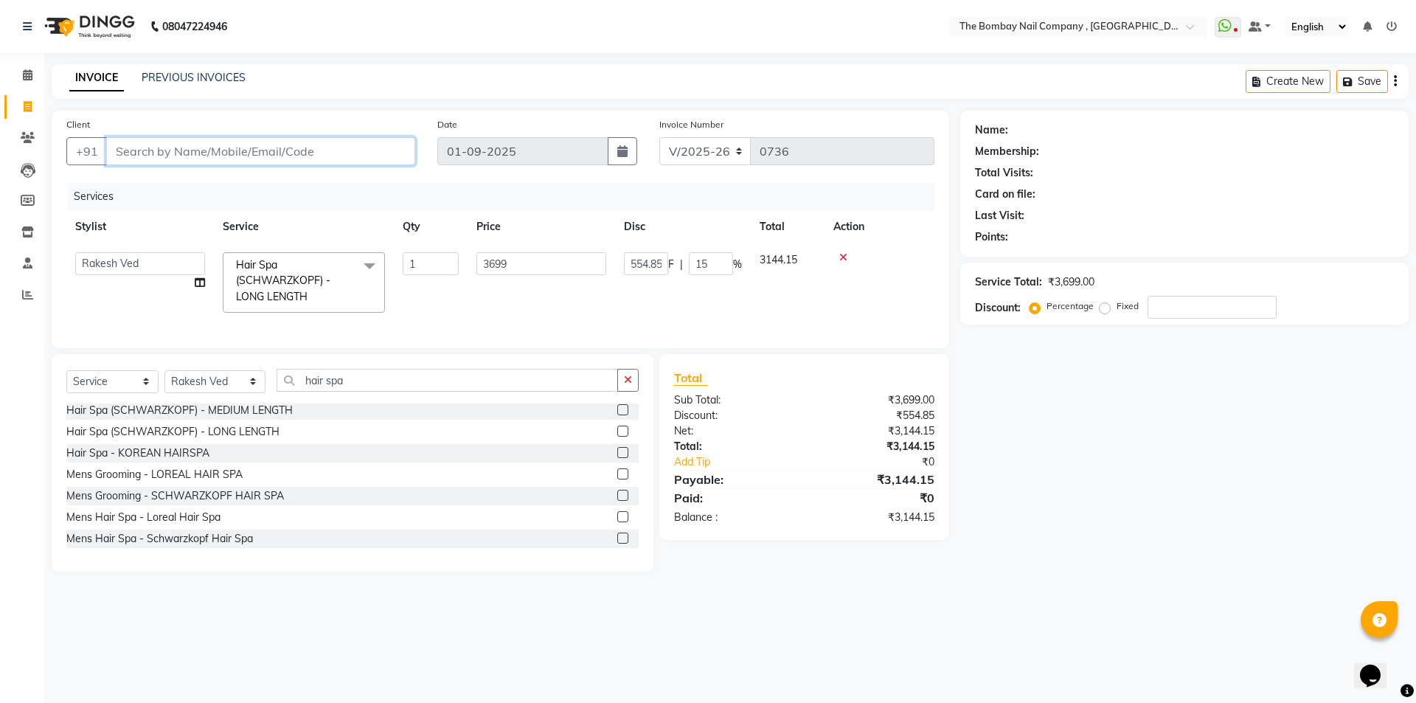
click at [240, 156] on input "Client" at bounding box center [260, 151] width 309 height 28
type input "9"
type input "0"
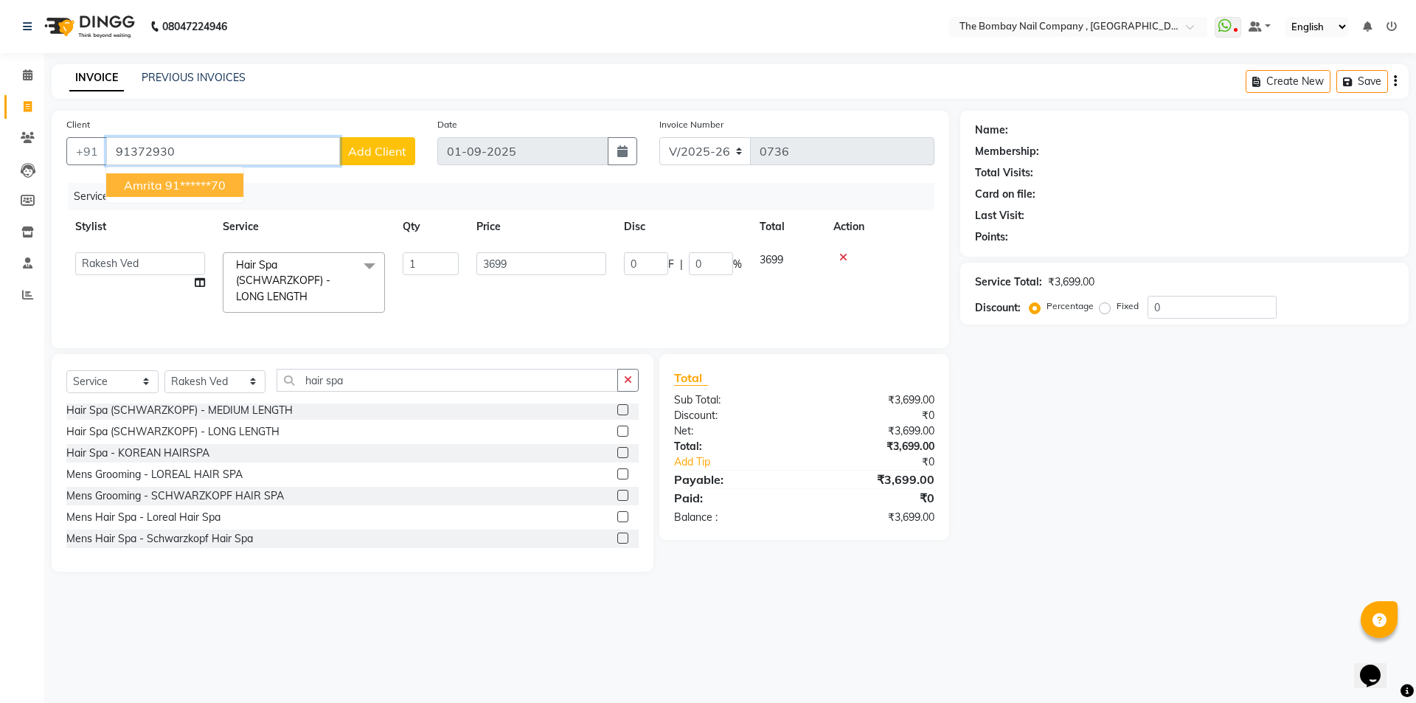
click at [192, 187] on ngb-highlight "91******70" at bounding box center [195, 185] width 60 height 15
type input "91******70"
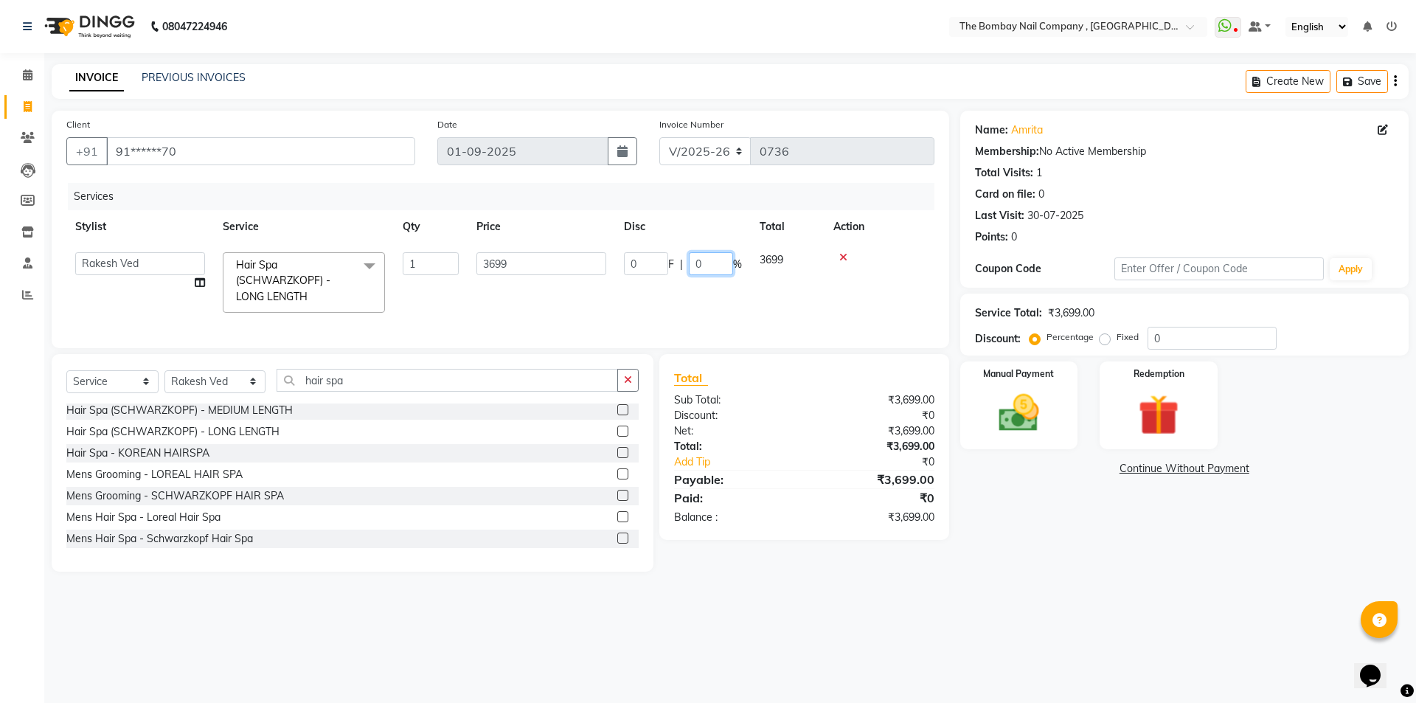
click at [729, 264] on input "0" at bounding box center [711, 263] width 44 height 23
type input "20"
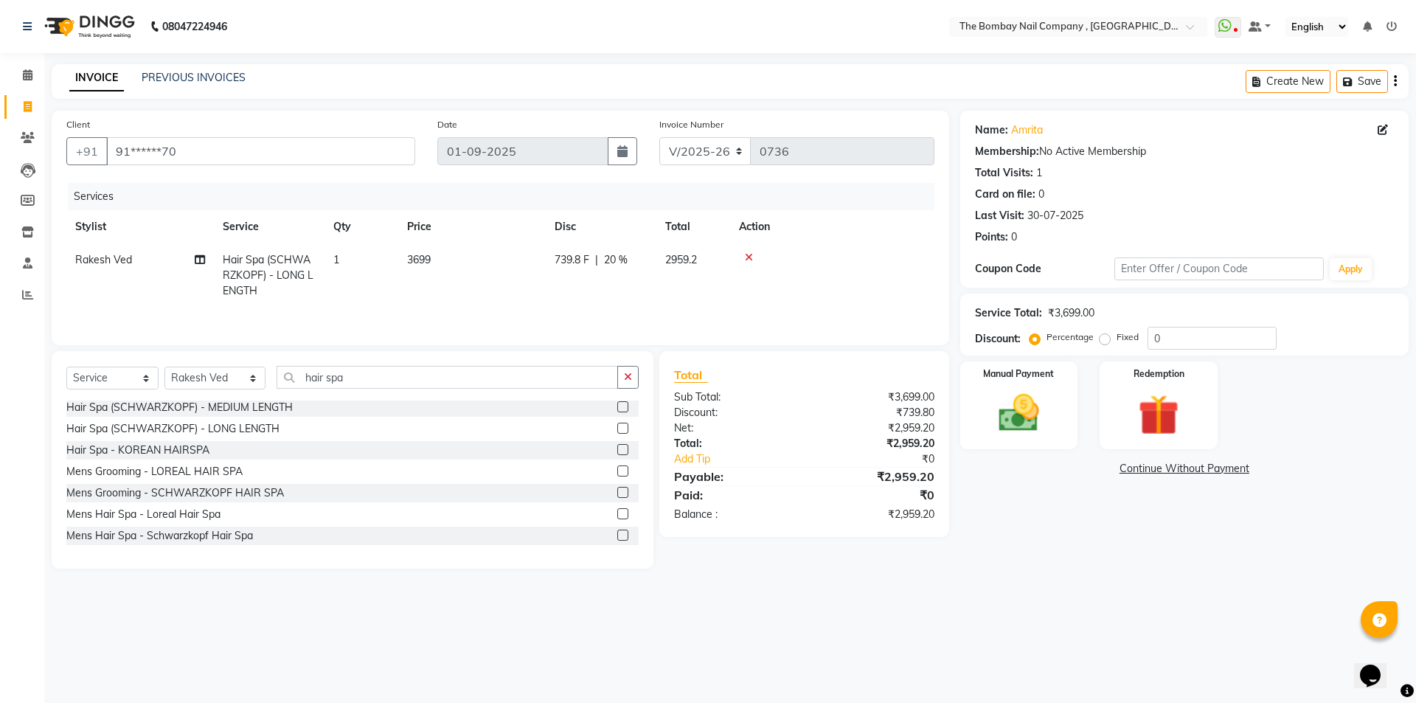
click at [700, 320] on div "Services Stylist Service Qty Price Disc Total Action Rakesh Ved Hair Spa (SCHWA…" at bounding box center [500, 256] width 868 height 147
click at [624, 263] on span "20 %" at bounding box center [616, 259] width 24 height 15
select select "71361"
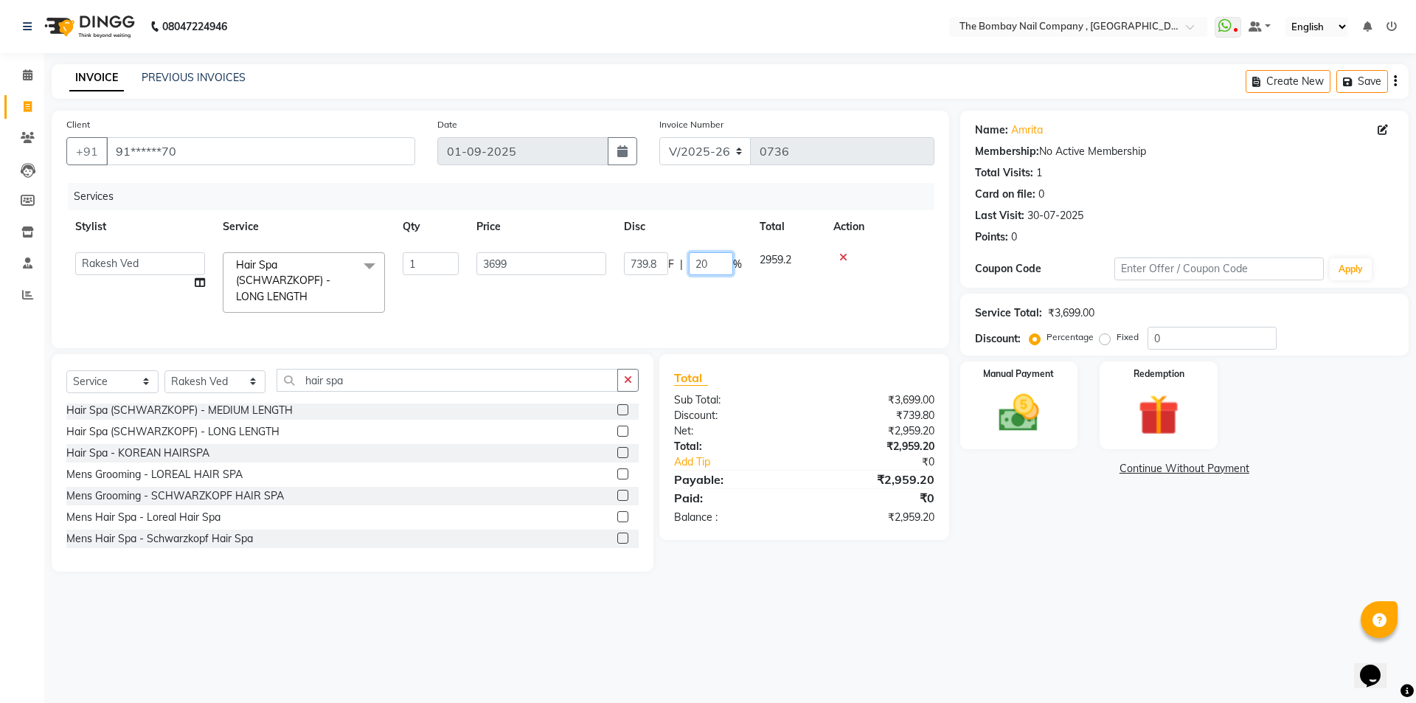
click at [703, 265] on input "20" at bounding box center [711, 263] width 44 height 23
type input "0"
click at [723, 263] on input "0" at bounding box center [711, 263] width 44 height 23
type input "15"
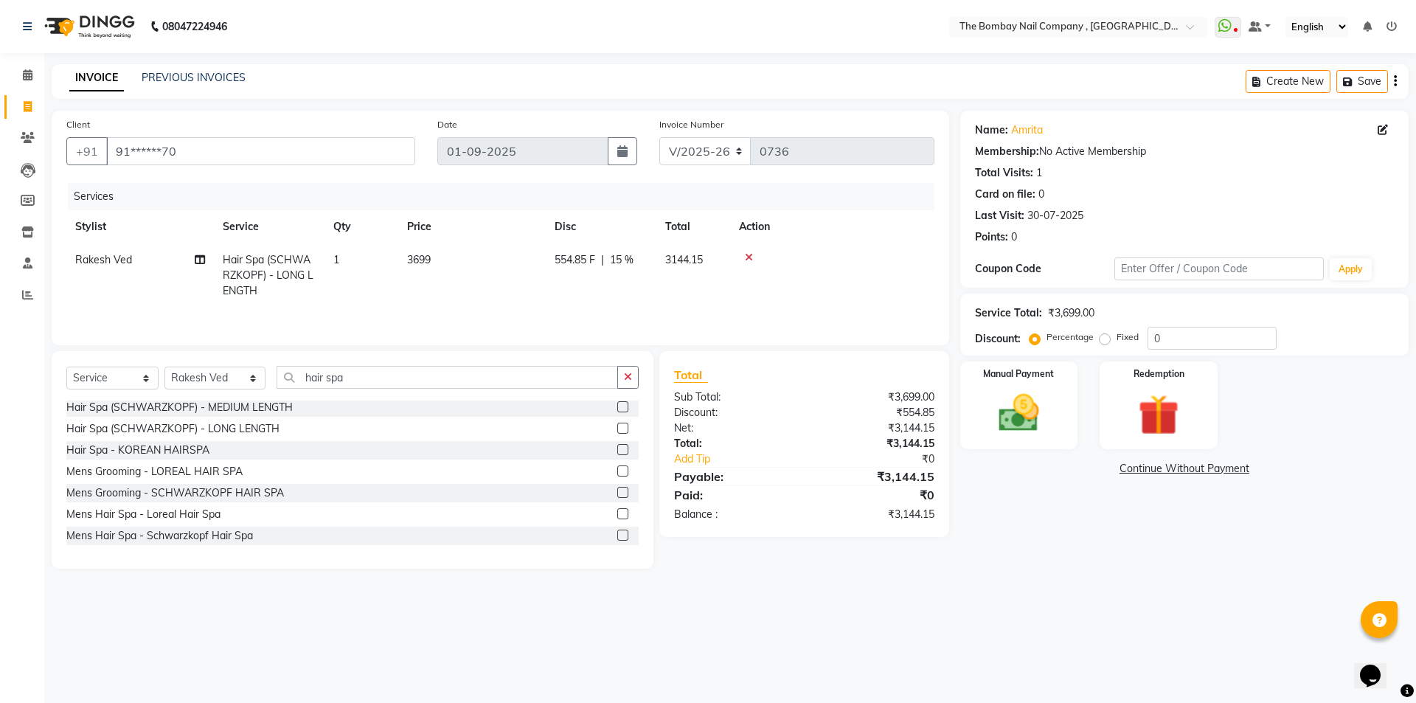
click at [737, 291] on tr "Rakesh Ved Hair Spa (SCHWARZKOPF) - LONG LENGTH 1 3699 554.85 F | 15 % 3144.15" at bounding box center [500, 275] width 868 height 64
click at [577, 268] on td "554.85 F | 15 %" at bounding box center [601, 275] width 111 height 64
select select "71361"
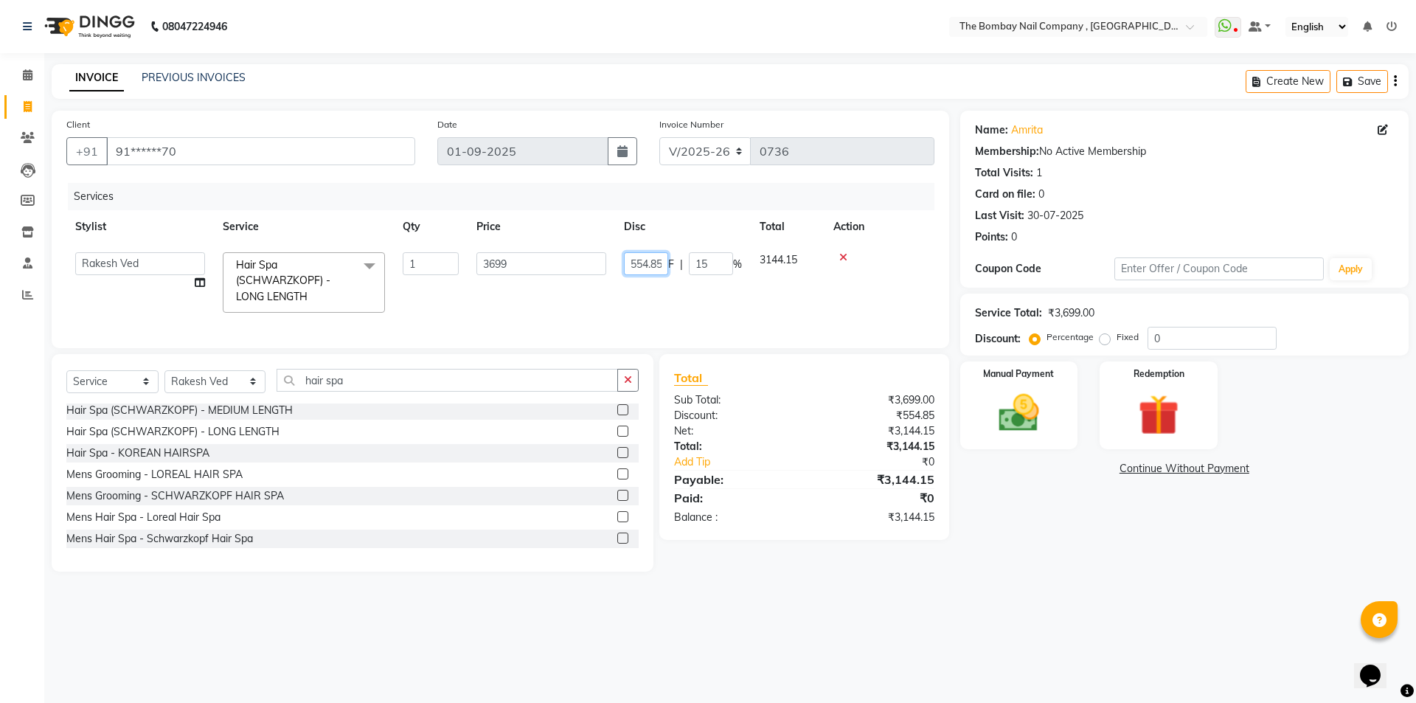
click at [667, 263] on input "554.85" at bounding box center [646, 263] width 44 height 23
type input "5"
click at [650, 268] on input "number" at bounding box center [646, 263] width 44 height 23
type input "699"
click at [645, 309] on div "Services Stylist Service Qty Price Disc Total Action BNC [GEOGRAPHIC_DATA] Hars…" at bounding box center [500, 258] width 868 height 150
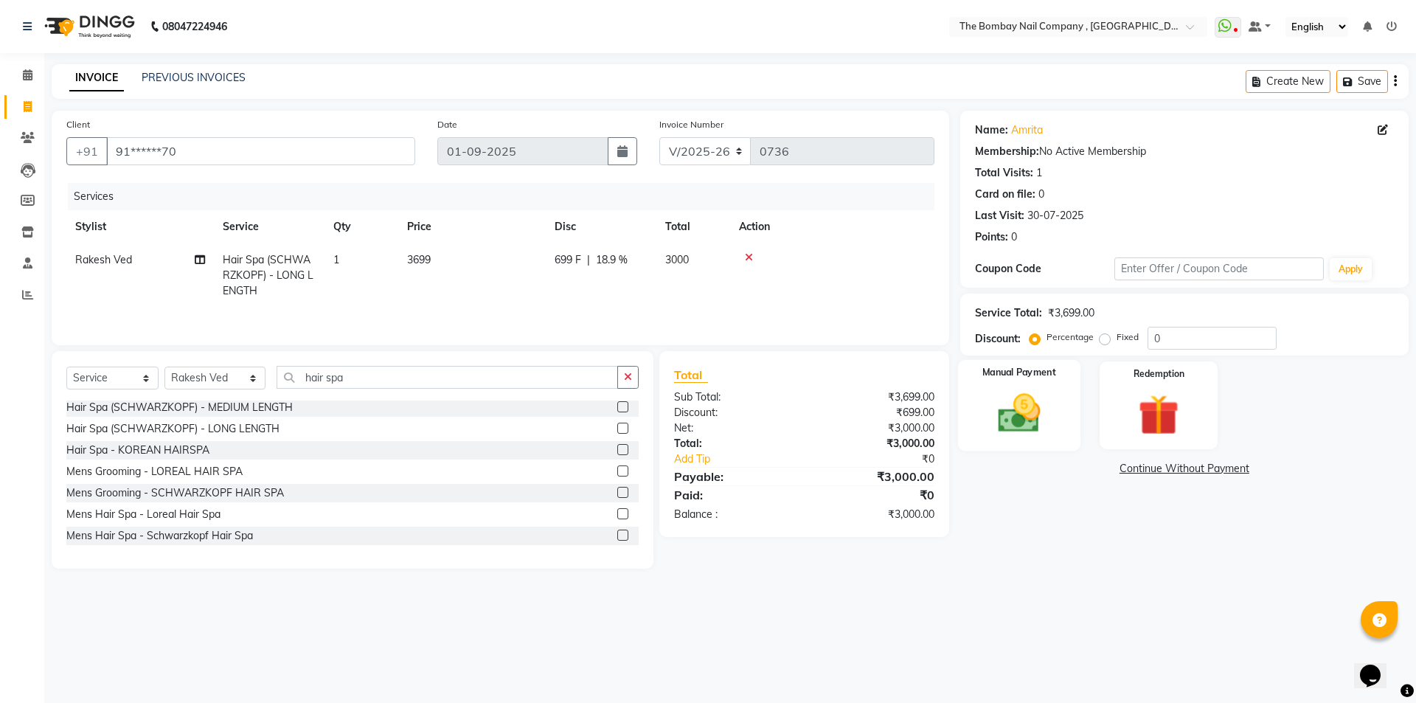
click at [1021, 415] on img at bounding box center [1018, 413] width 69 height 49
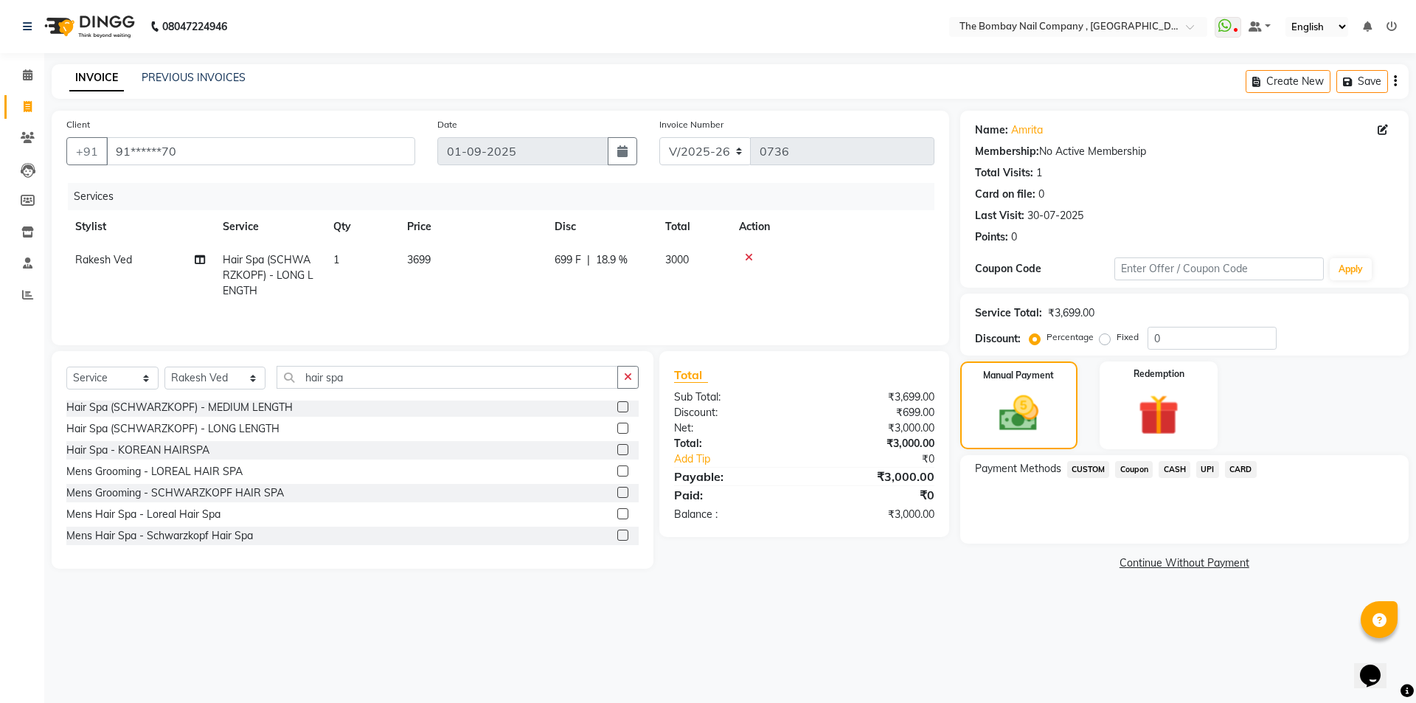
click at [1186, 465] on span "CASH" at bounding box center [1174, 469] width 32 height 17
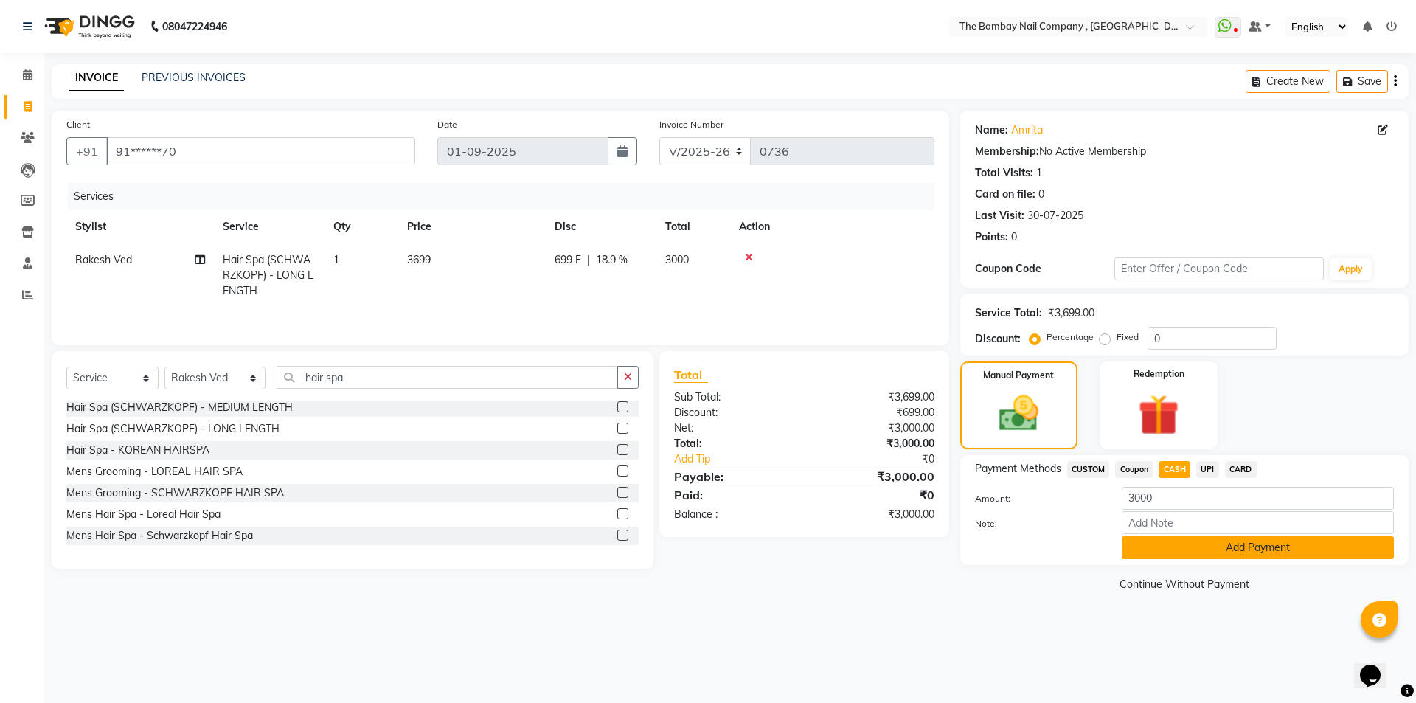
click at [1197, 556] on button "Add Payment" at bounding box center [1258, 547] width 272 height 23
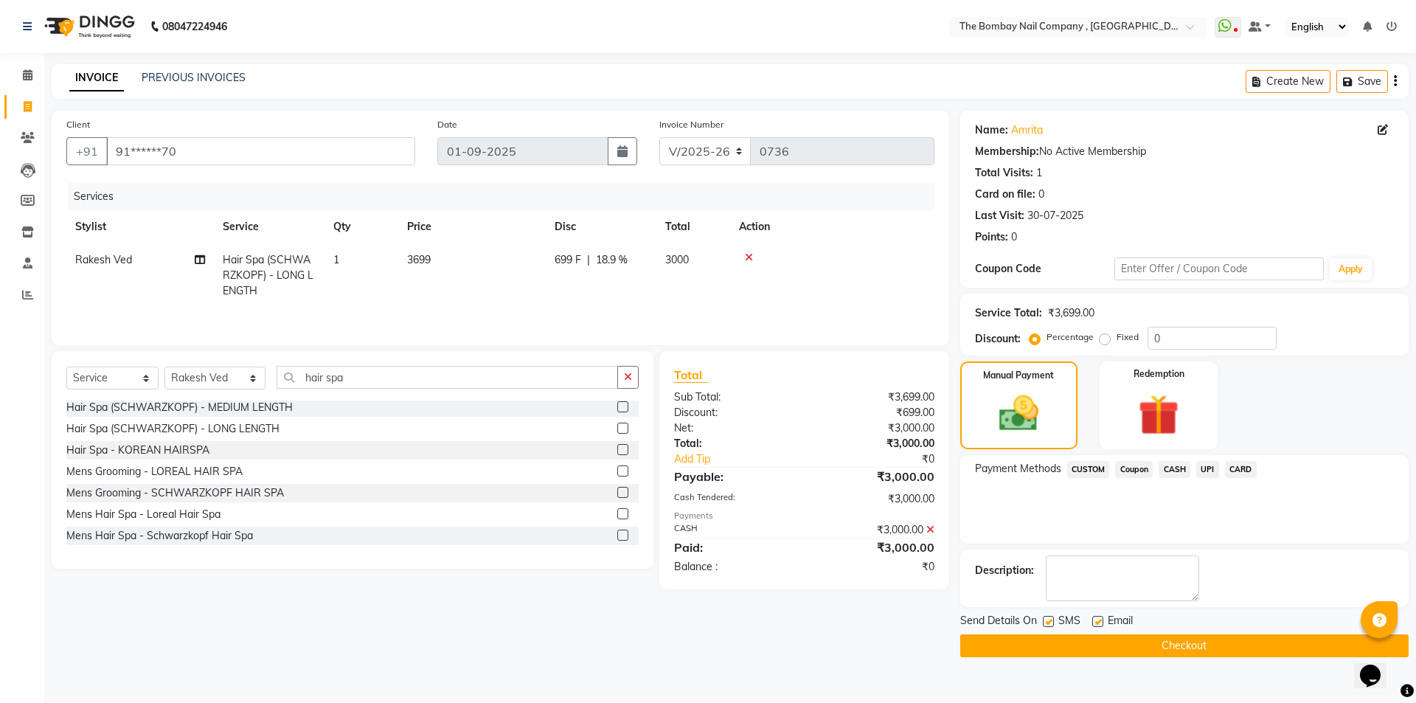
click at [1091, 645] on button "Checkout" at bounding box center [1184, 645] width 448 height 23
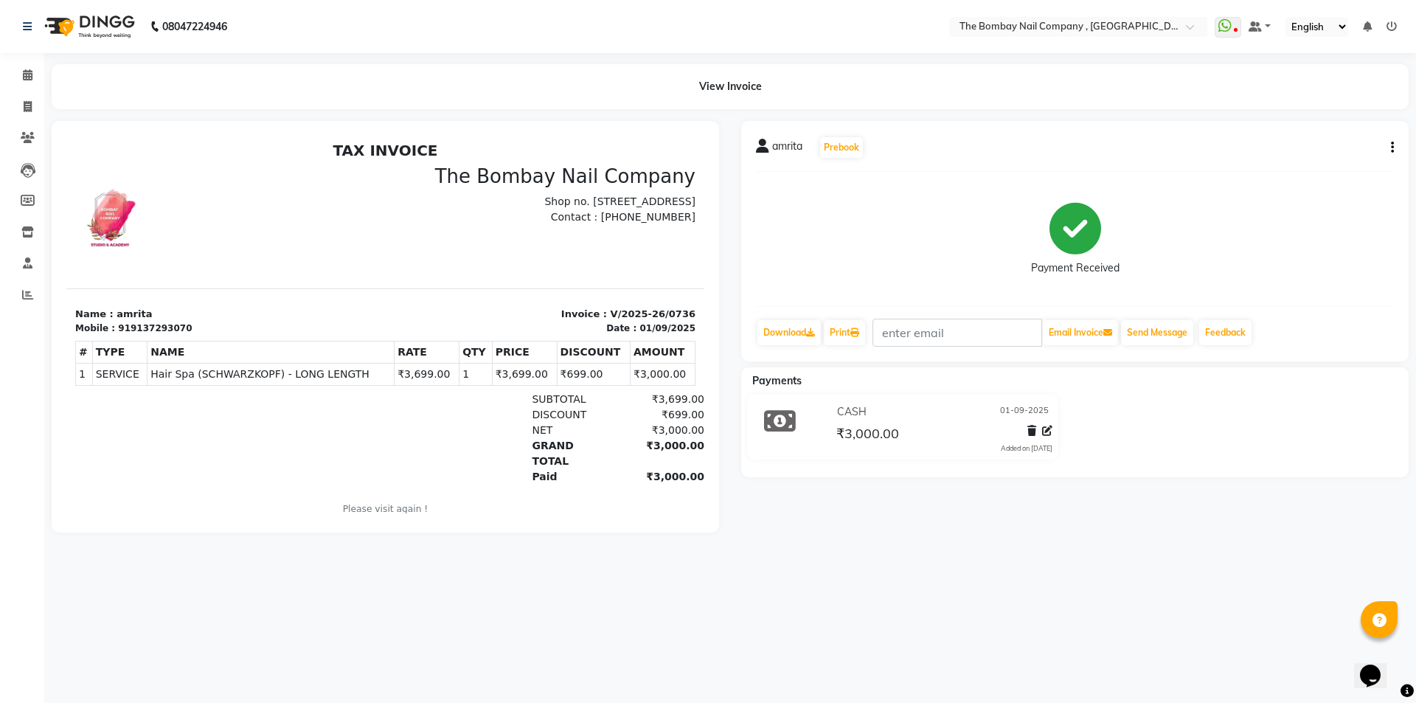
click at [91, 31] on img at bounding box center [88, 26] width 101 height 41
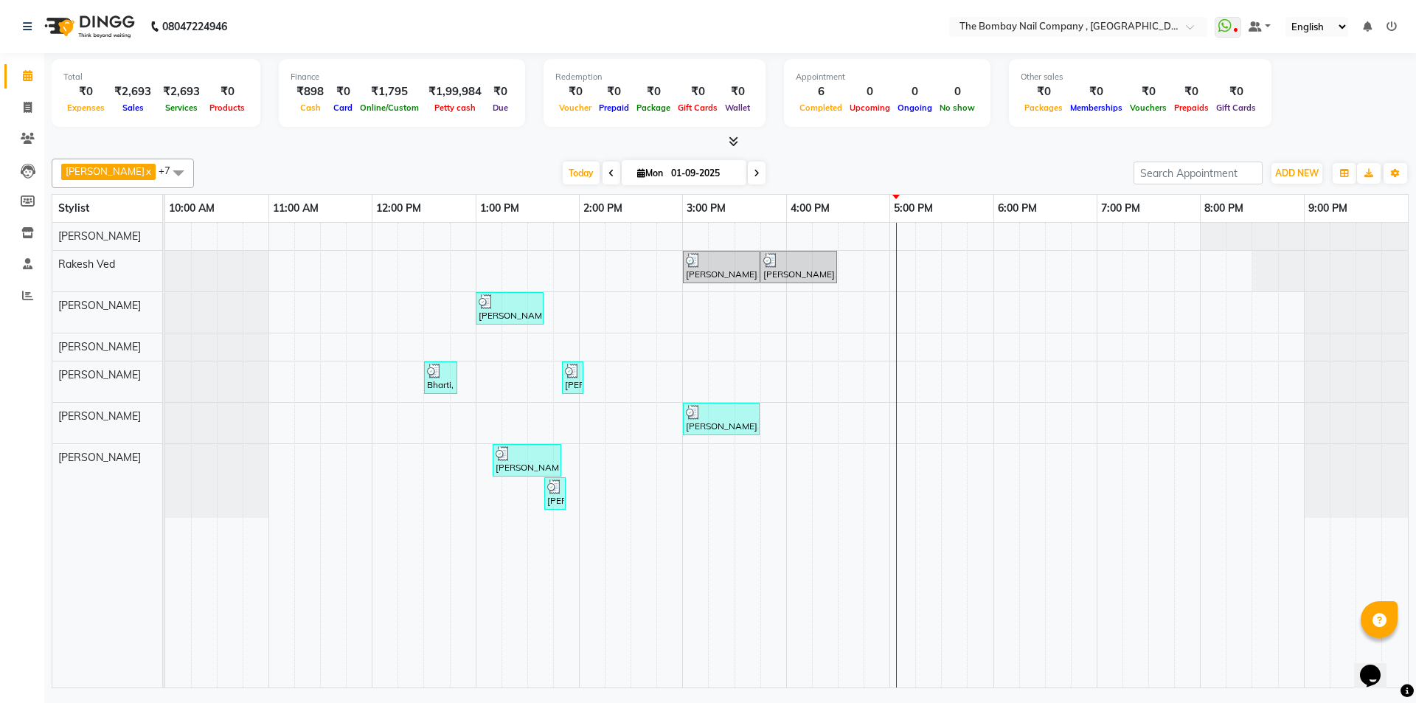
click at [1396, 24] on icon at bounding box center [1391, 26] width 10 height 10
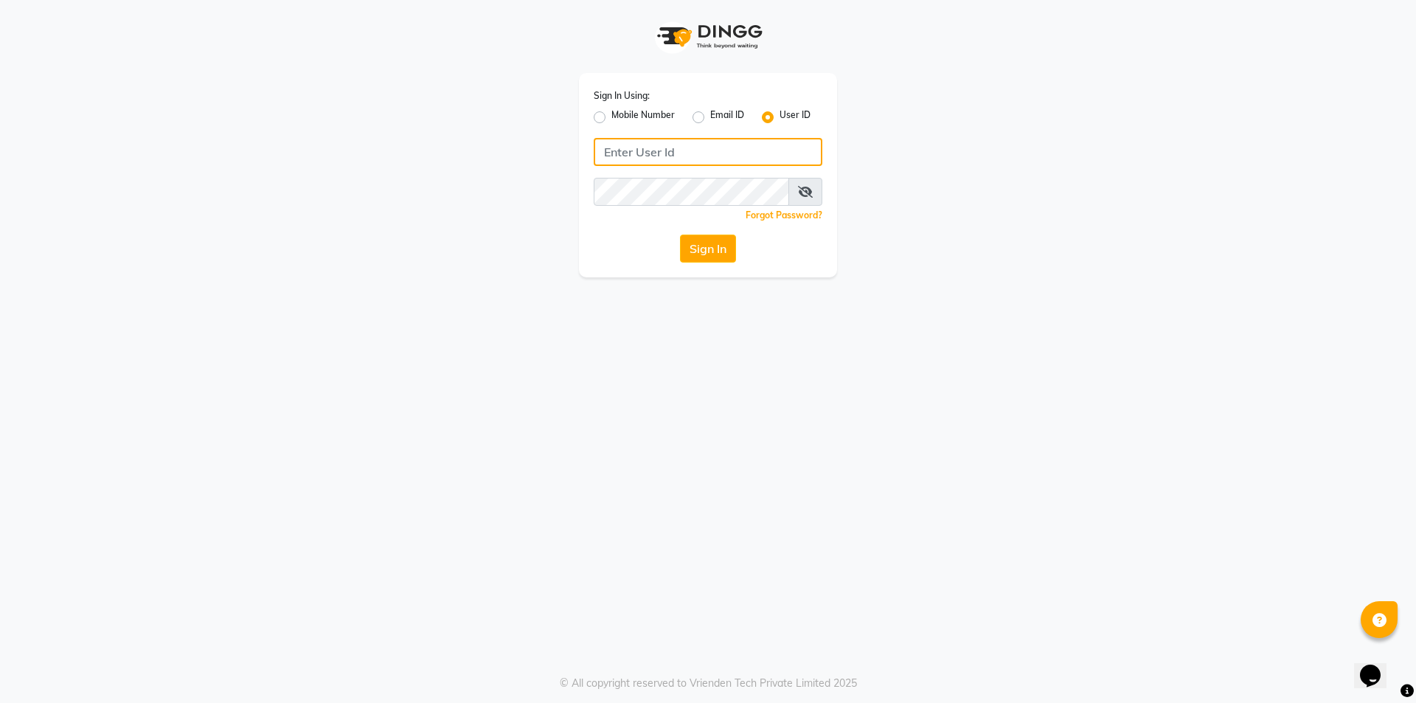
click at [636, 159] on input "Username" at bounding box center [708, 152] width 229 height 28
type input "aayush@123"
click at [702, 255] on button "Sign In" at bounding box center [708, 248] width 56 height 28
